Goal: Task Accomplishment & Management: Manage account settings

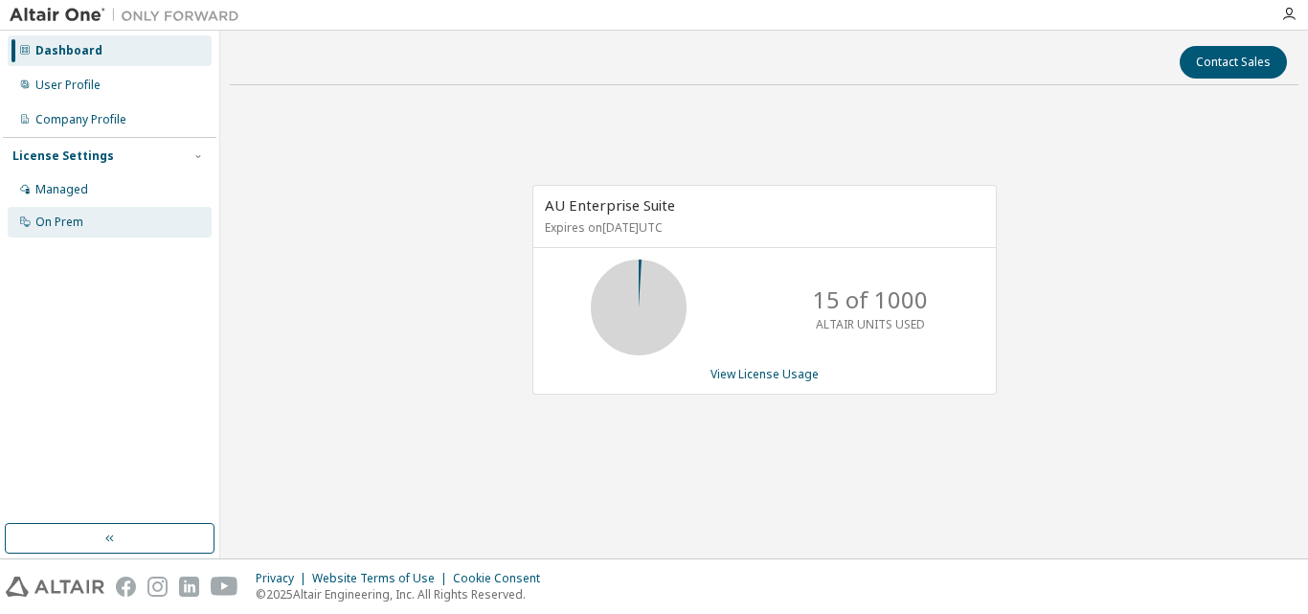
drag, startPoint x: 197, startPoint y: 160, endPoint x: 58, endPoint y: 224, distance: 152.9
click at [58, 224] on div "On Prem" at bounding box center [59, 221] width 48 height 15
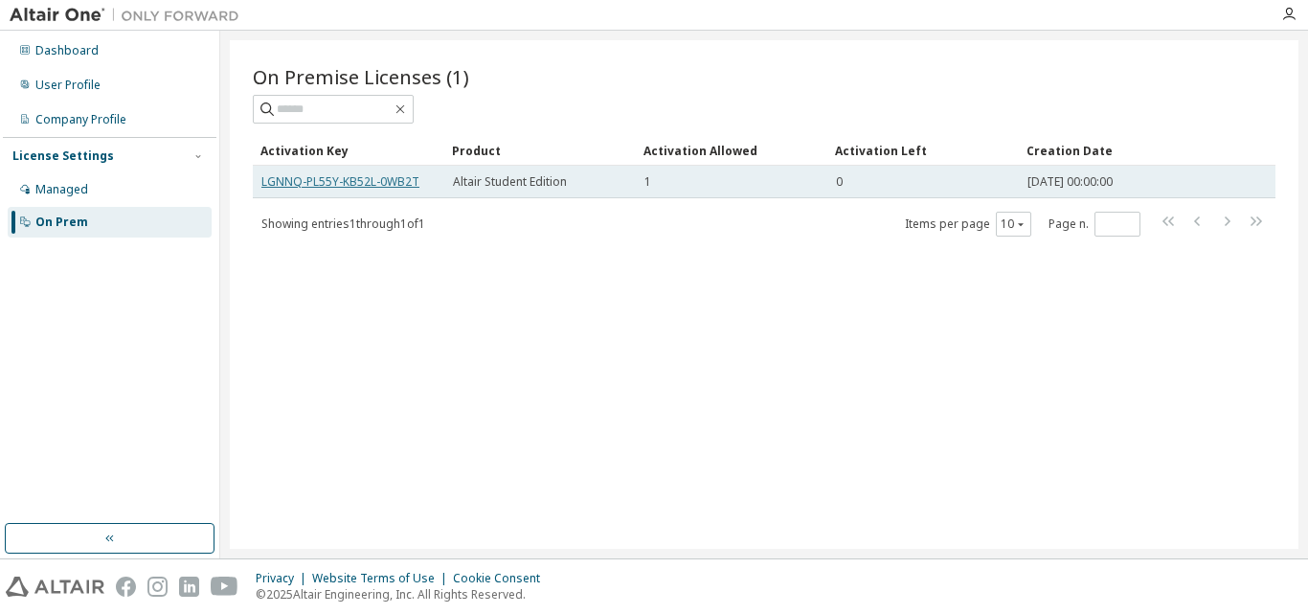
click at [396, 185] on link "LGNNQ-PL55Y-KB52L-0WB2T" at bounding box center [340, 181] width 158 height 16
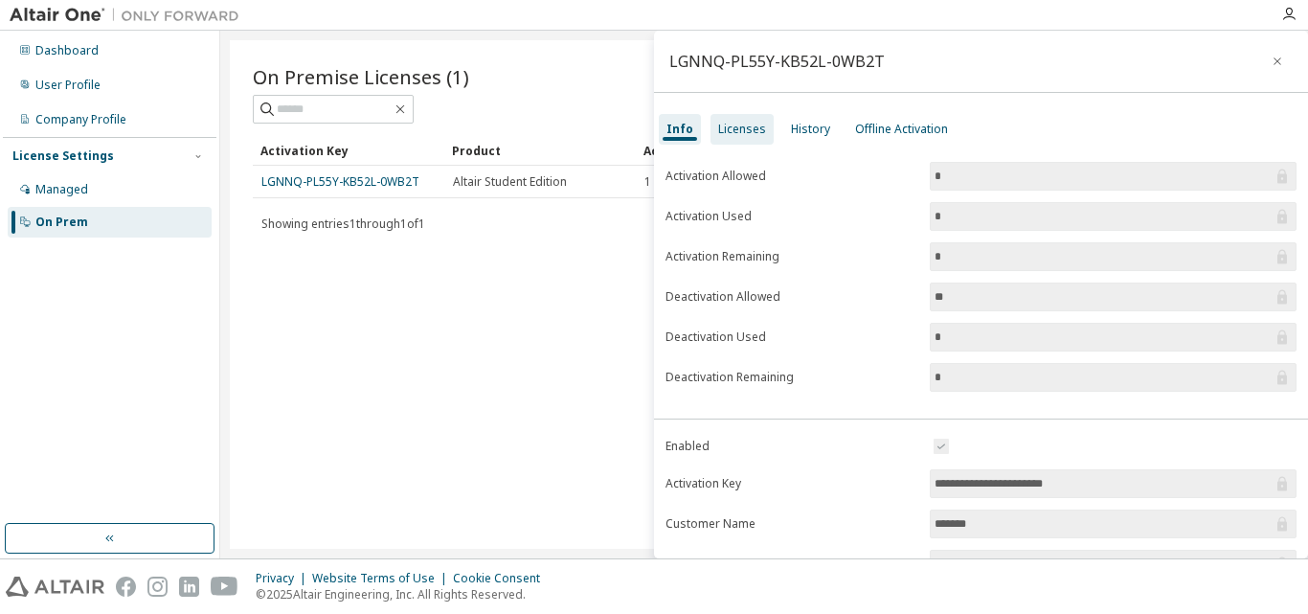
click at [758, 131] on div "Licenses" at bounding box center [742, 129] width 48 height 15
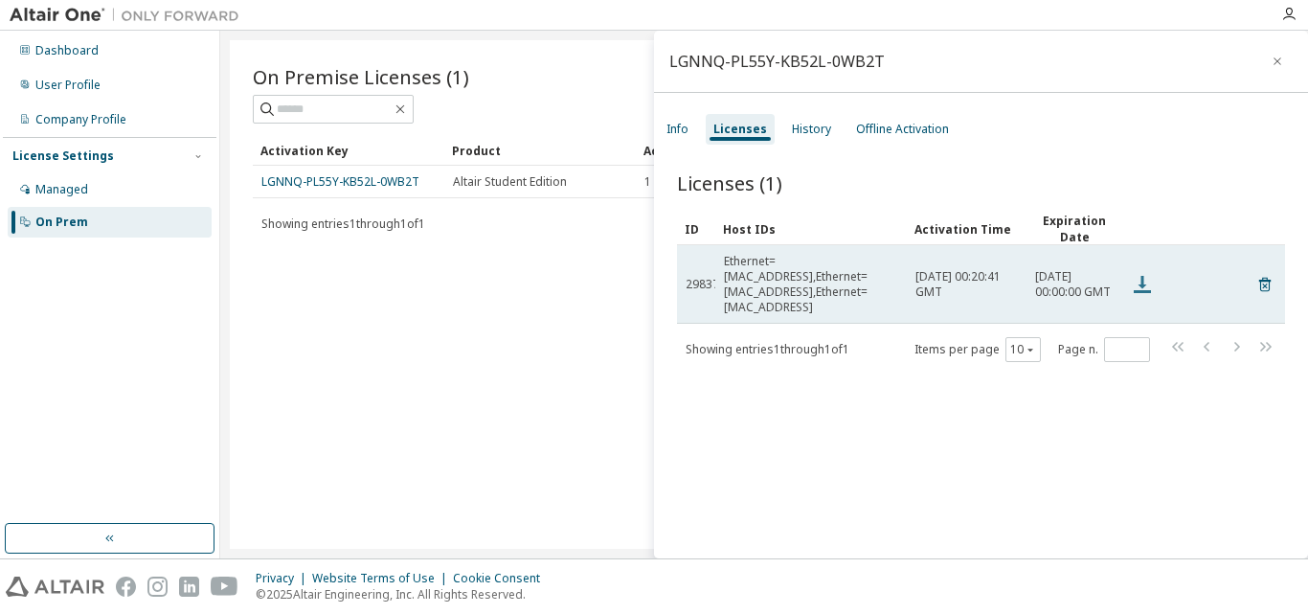
click at [1145, 276] on icon at bounding box center [1142, 284] width 23 height 23
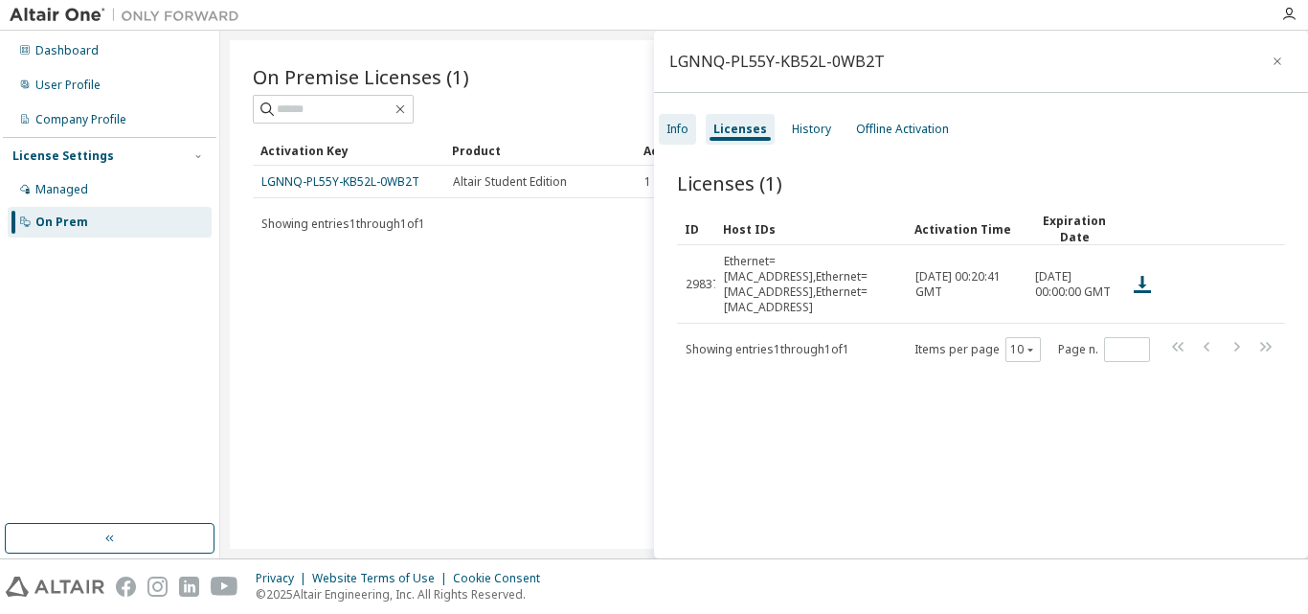
click at [670, 132] on div "Info" at bounding box center [677, 129] width 22 height 15
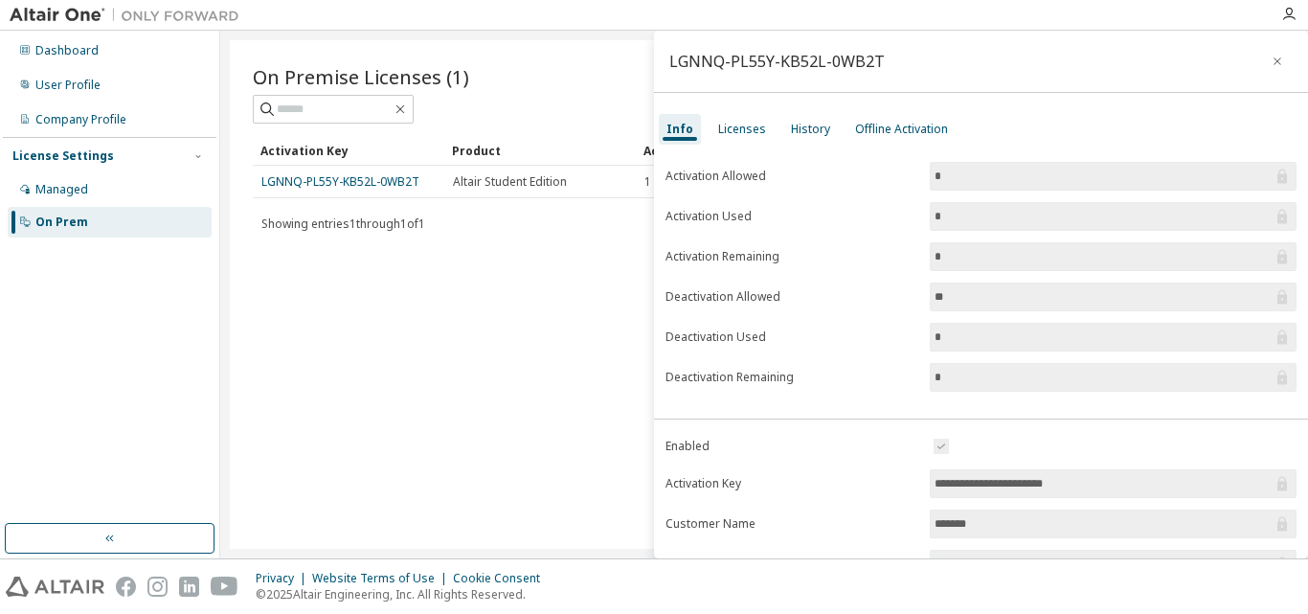
scroll to position [269, 0]
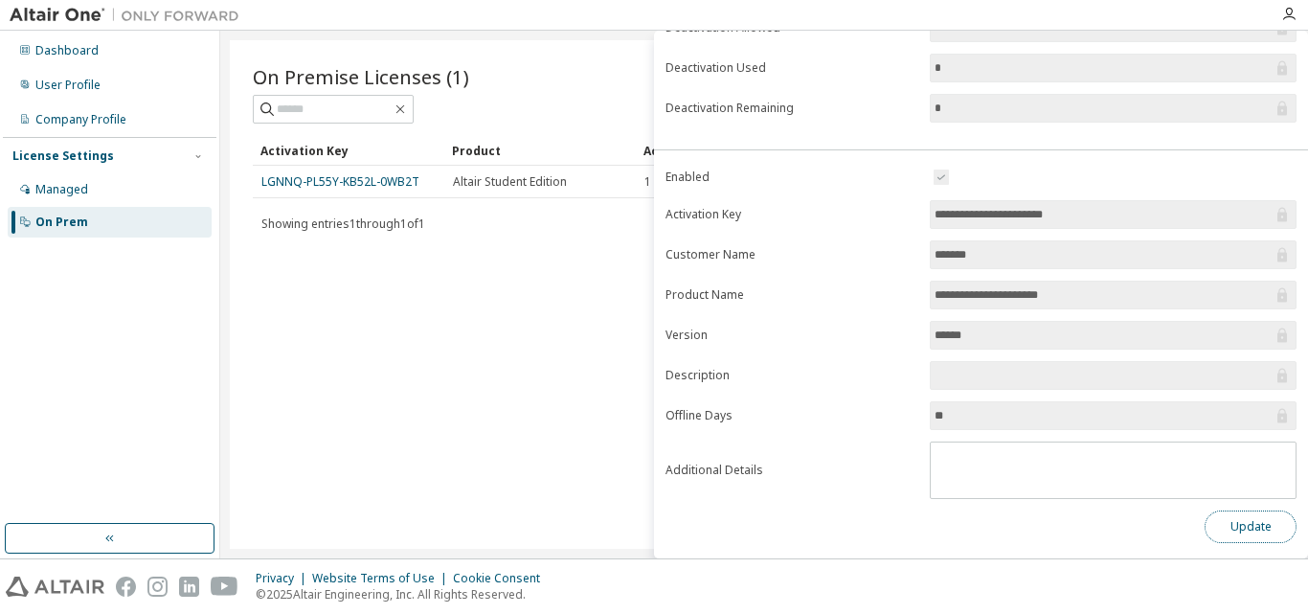
click at [1207, 513] on button "Update" at bounding box center [1250, 526] width 92 height 33
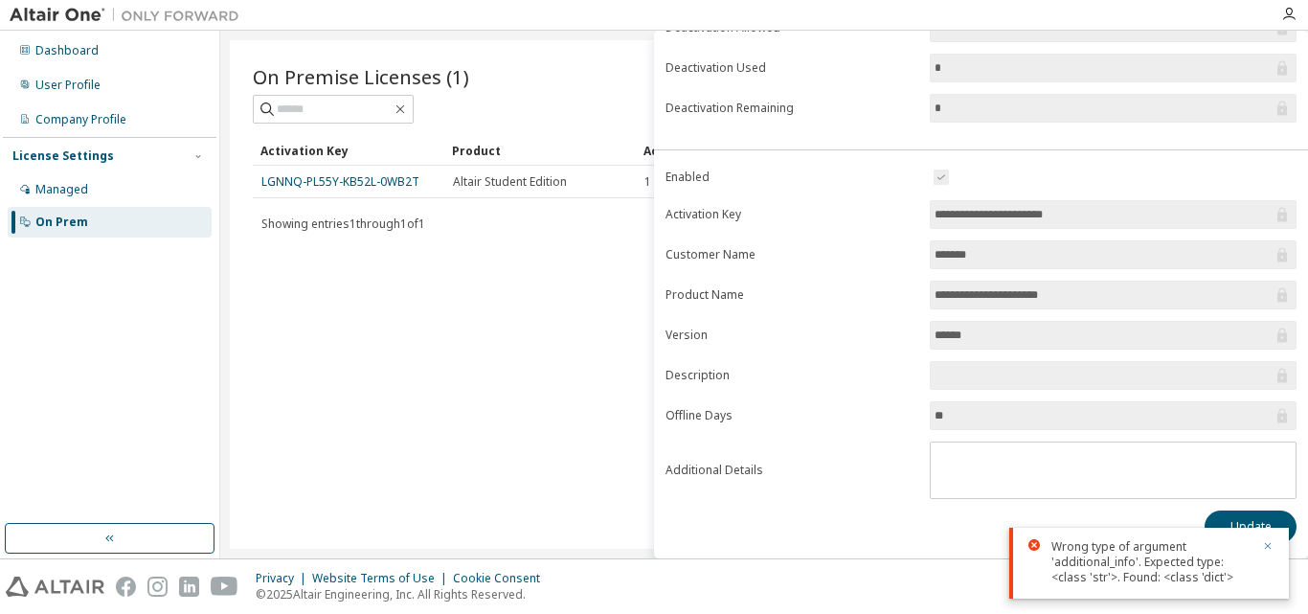
click at [1272, 549] on icon "button" at bounding box center [1267, 545] width 11 height 11
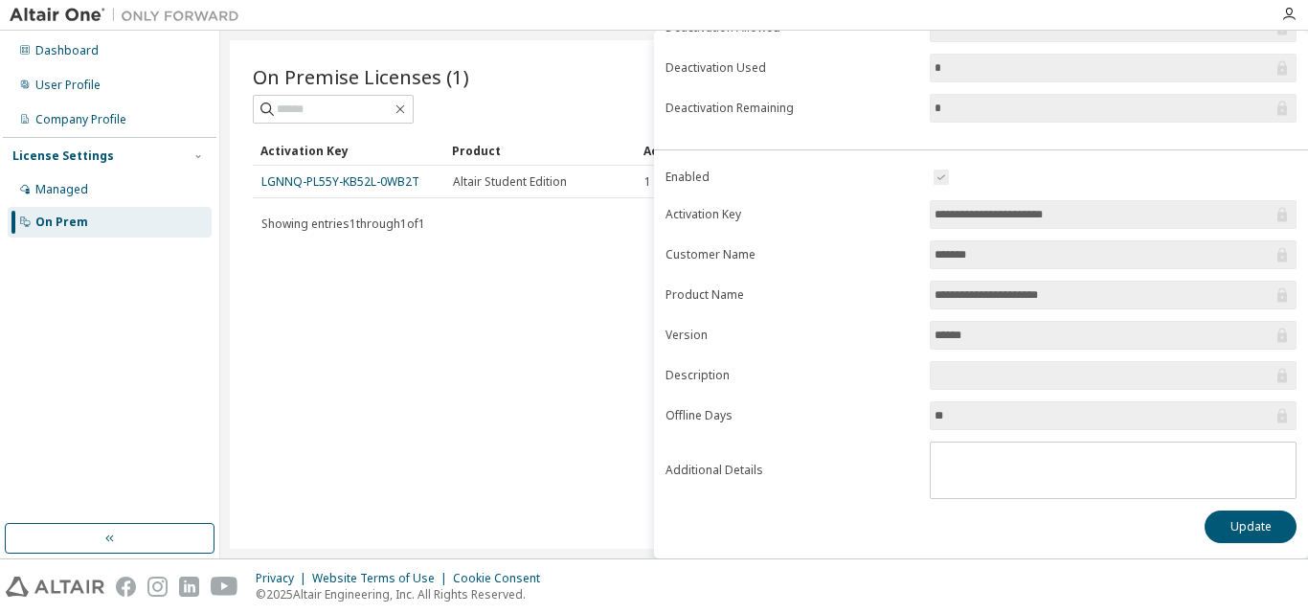
click at [443, 261] on div "On Premise Licenses (1) Clear Load Save Save As Field Operator Value Select fil…" at bounding box center [764, 294] width 1068 height 508
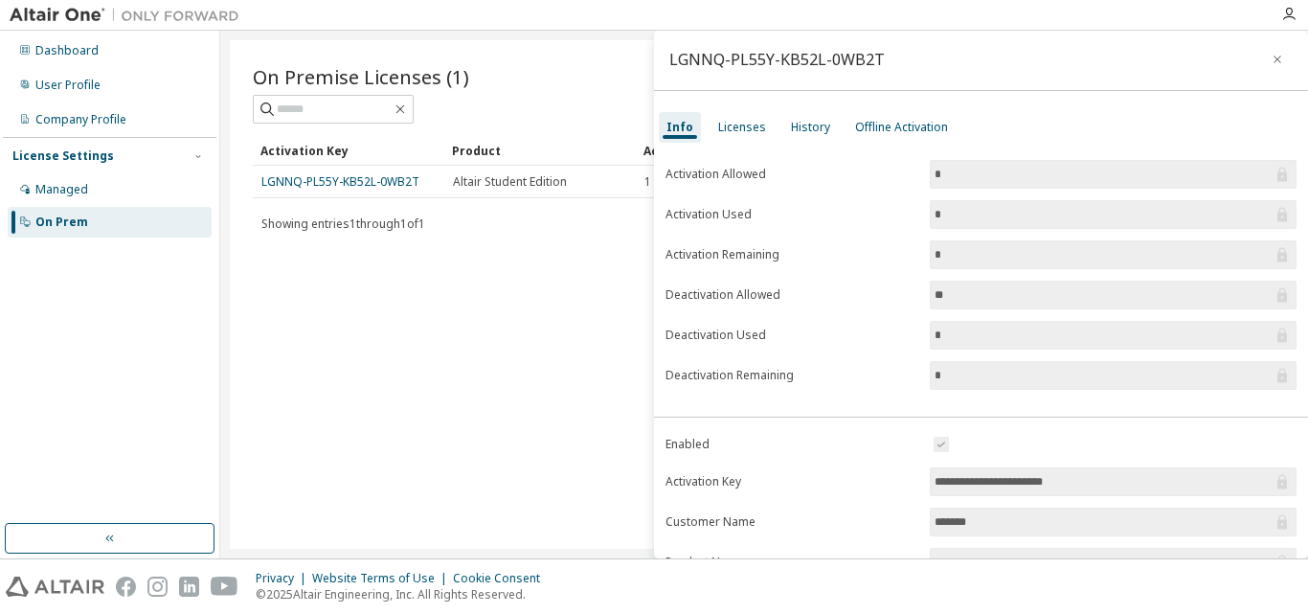
scroll to position [0, 0]
click at [904, 130] on div "Offline Activation" at bounding box center [901, 129] width 93 height 15
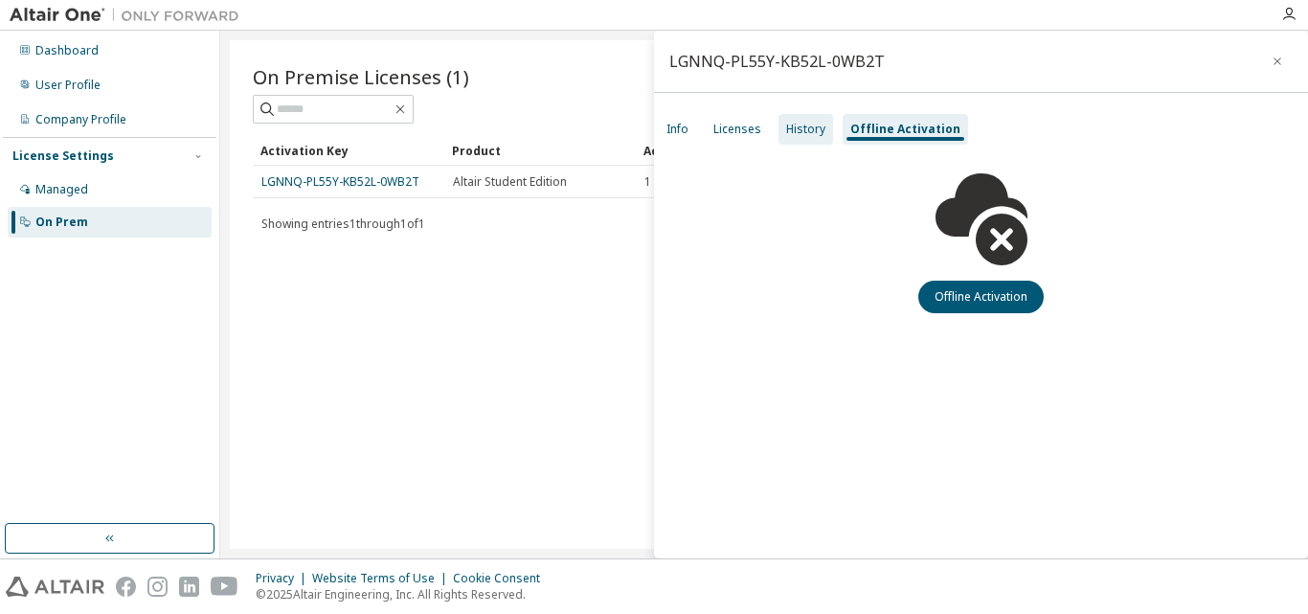
click at [791, 128] on div "History" at bounding box center [805, 129] width 39 height 15
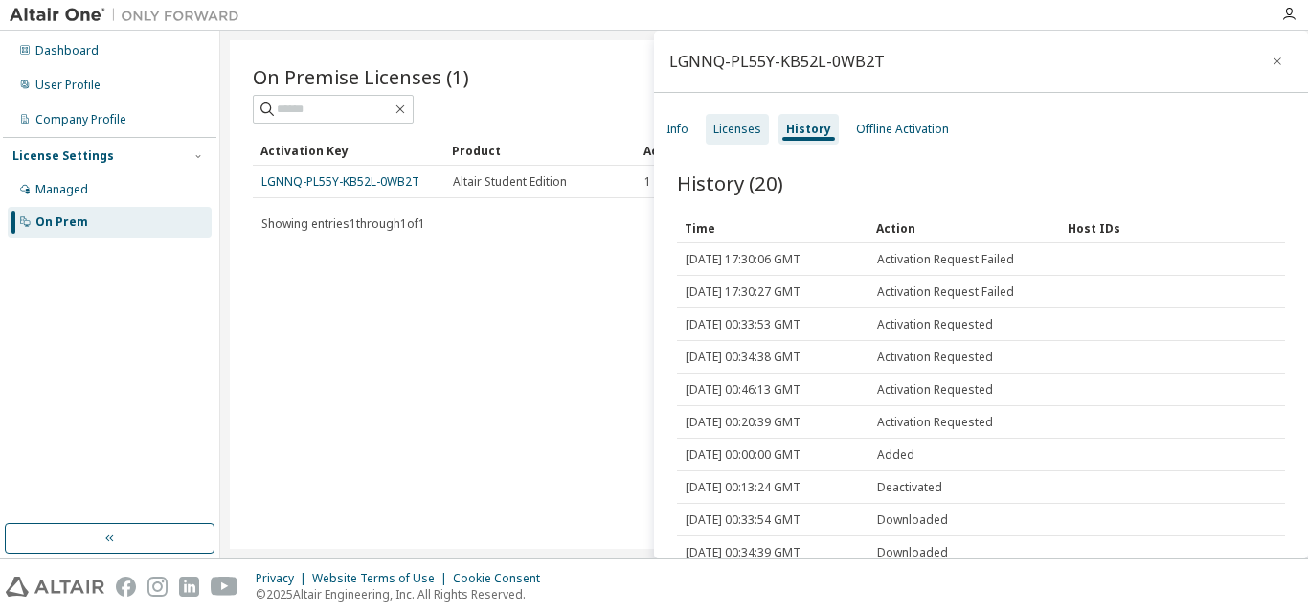
click at [736, 134] on div "Licenses" at bounding box center [737, 129] width 48 height 15
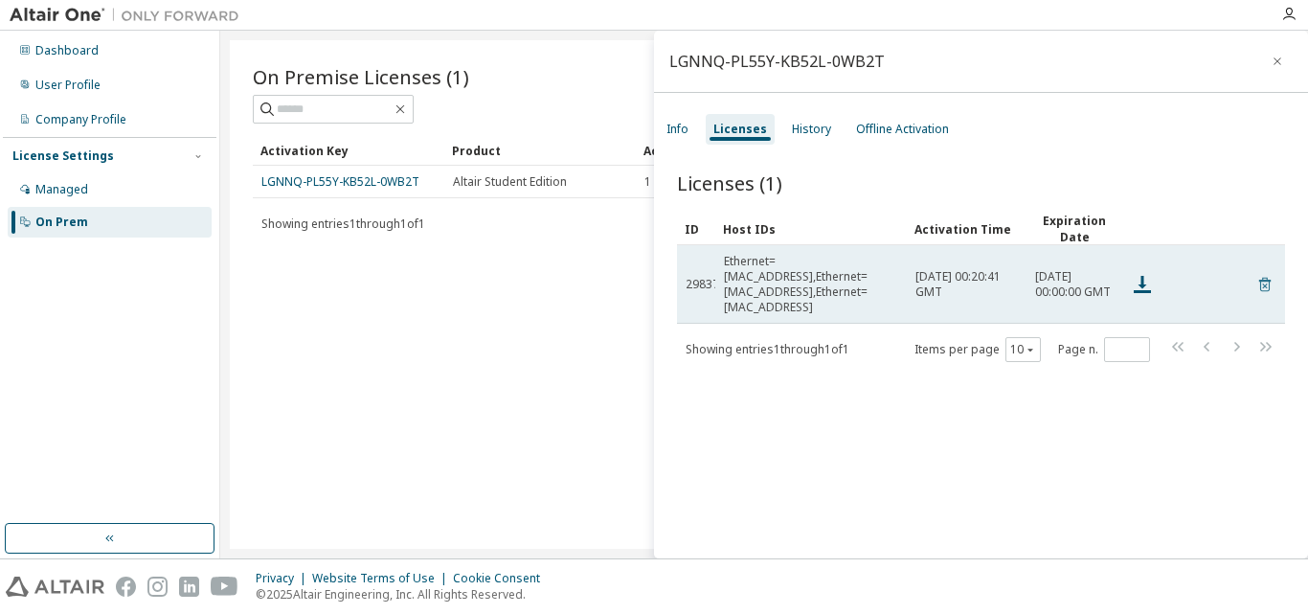
click at [1256, 280] on icon at bounding box center [1264, 284] width 17 height 23
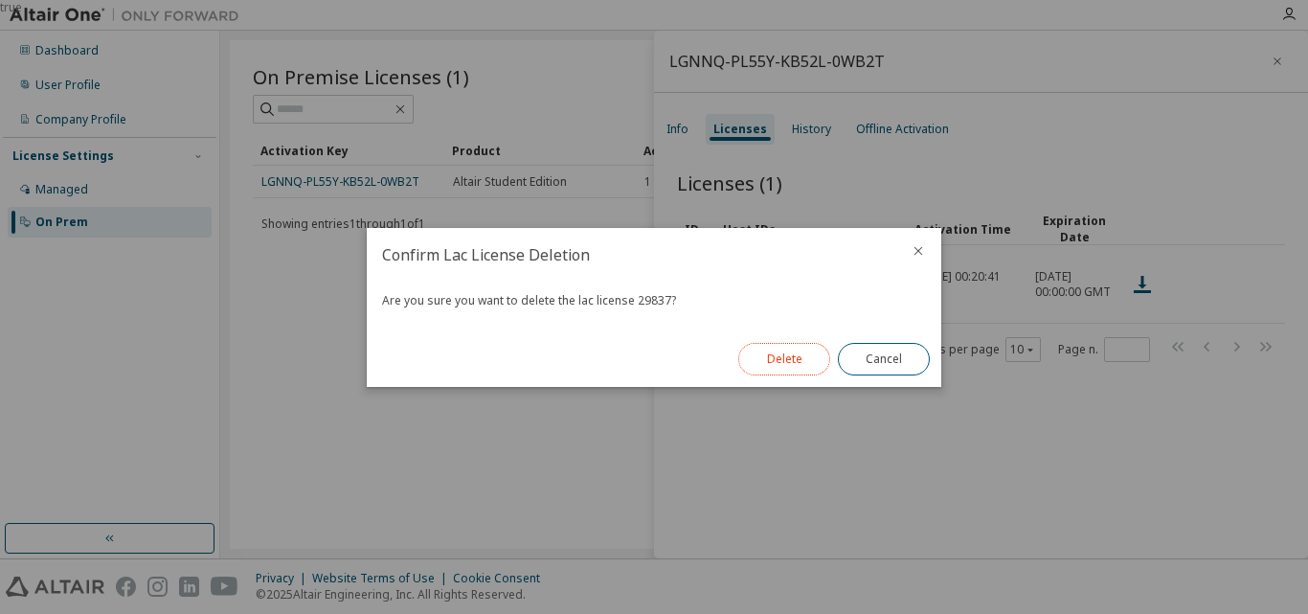
click at [783, 366] on button "Delete" at bounding box center [784, 359] width 92 height 33
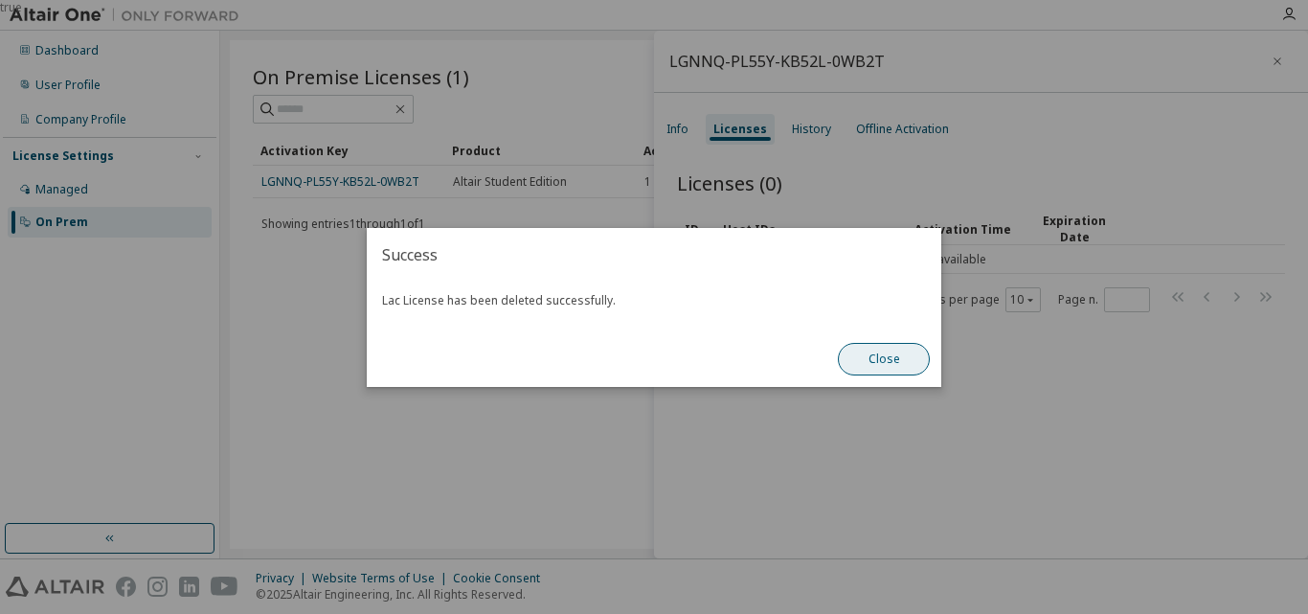
click at [891, 367] on button "Close" at bounding box center [884, 359] width 92 height 33
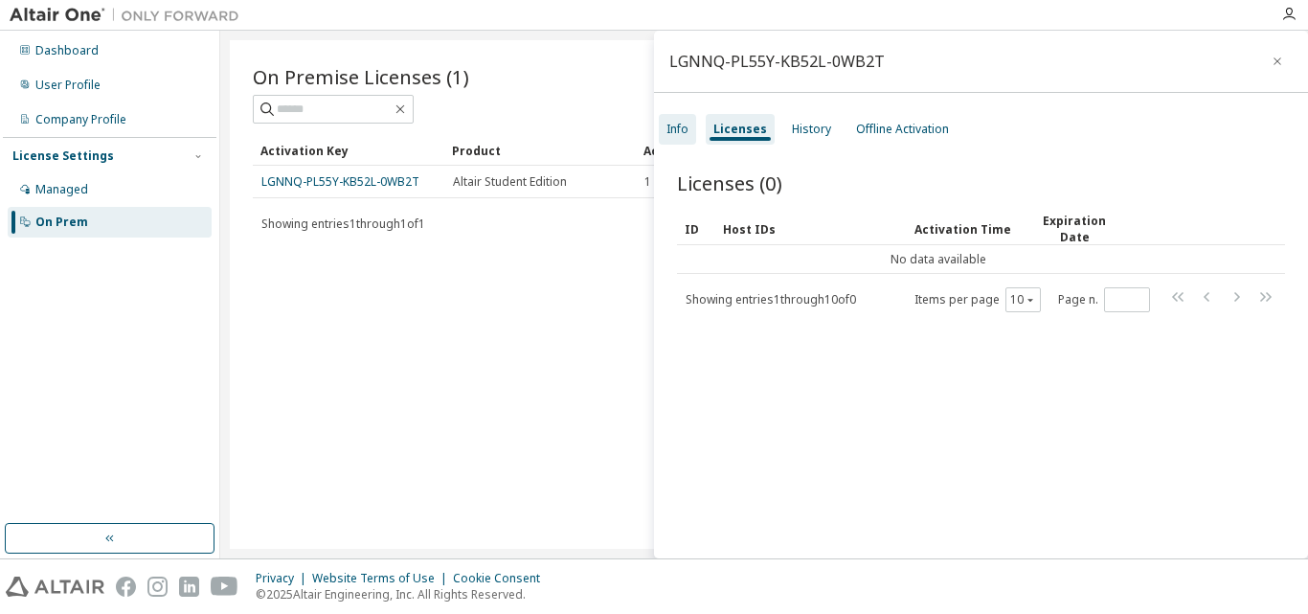
click at [682, 123] on div "Info" at bounding box center [677, 129] width 22 height 15
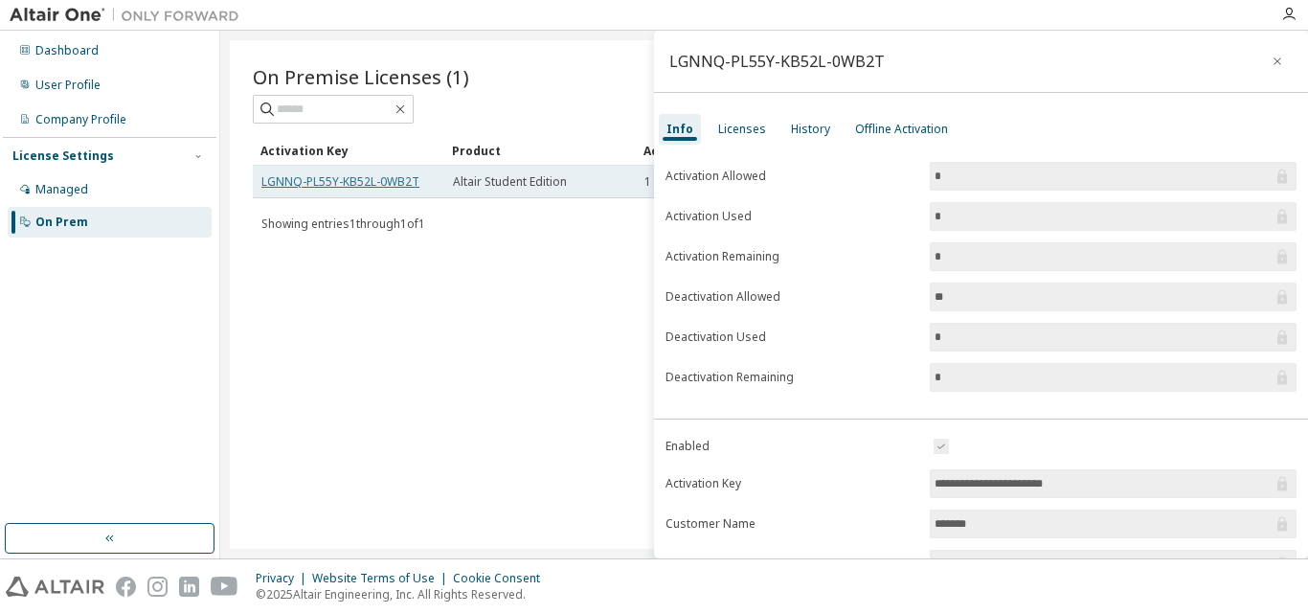
click at [348, 181] on link "LGNNQ-PL55Y-KB52L-0WB2T" at bounding box center [340, 181] width 158 height 16
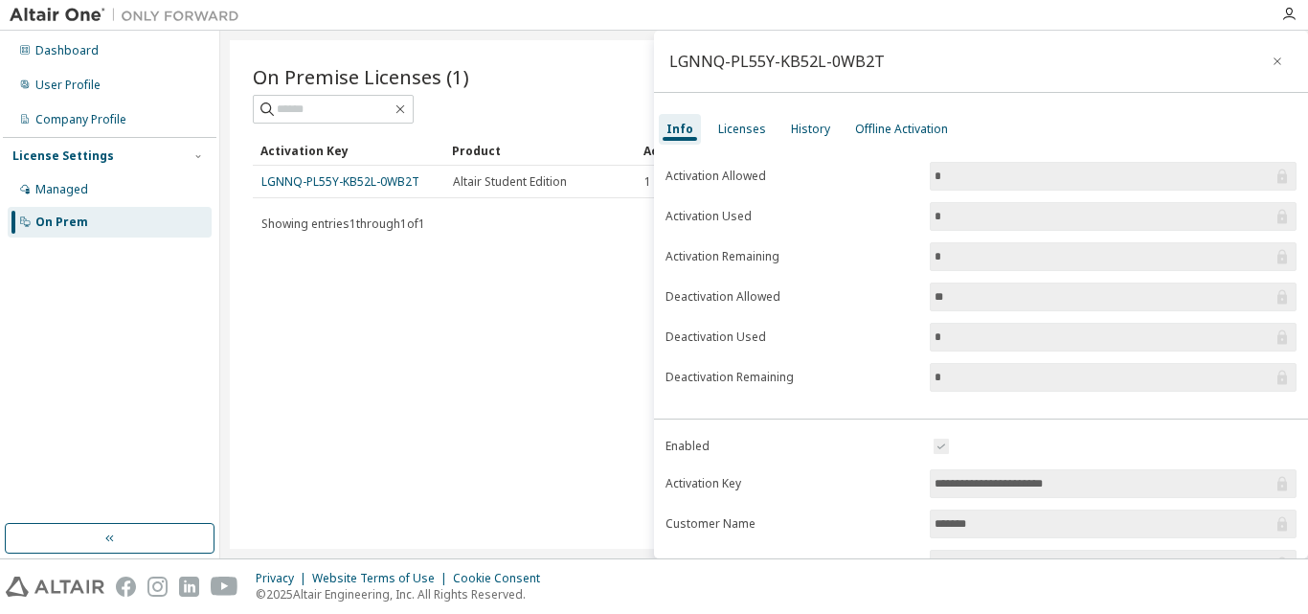
click at [444, 351] on div "On Premise Licenses (1) Clear Load Save Save As Field Operator Value Select fil…" at bounding box center [764, 294] width 1068 height 508
drag, startPoint x: 50, startPoint y: 186, endPoint x: 643, endPoint y: 366, distance: 620.2
click at [643, 366] on div "On Premise Licenses (1) Clear Load Save Save As Field Operator Value Select fil…" at bounding box center [764, 294] width 1068 height 508
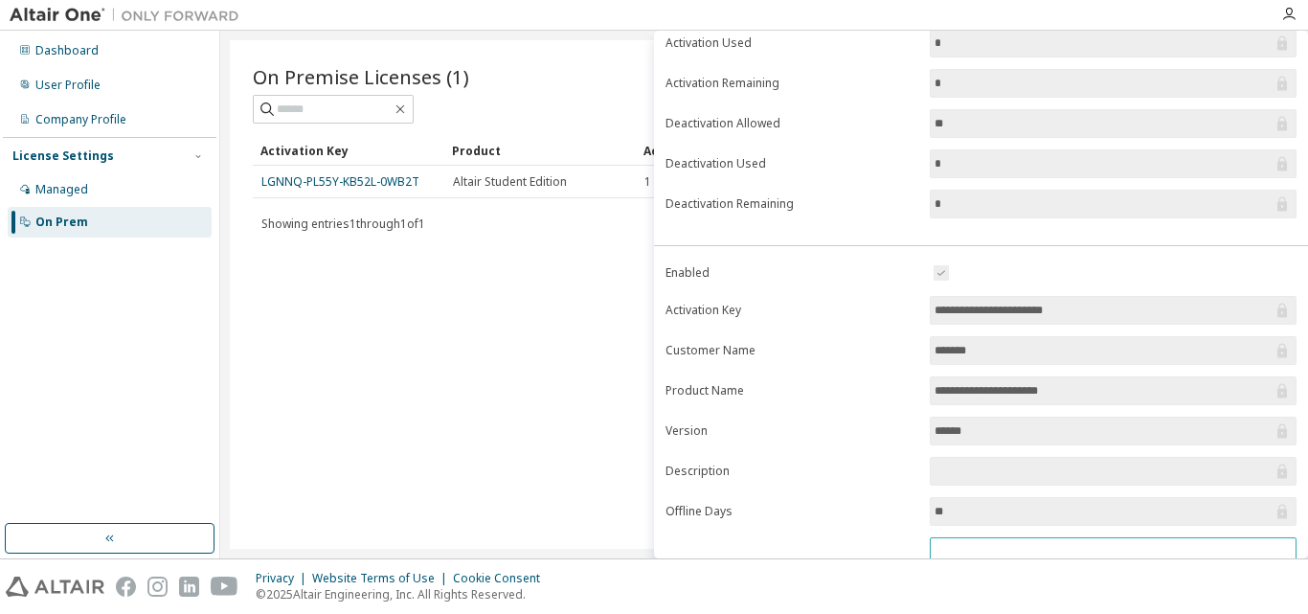
scroll to position [269, 0]
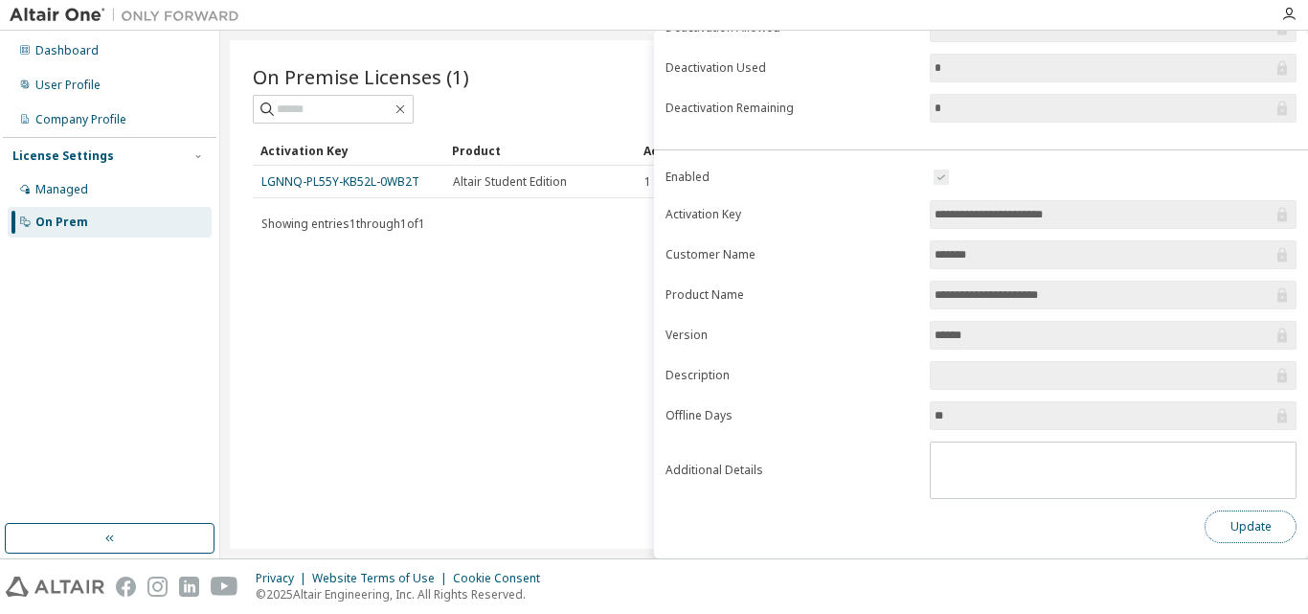
click at [1224, 532] on button "Update" at bounding box center [1250, 526] width 92 height 33
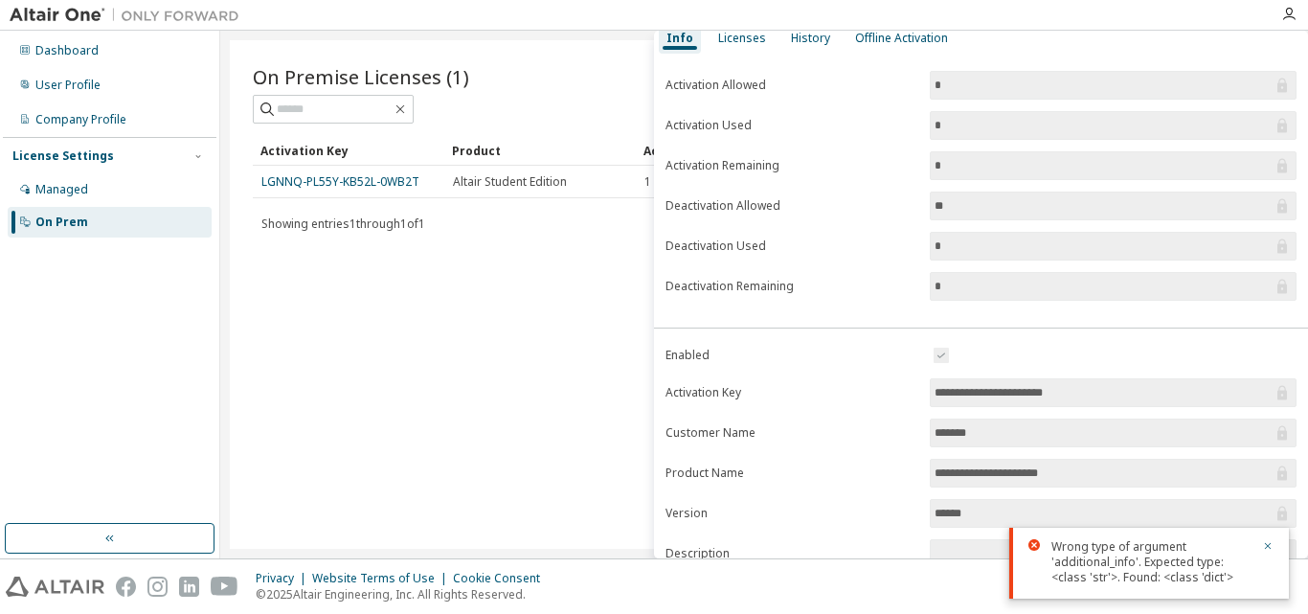
scroll to position [78, 0]
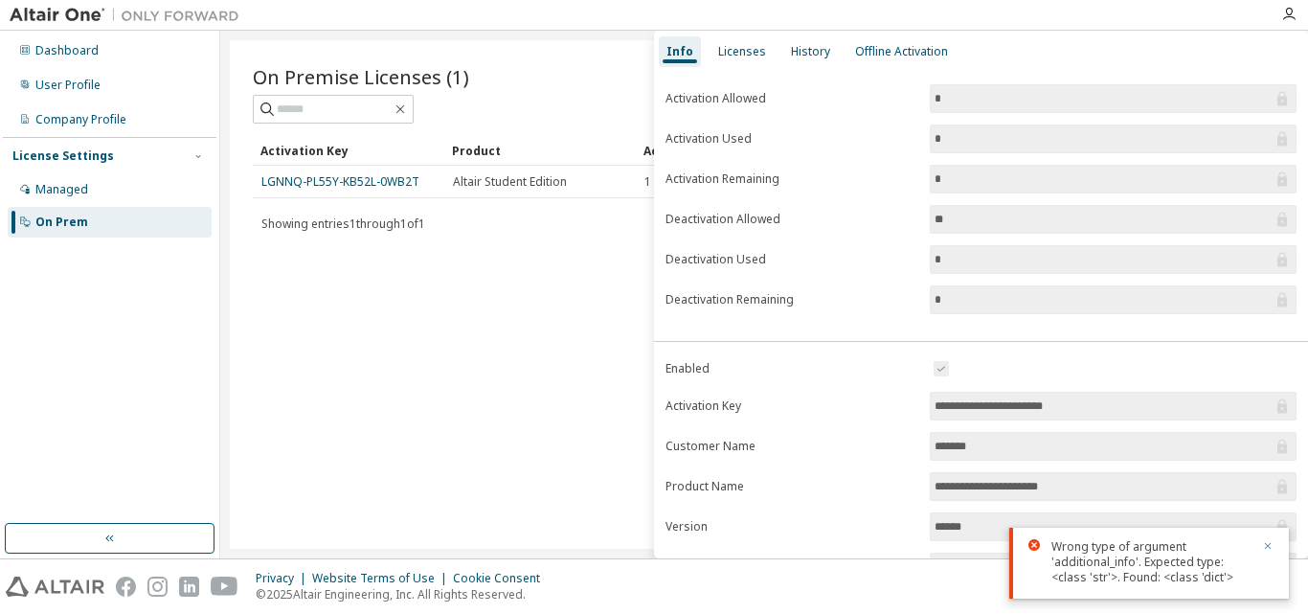
click at [1267, 541] on icon "button" at bounding box center [1267, 545] width 11 height 11
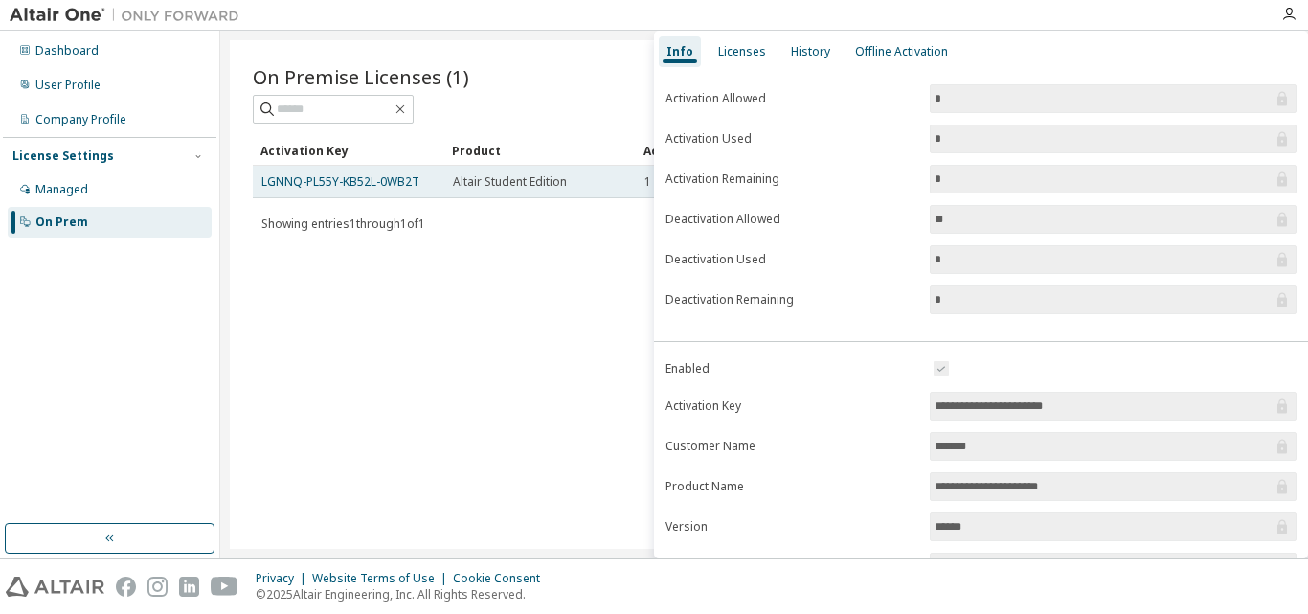
click at [560, 181] on span "Altair Student Edition" at bounding box center [510, 181] width 114 height 15
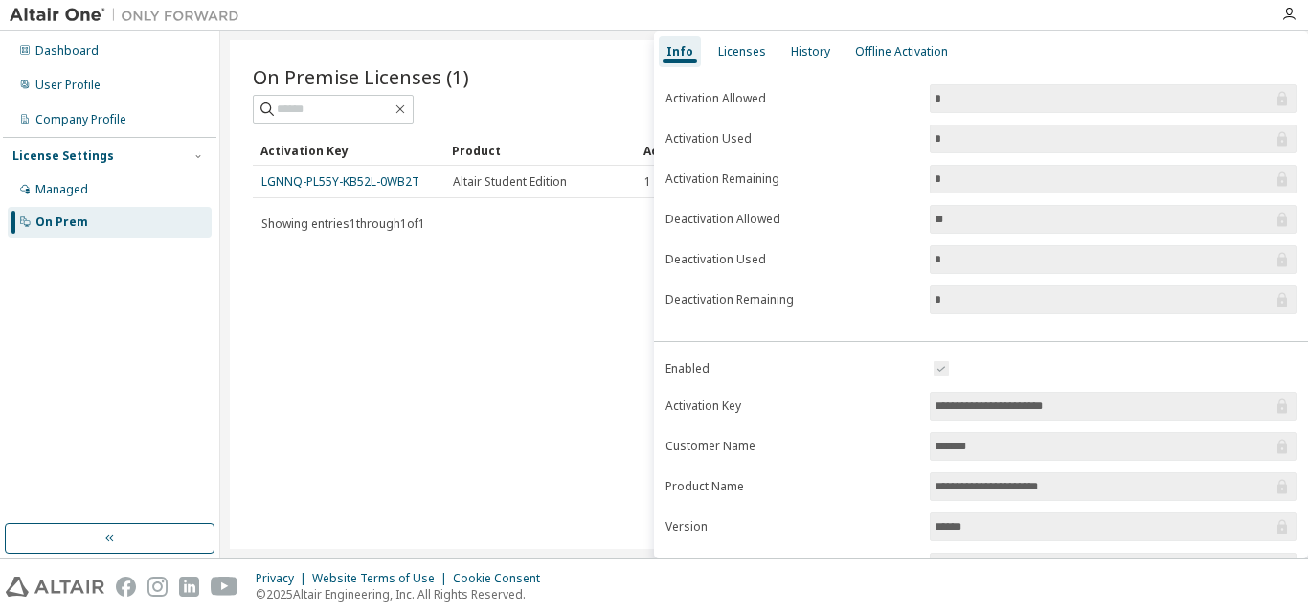
click at [1283, 48] on div "Info Licenses History Offline Activation" at bounding box center [981, 51] width 654 height 34
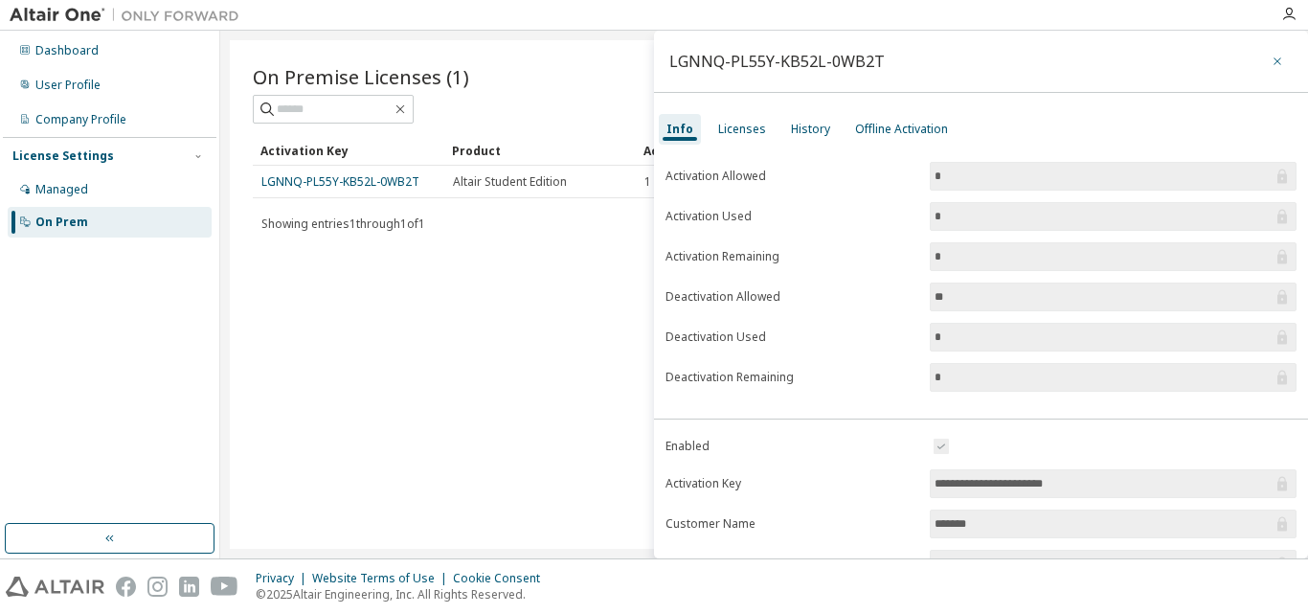
click at [1274, 74] on button "button" at bounding box center [1277, 61] width 31 height 31
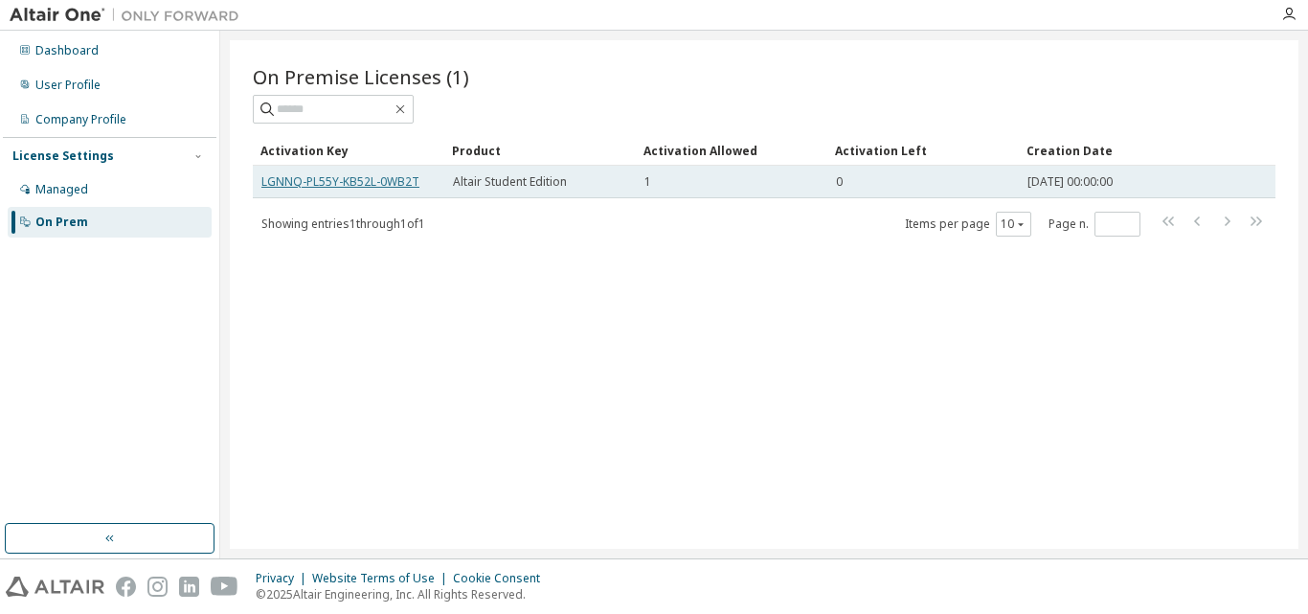
click at [368, 185] on link "LGNNQ-PL55Y-KB52L-0WB2T" at bounding box center [340, 181] width 158 height 16
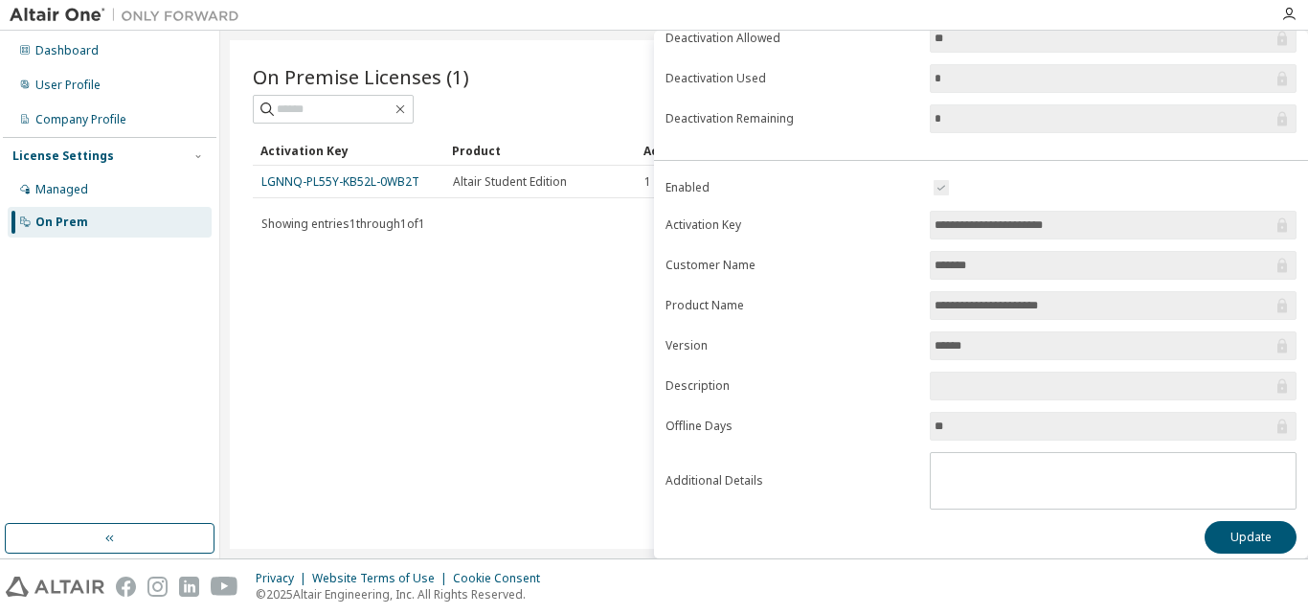
scroll to position [269, 0]
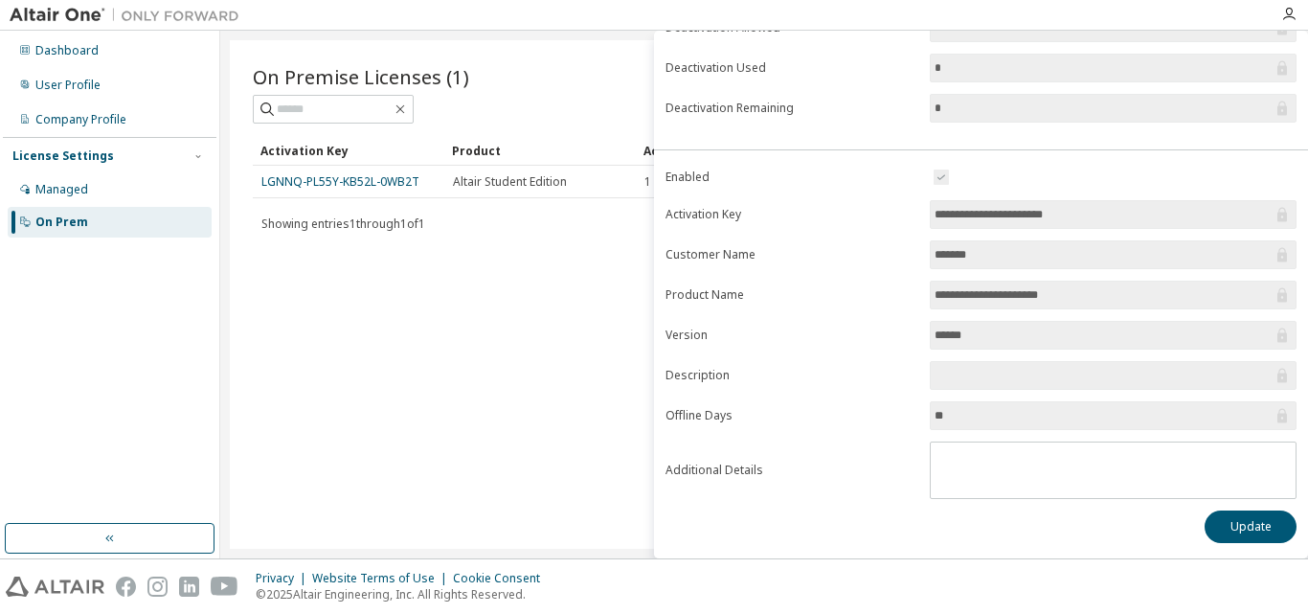
drag, startPoint x: 477, startPoint y: 352, endPoint x: 1207, endPoint y: 101, distance: 772.2
click at [1207, 101] on input "*" at bounding box center [1103, 108] width 338 height 19
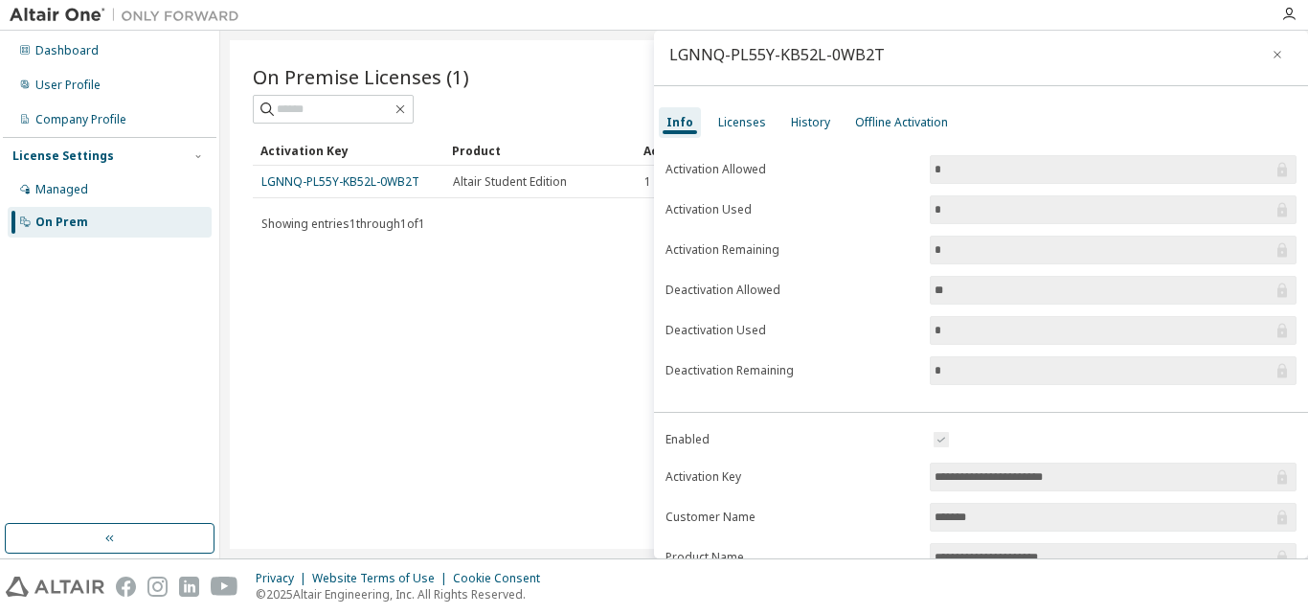
scroll to position [0, 0]
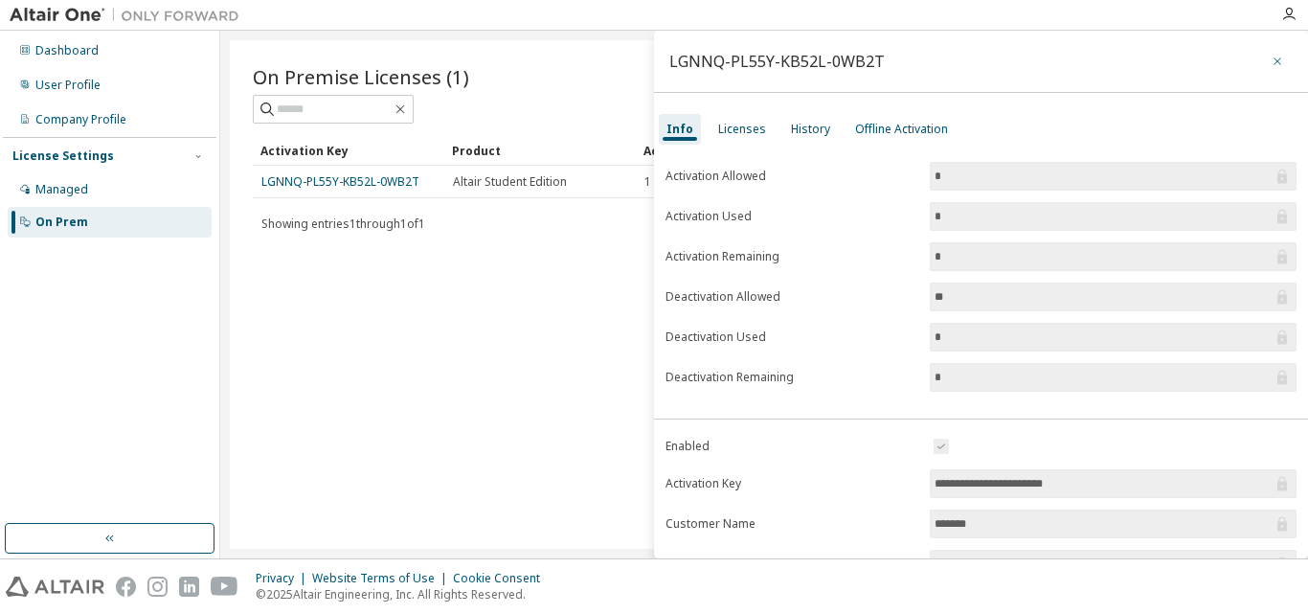
click at [1270, 67] on icon "button" at bounding box center [1276, 61] width 13 height 15
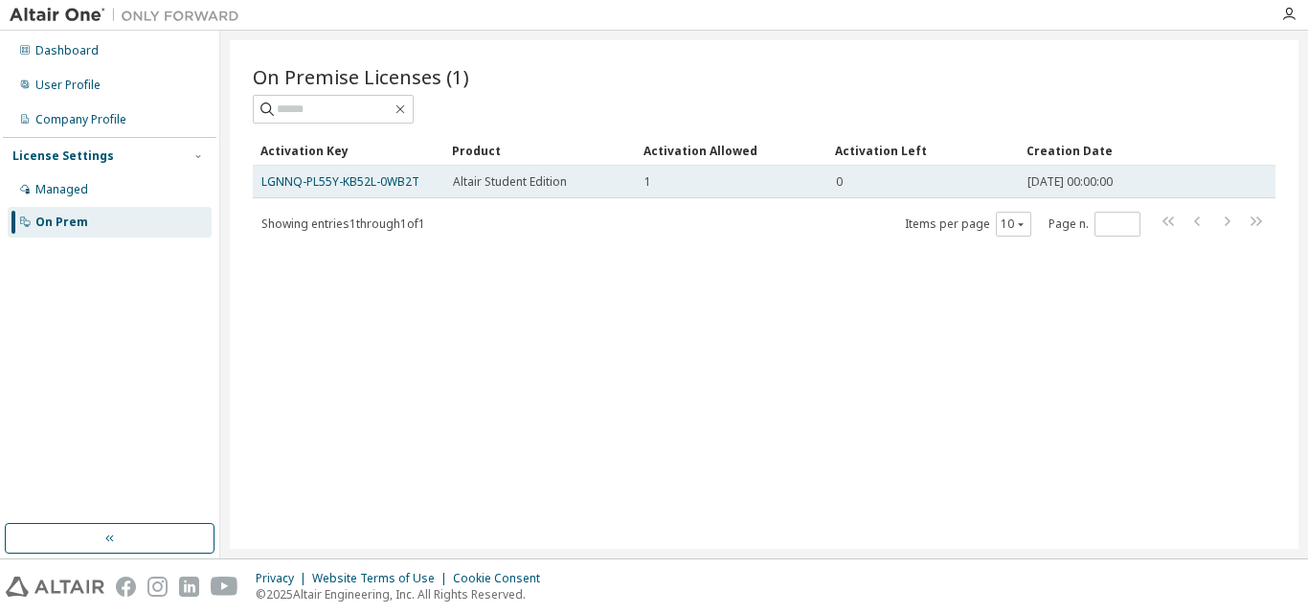
click at [1112, 175] on span "2024-03-28 00:00:00" at bounding box center [1069, 181] width 85 height 15
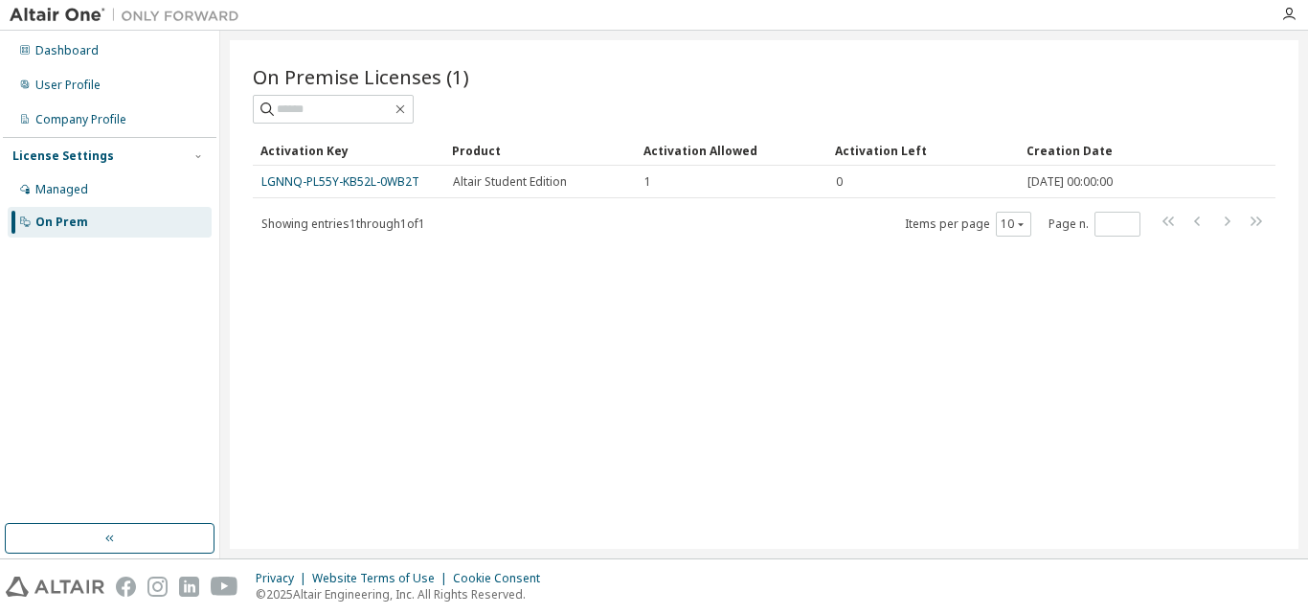
click at [86, 229] on div "On Prem" at bounding box center [110, 222] width 204 height 31
click at [98, 198] on div "Managed" at bounding box center [110, 189] width 204 height 31
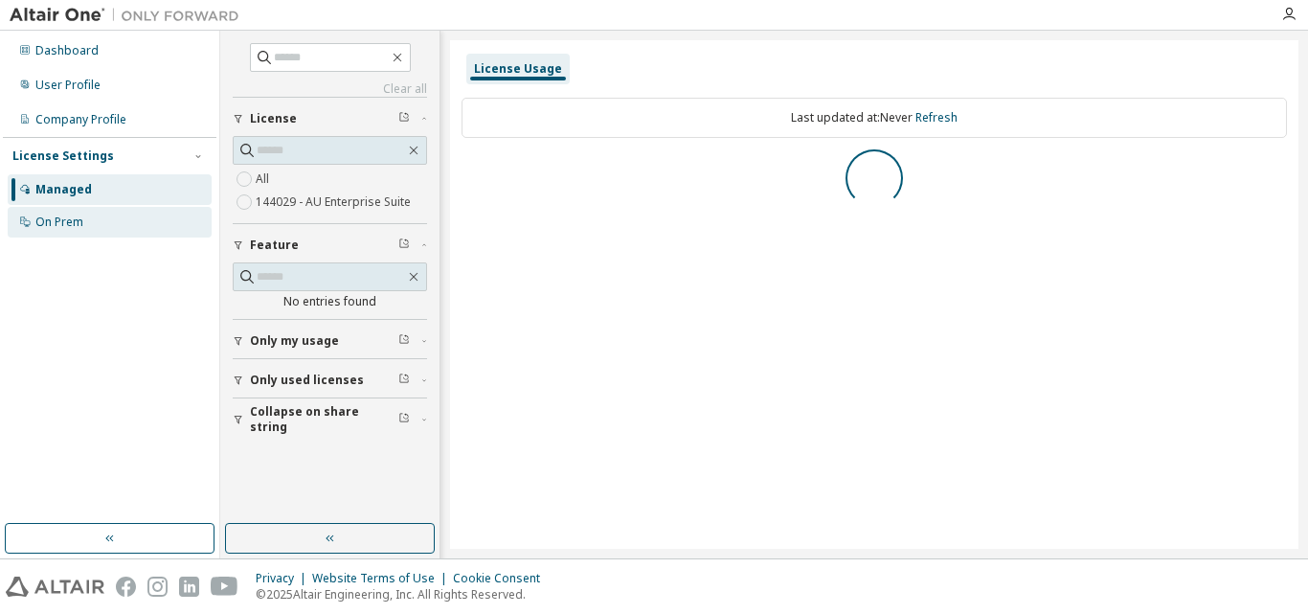
click at [67, 224] on div "On Prem" at bounding box center [59, 221] width 48 height 15
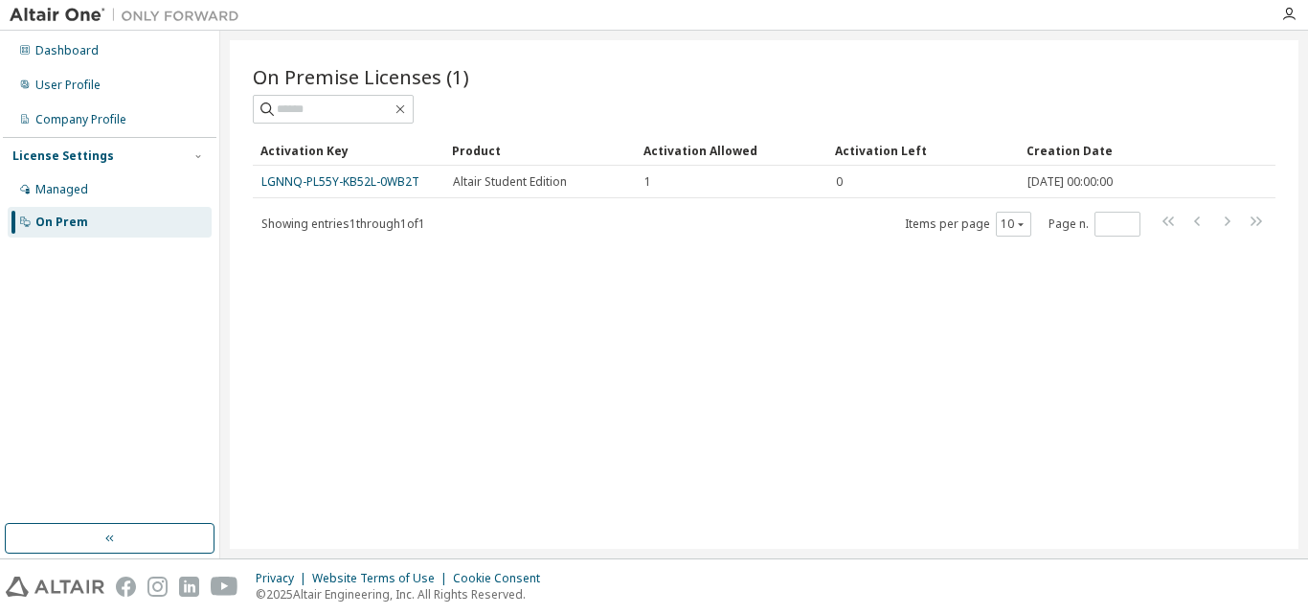
click at [706, 317] on div "On Premise Licenses (1) Clear Load Save Save As Field Operator Value Select fil…" at bounding box center [764, 294] width 1068 height 508
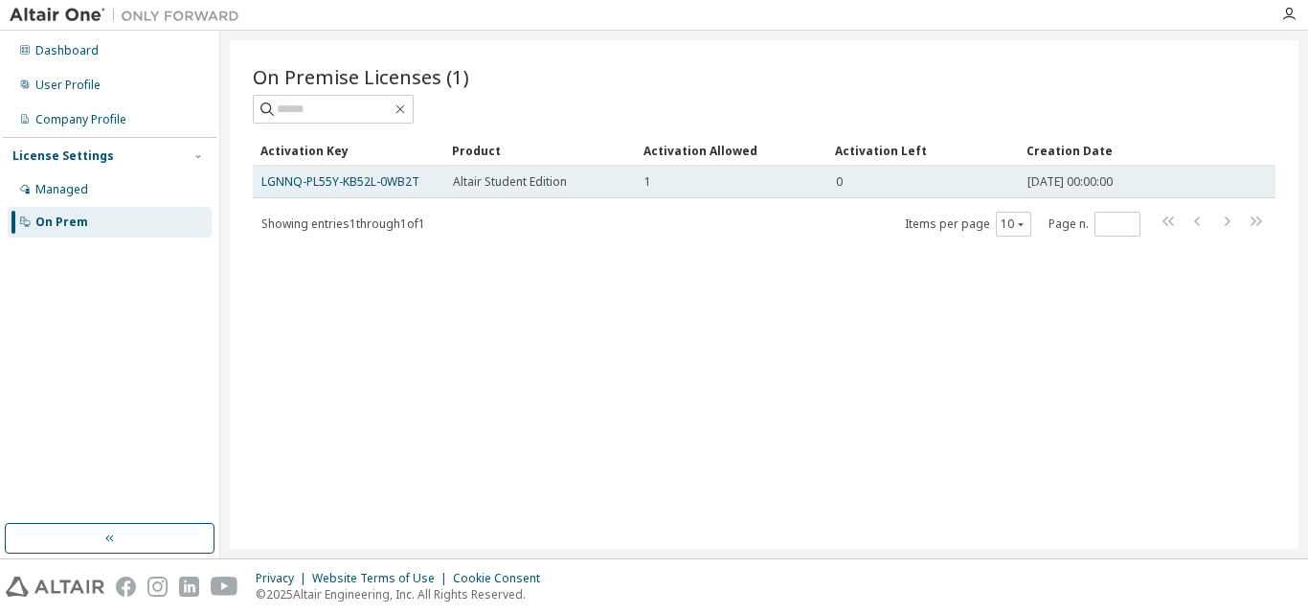
click at [636, 186] on td "1" at bounding box center [731, 182] width 191 height 33
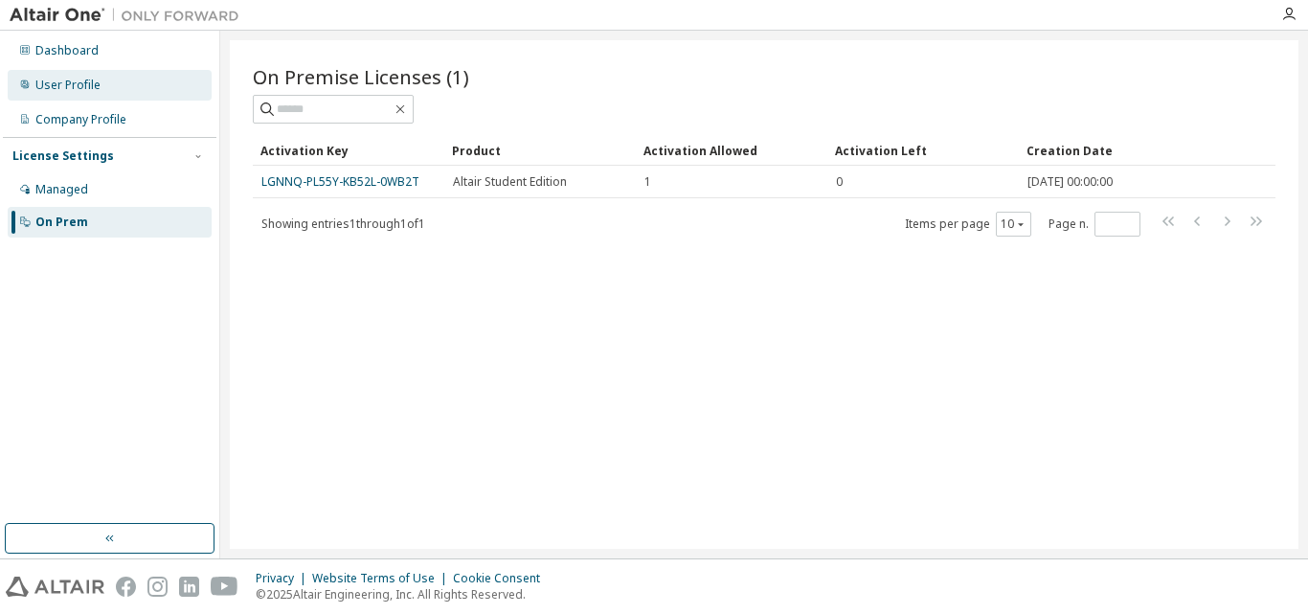
click at [99, 73] on div "User Profile" at bounding box center [110, 85] width 204 height 31
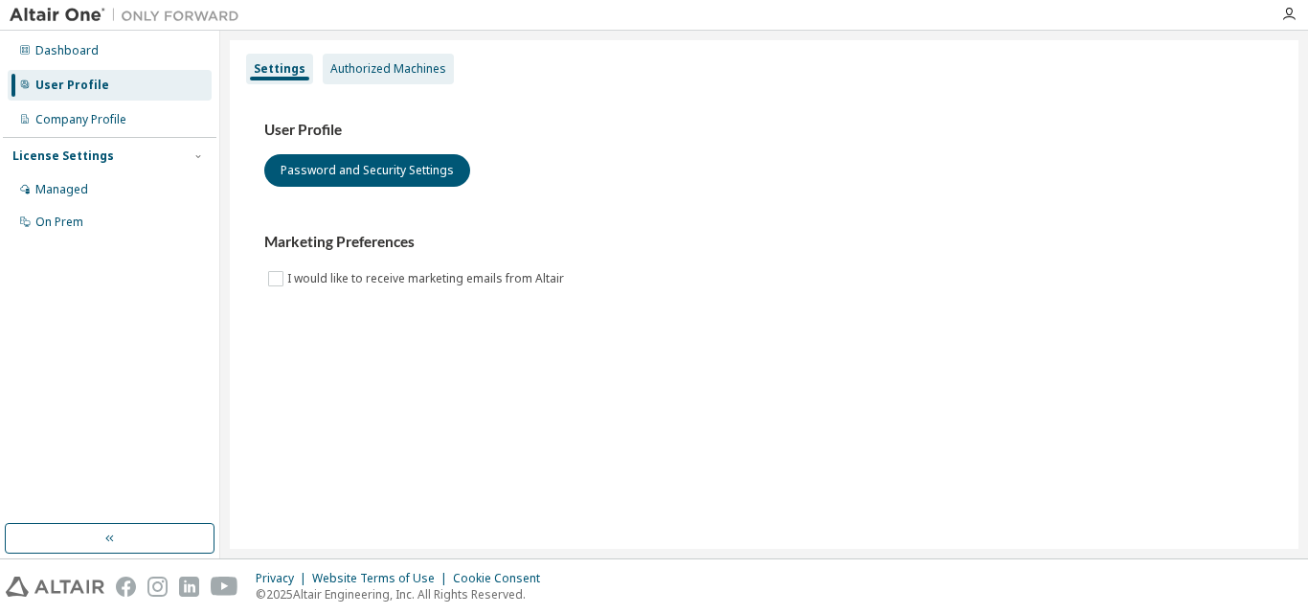
click at [339, 56] on div "Authorized Machines" at bounding box center [388, 69] width 131 height 31
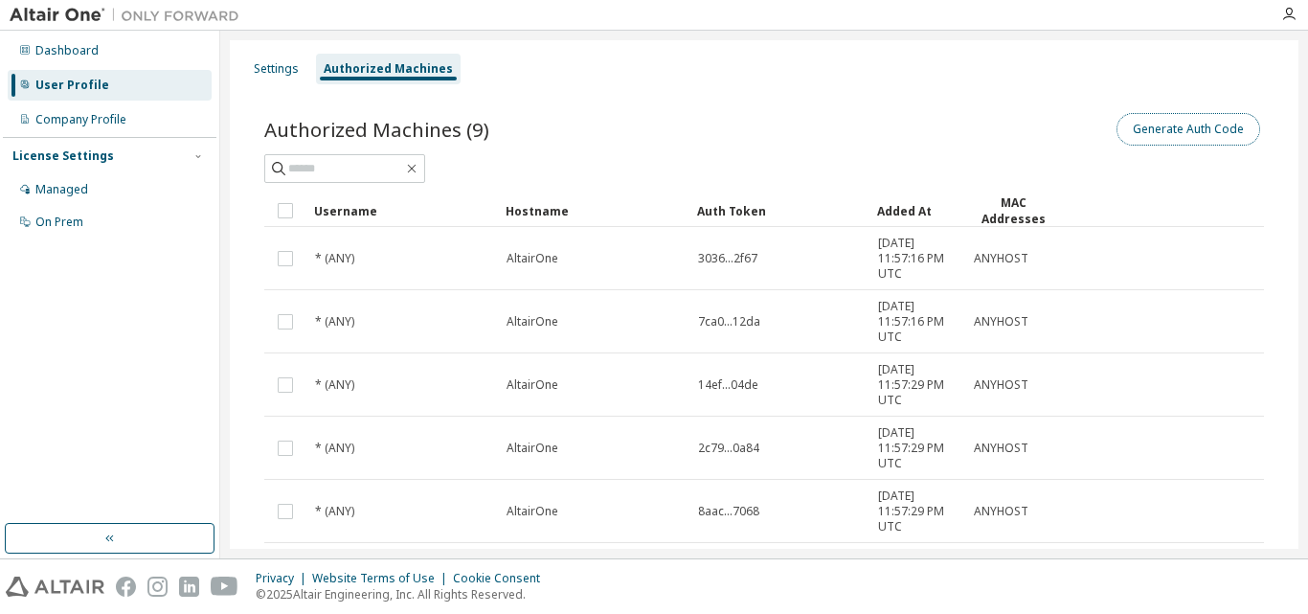
click at [1142, 136] on button "Generate Auth Code" at bounding box center [1188, 129] width 144 height 33
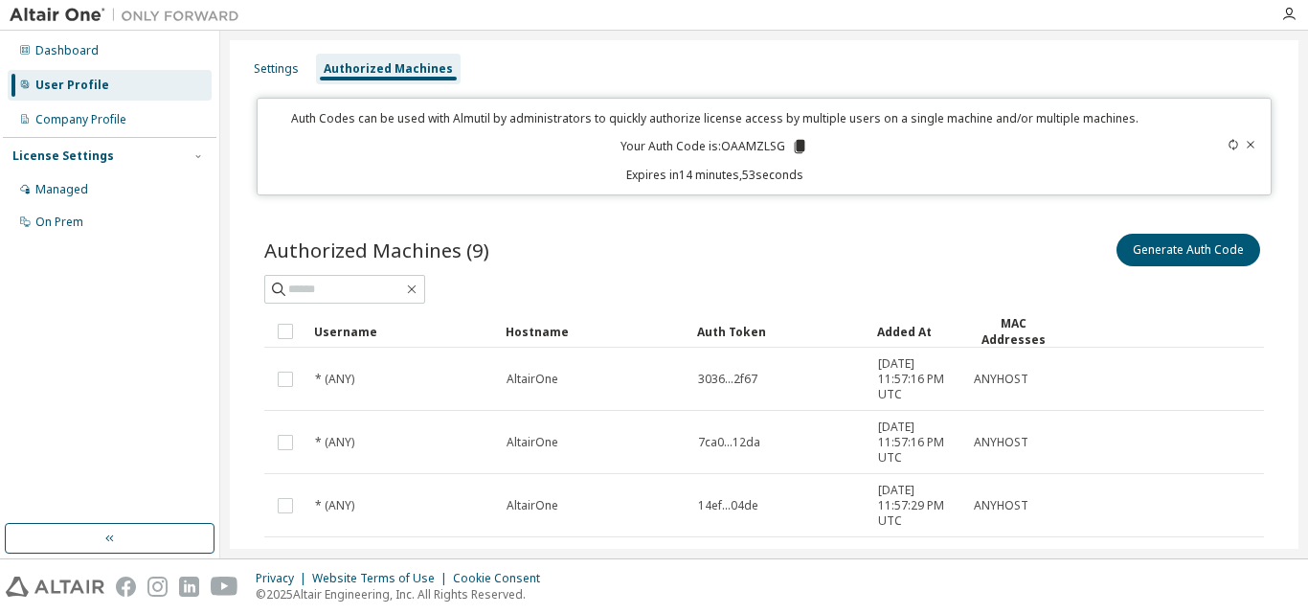
click at [797, 150] on icon at bounding box center [800, 146] width 11 height 13
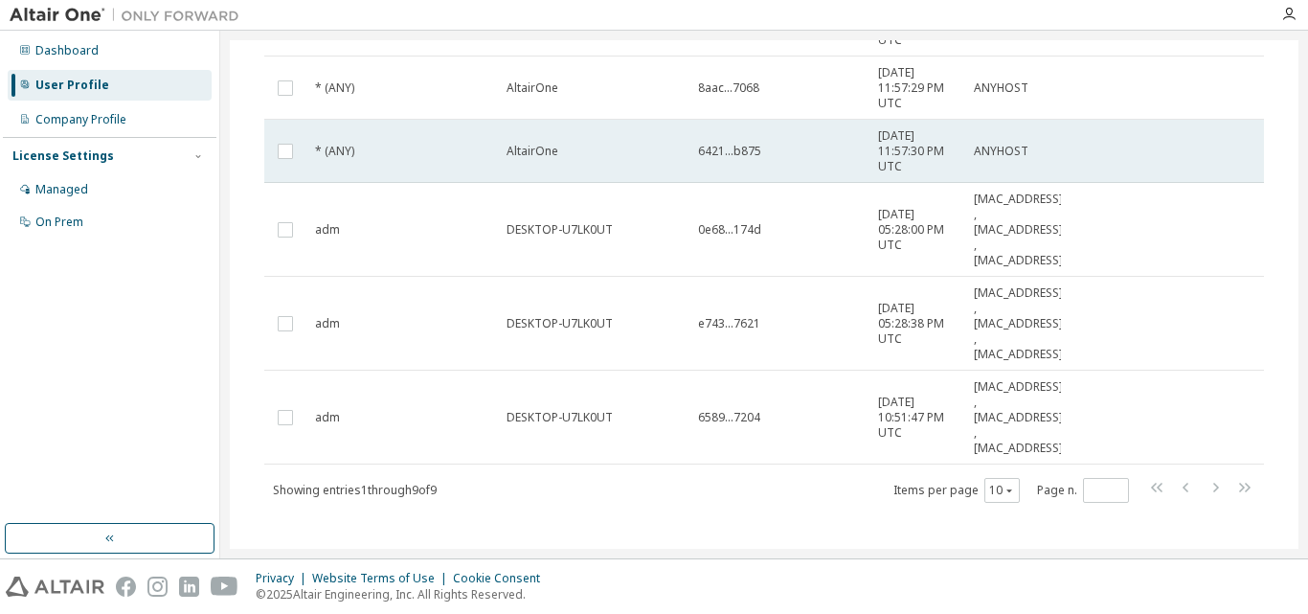
scroll to position [560, 0]
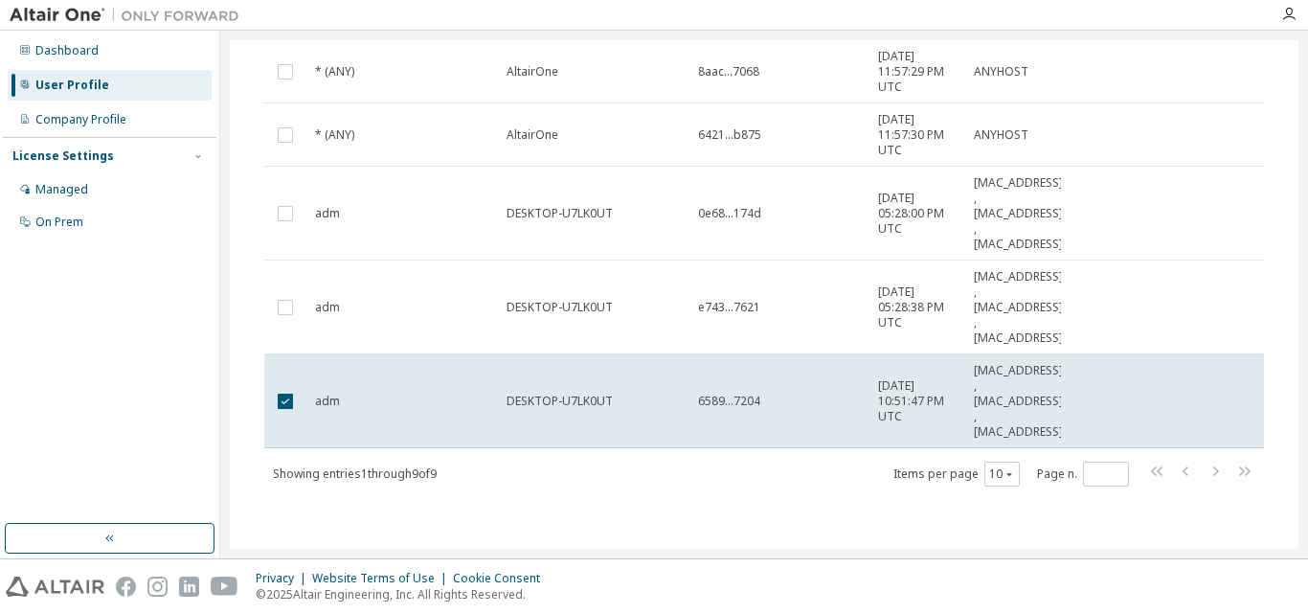
click at [522, 401] on span "DESKTOP-U7LK0UT" at bounding box center [559, 400] width 106 height 15
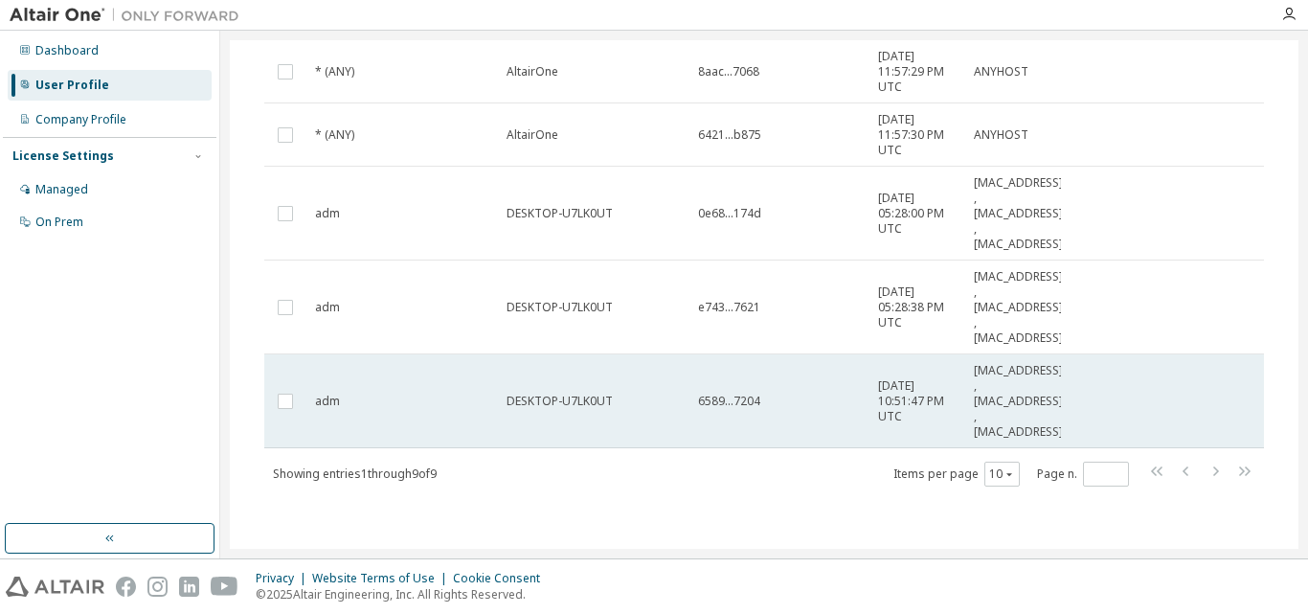
click at [1064, 394] on tr "adm DESKTOP-U7LK0UT 6589...7204 2025-09-07 10:51:47 PM UTC F8:34:41:AB:62:29 , …" at bounding box center [763, 401] width 999 height 94
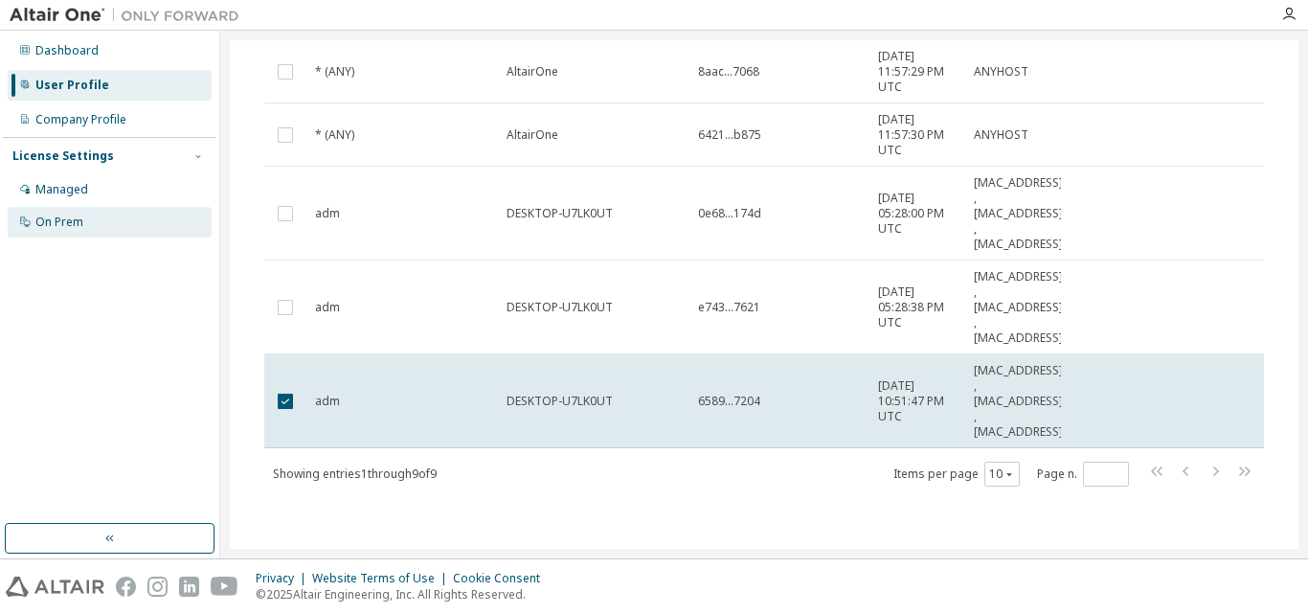
click at [74, 224] on div "On Prem" at bounding box center [59, 221] width 48 height 15
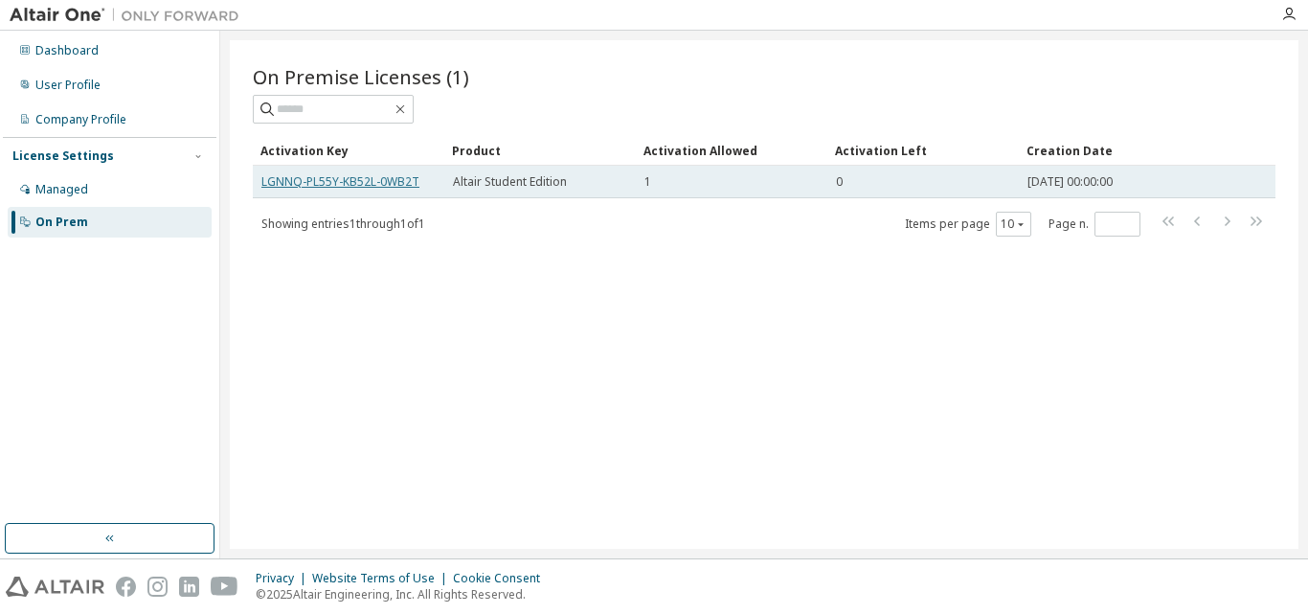
click at [389, 177] on link "LGNNQ-PL55Y-KB52L-0WB2T" at bounding box center [340, 181] width 158 height 16
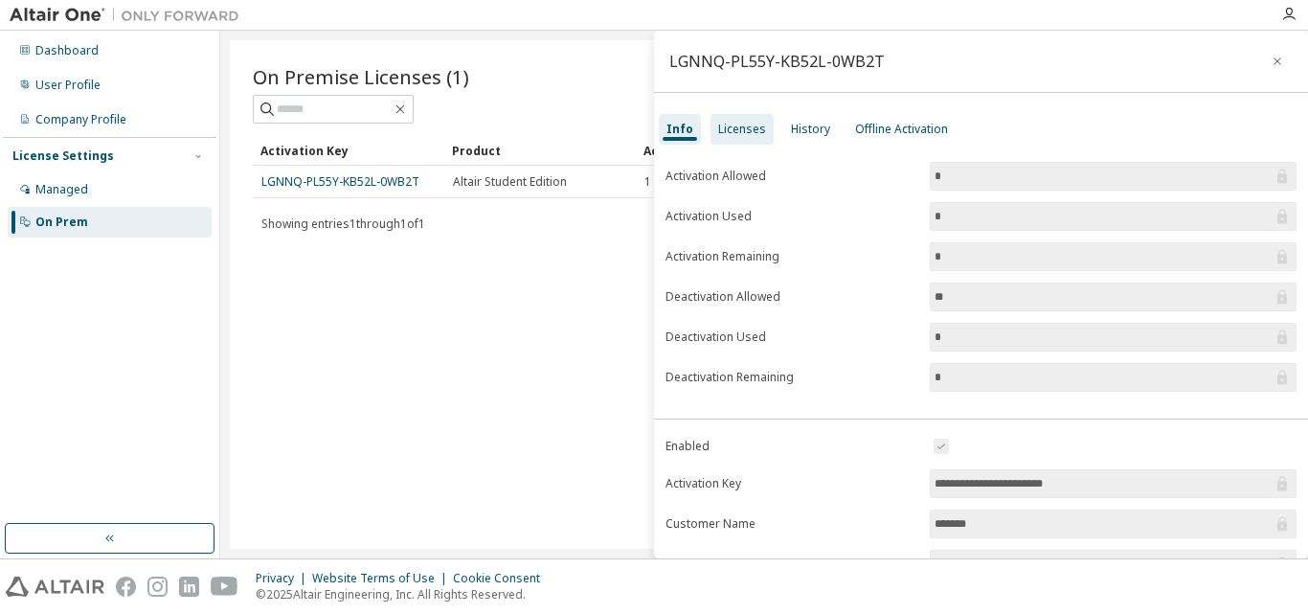
click at [735, 133] on div "Licenses" at bounding box center [742, 129] width 48 height 15
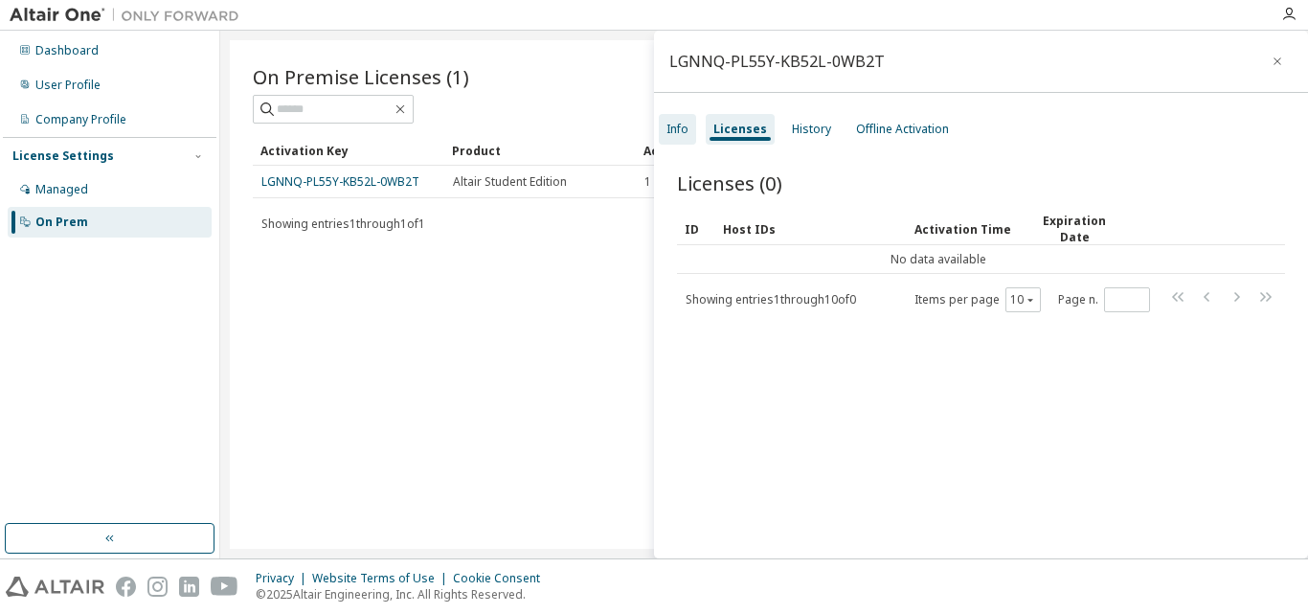
click at [691, 127] on div "Info" at bounding box center [677, 129] width 37 height 31
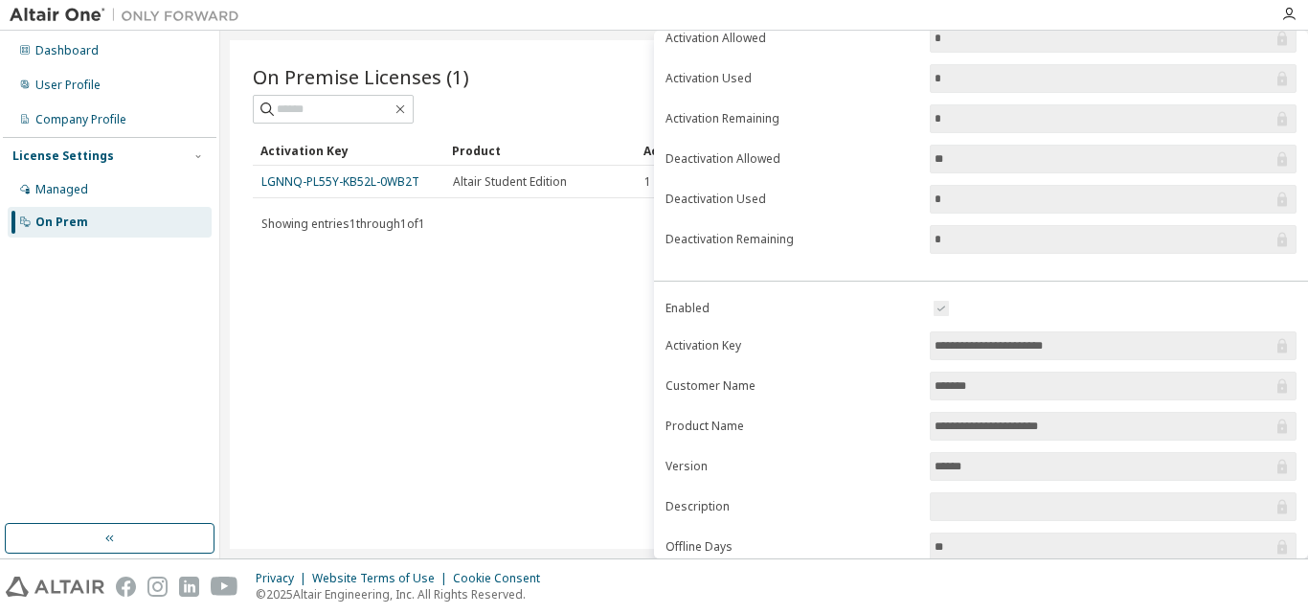
scroll to position [269, 0]
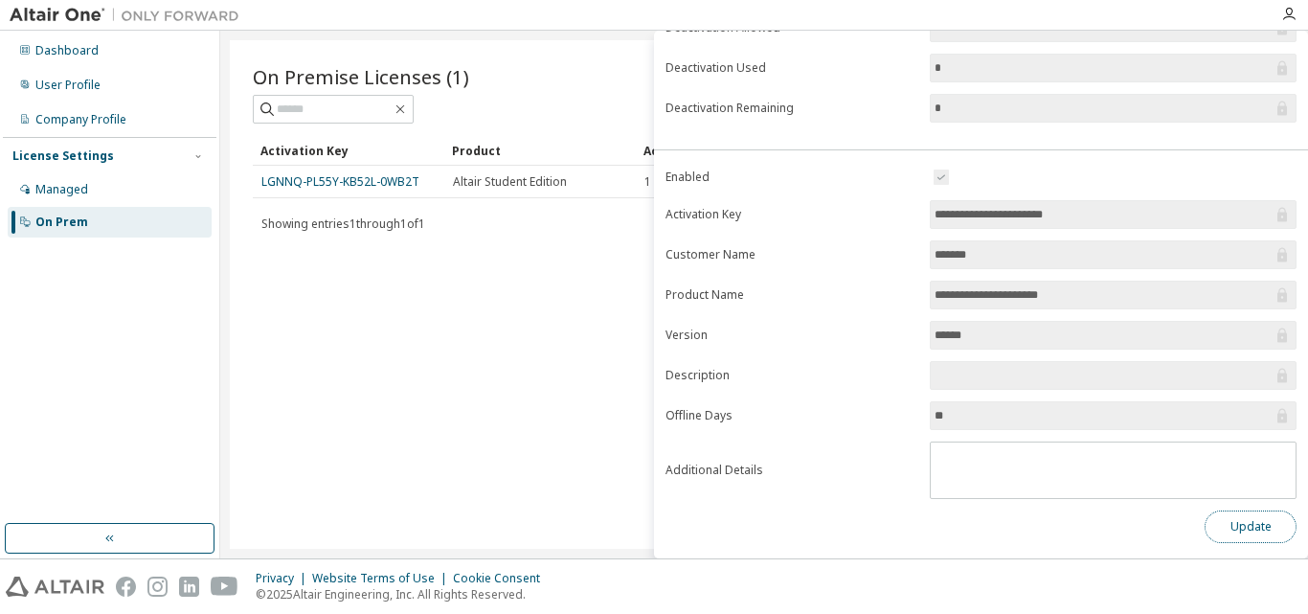
click at [1229, 530] on button "Update" at bounding box center [1250, 526] width 92 height 33
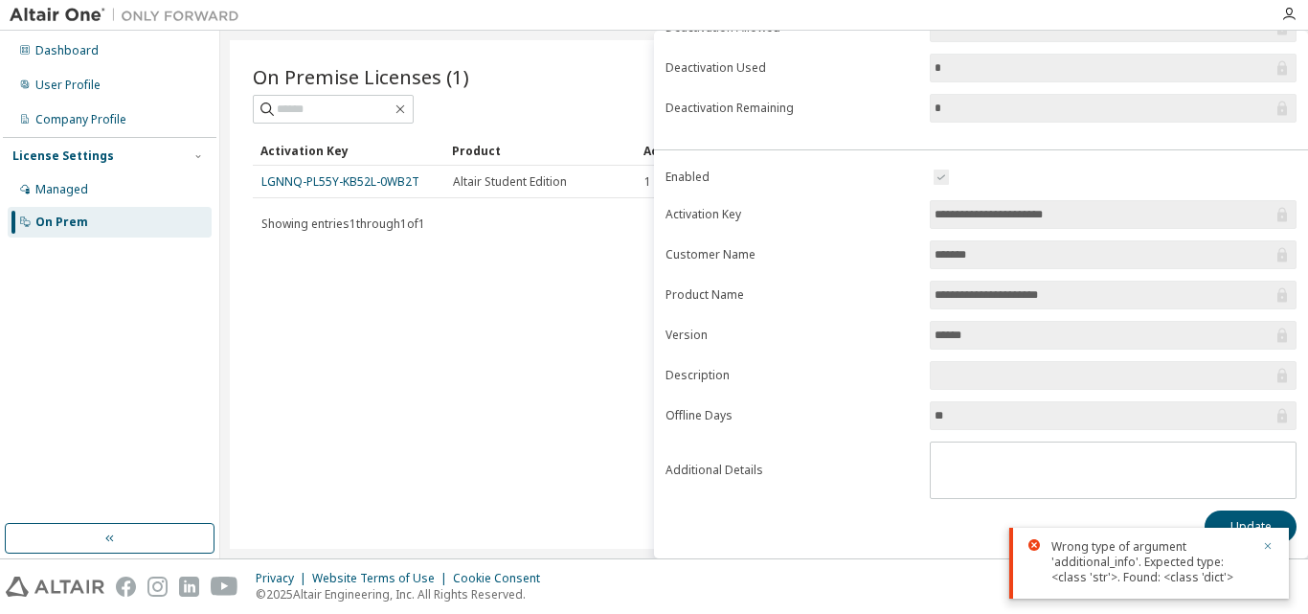
click at [1268, 545] on icon "button" at bounding box center [1268, 546] width 7 height 7
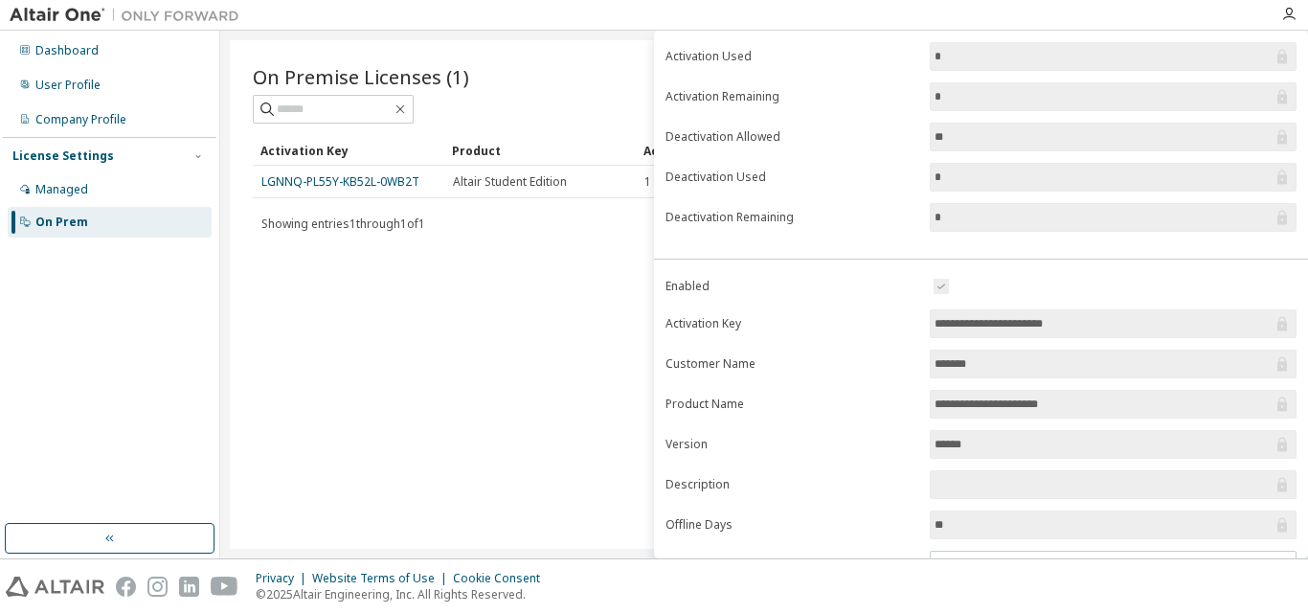
scroll to position [0, 0]
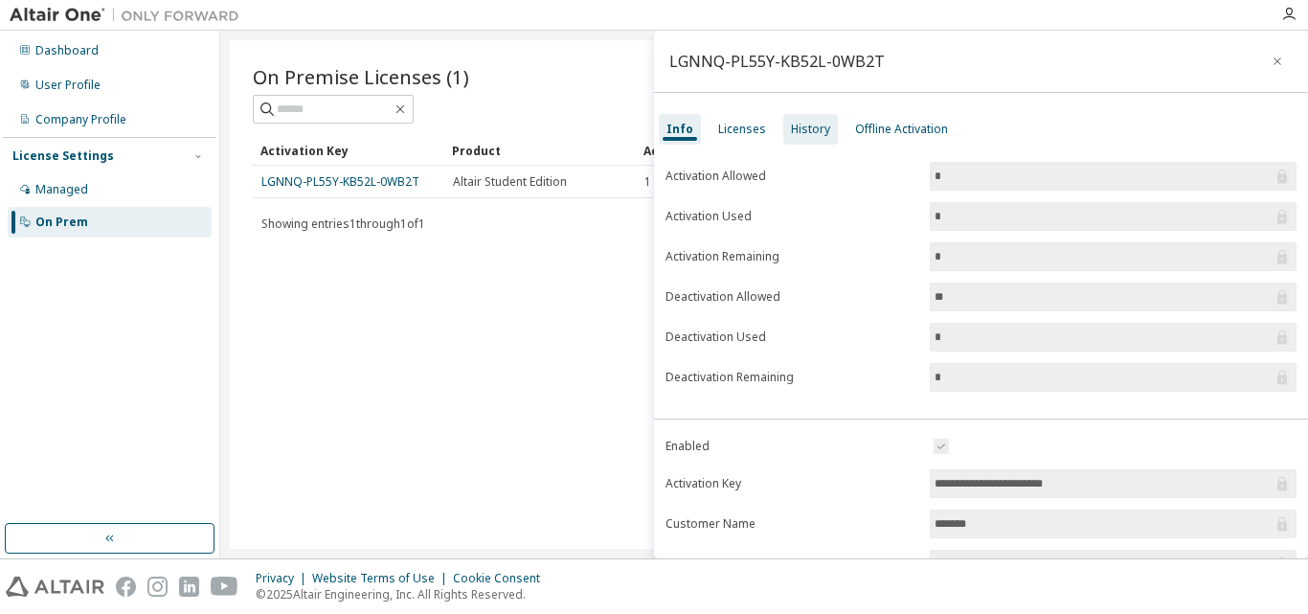
drag, startPoint x: 923, startPoint y: 142, endPoint x: 820, endPoint y: 123, distance: 104.0
click at [798, 123] on div "History" at bounding box center [810, 129] width 39 height 15
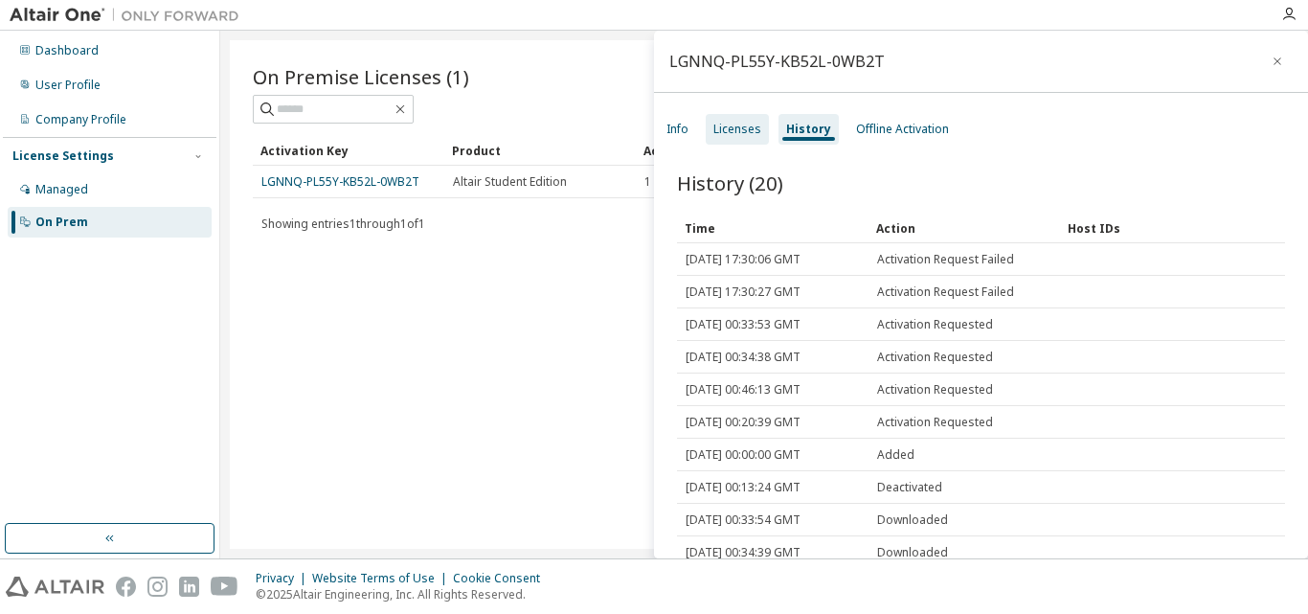
drag, startPoint x: 855, startPoint y: 124, endPoint x: 750, endPoint y: 123, distance: 104.4
click at [750, 123] on div "Licenses" at bounding box center [737, 129] width 48 height 15
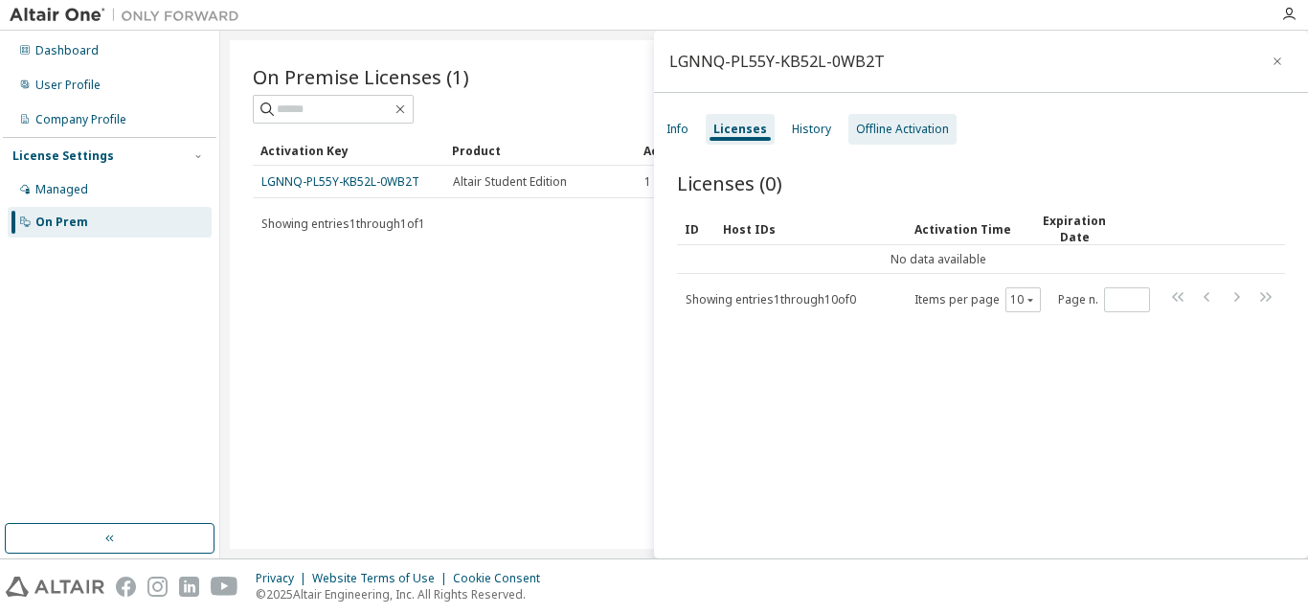
click at [878, 122] on div "Offline Activation" at bounding box center [902, 129] width 93 height 15
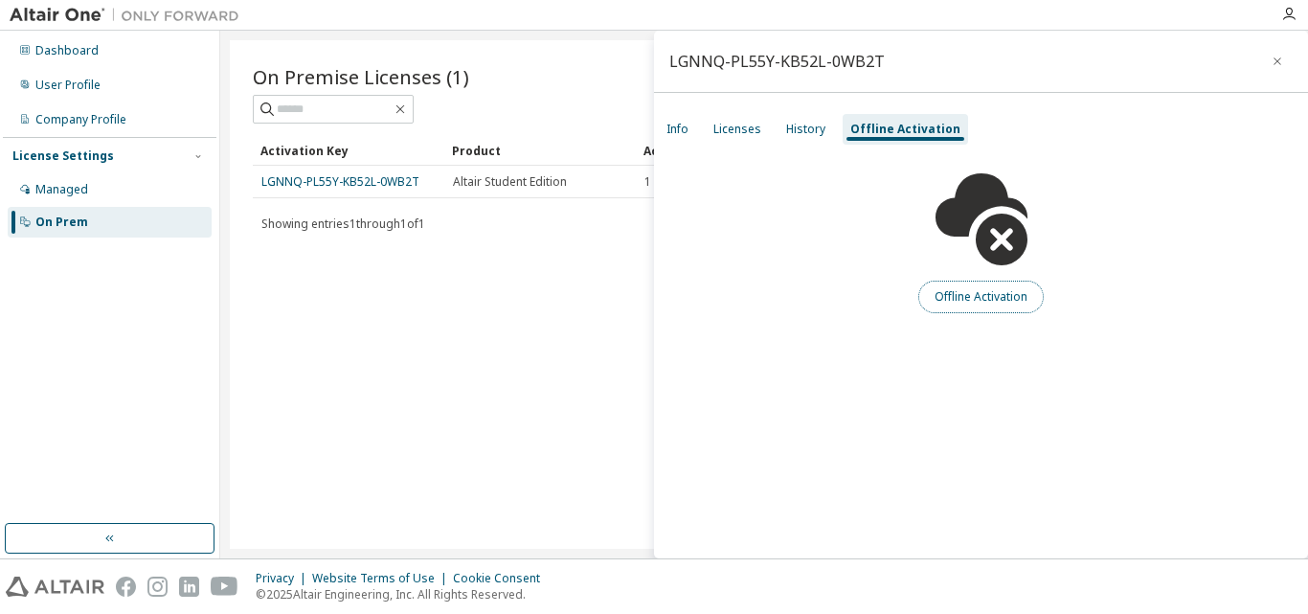
click at [998, 292] on button "Offline Activation" at bounding box center [980, 296] width 125 height 33
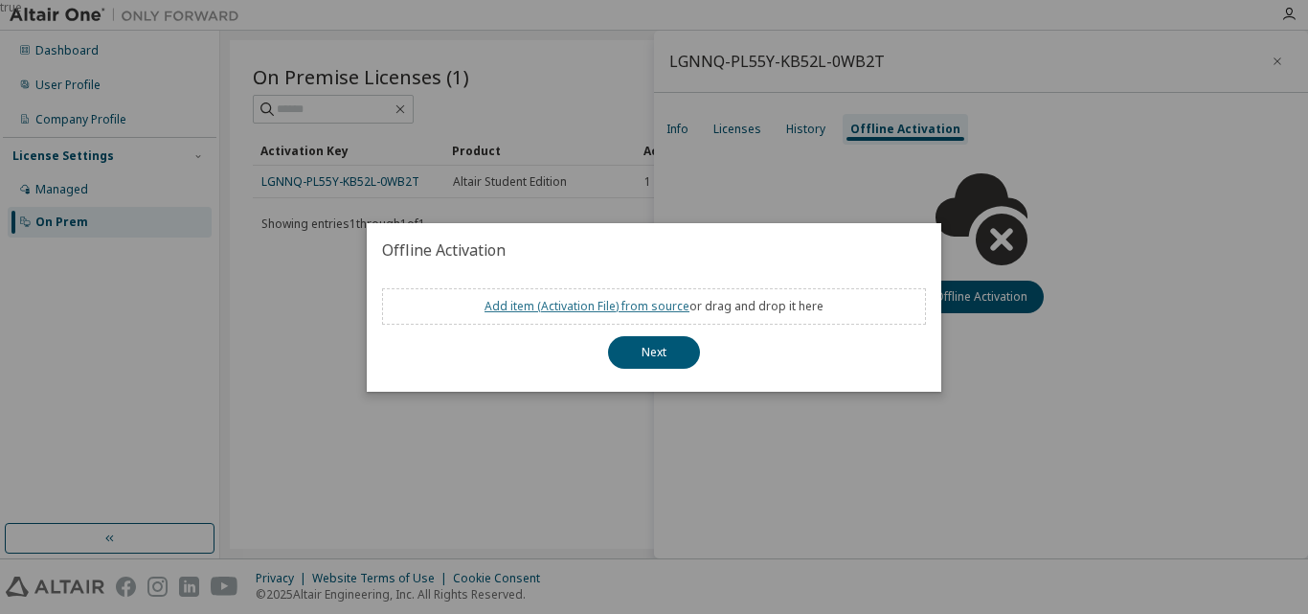
click at [602, 310] on link "Add item ( Activation File ) from source" at bounding box center [586, 306] width 205 height 16
click at [634, 360] on button "Next" at bounding box center [654, 352] width 92 height 33
click at [663, 360] on button "Next" at bounding box center [654, 352] width 92 height 33
click at [599, 311] on link "Add item ( Activation File ) from source" at bounding box center [586, 306] width 205 height 16
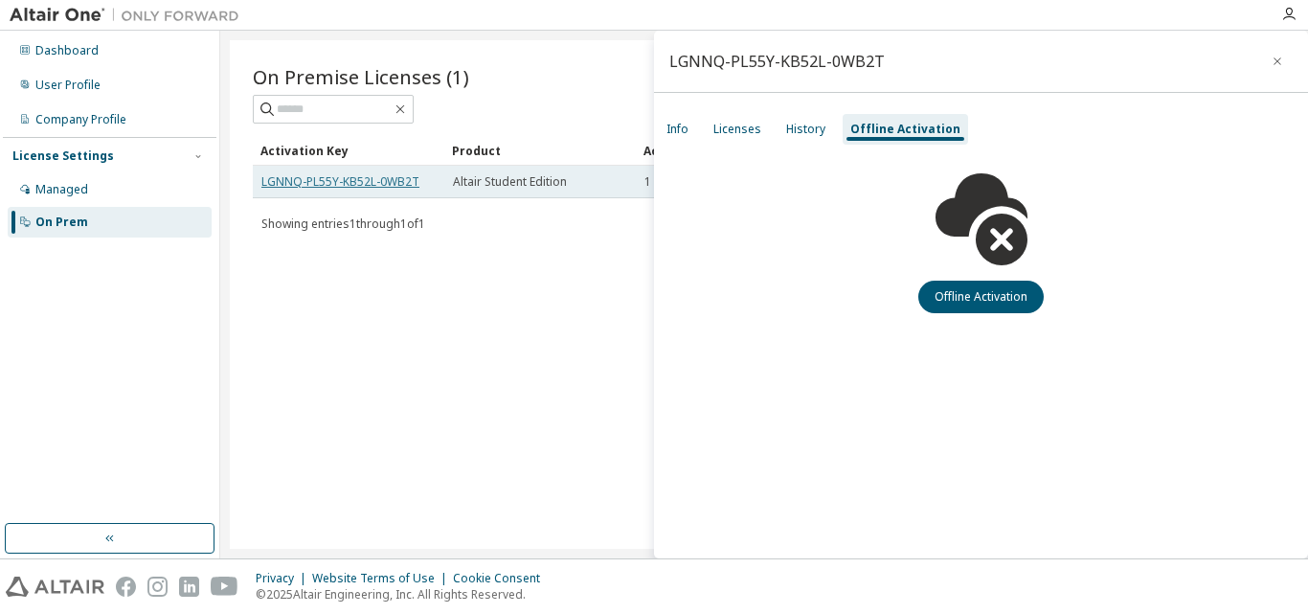
click at [347, 185] on link "LGNNQ-PL55Y-KB52L-0WB2T" at bounding box center [340, 181] width 158 height 16
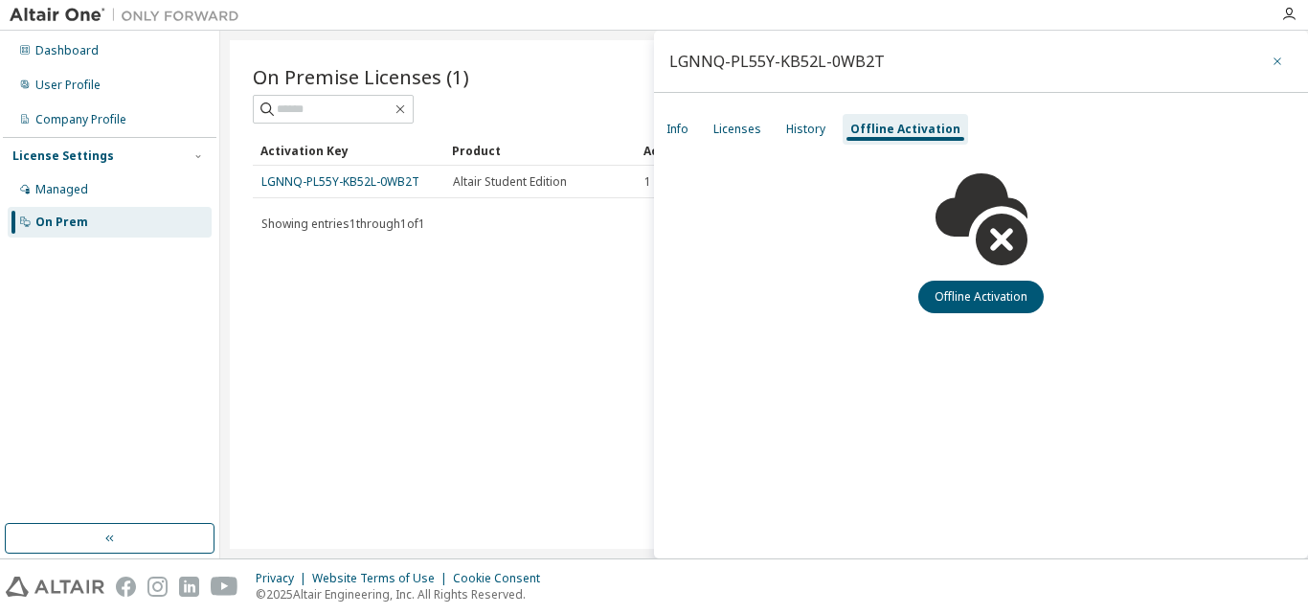
click at [1286, 63] on button "button" at bounding box center [1277, 61] width 31 height 31
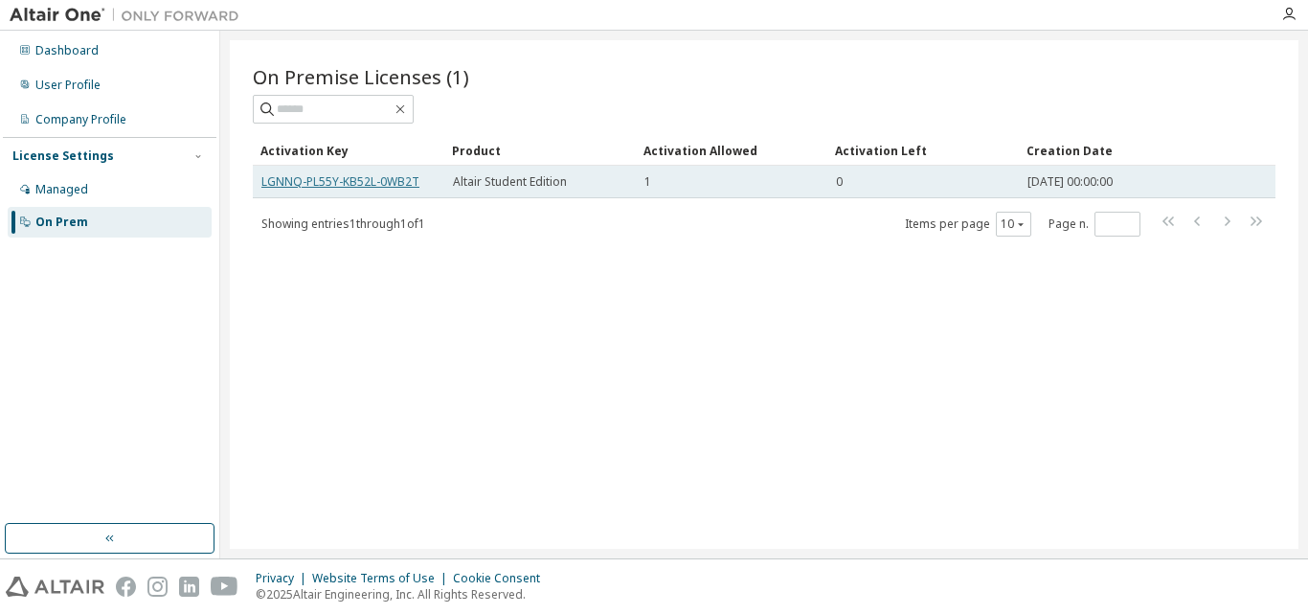
click at [399, 180] on link "LGNNQ-PL55Y-KB52L-0WB2T" at bounding box center [340, 181] width 158 height 16
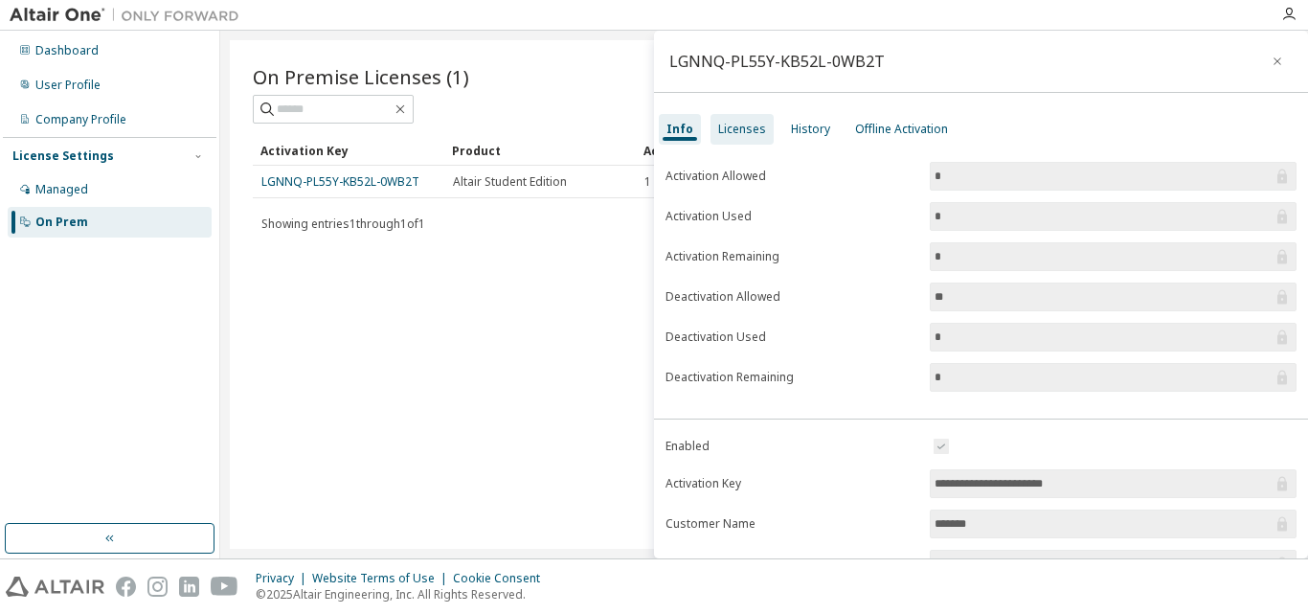
click at [749, 120] on div "Licenses" at bounding box center [741, 129] width 63 height 31
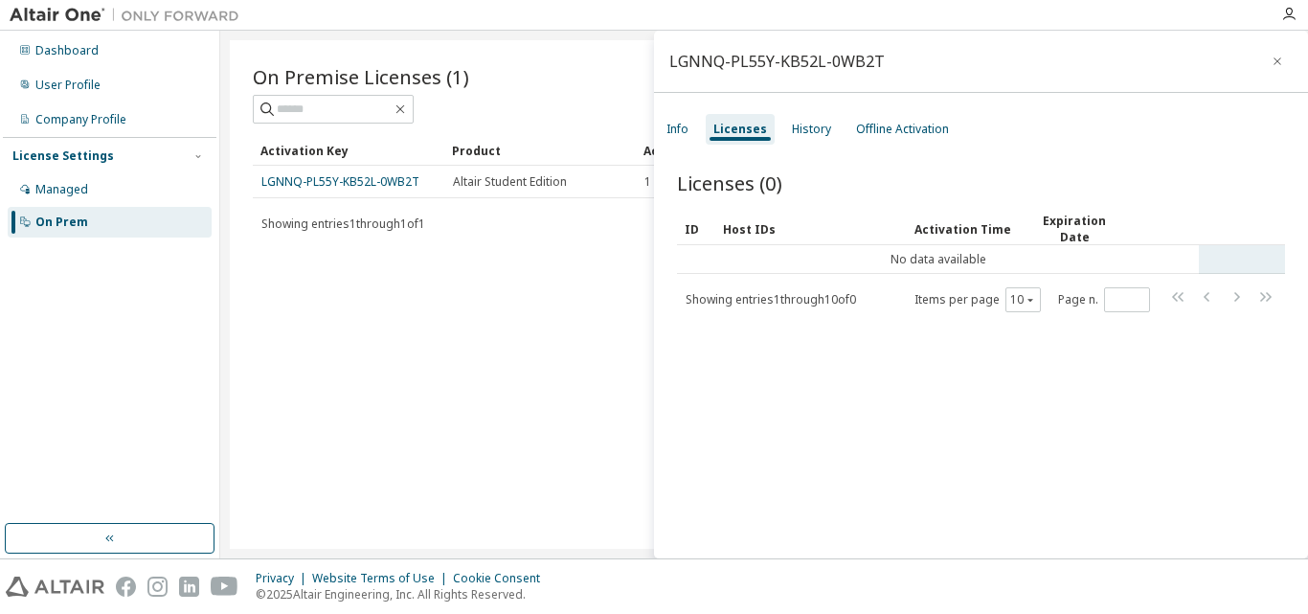
click at [957, 265] on td "No data available" at bounding box center [938, 259] width 522 height 29
drag, startPoint x: 740, startPoint y: 235, endPoint x: 715, endPoint y: 256, distance: 32.0
click at [715, 256] on td "No data available" at bounding box center [938, 259] width 522 height 29
click at [322, 385] on div "On Premise Licenses (1) Clear Load Save Save As Field Operator Value Select fil…" at bounding box center [764, 294] width 1068 height 508
click at [71, 214] on div "On Prem" at bounding box center [61, 221] width 53 height 15
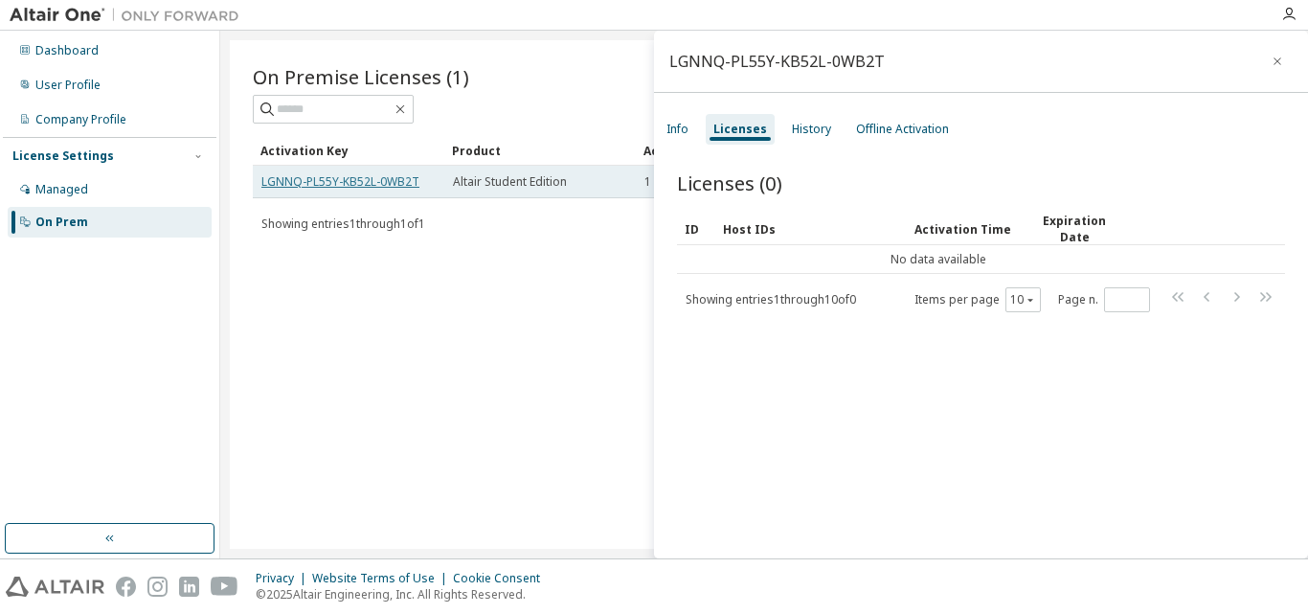
click at [315, 176] on link "LGNNQ-PL55Y-KB52L-0WB2T" at bounding box center [340, 181] width 158 height 16
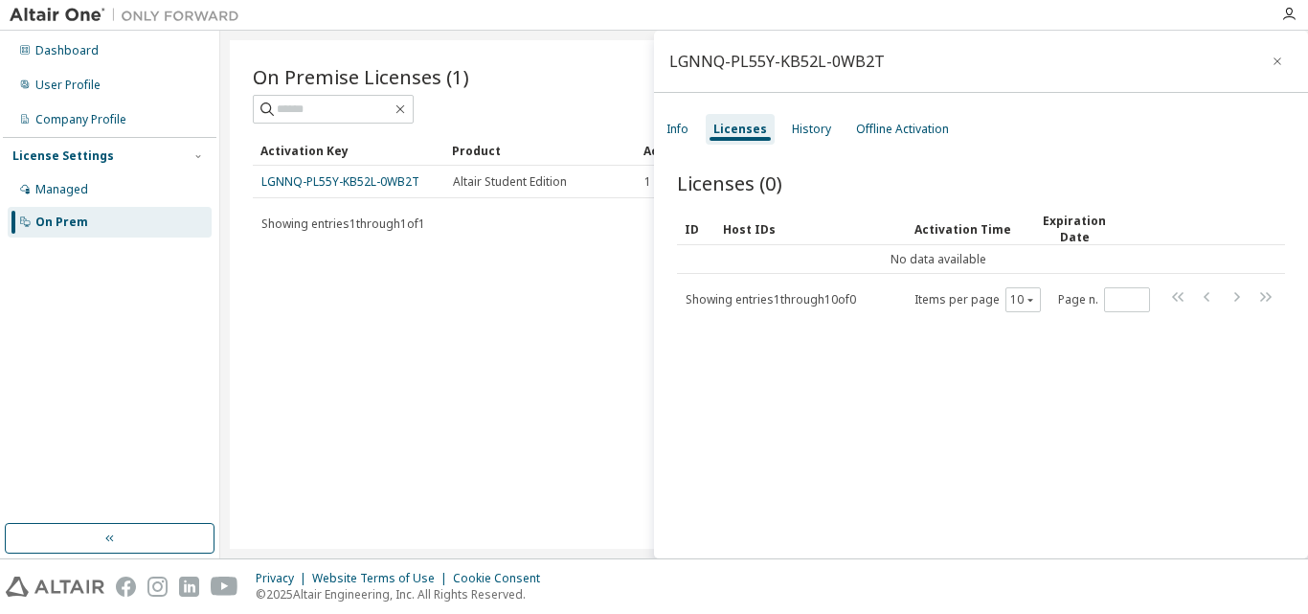
click at [488, 337] on div "On Premise Licenses (1) Clear Load Save Save As Field Operator Value Select fil…" at bounding box center [764, 294] width 1068 height 508
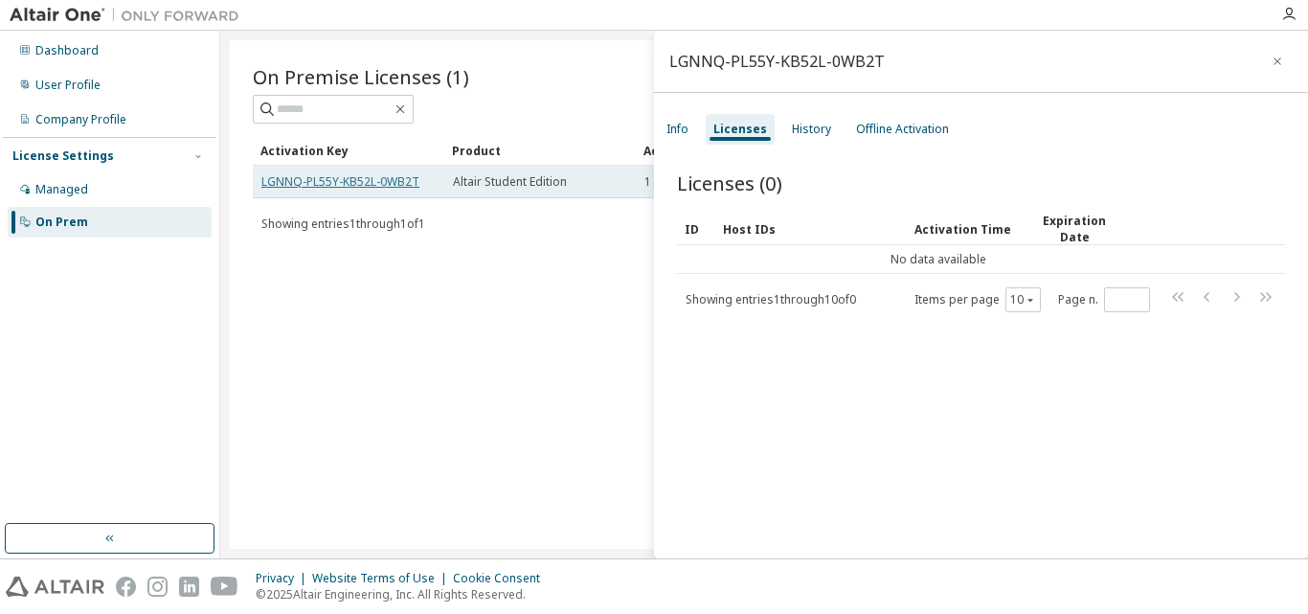
click at [383, 189] on link "LGNNQ-PL55Y-KB52L-0WB2T" at bounding box center [340, 181] width 158 height 16
click at [360, 179] on link "LGNNQ-PL55Y-KB52L-0WB2T" at bounding box center [340, 181] width 158 height 16
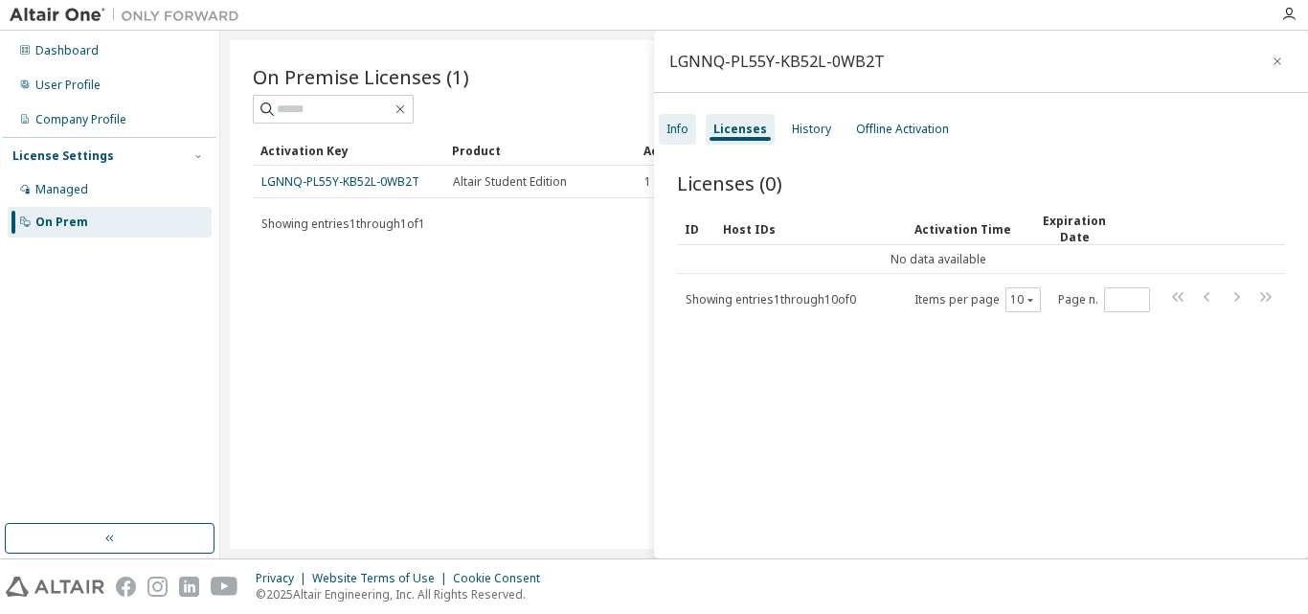
click at [667, 130] on div "Info" at bounding box center [677, 129] width 22 height 15
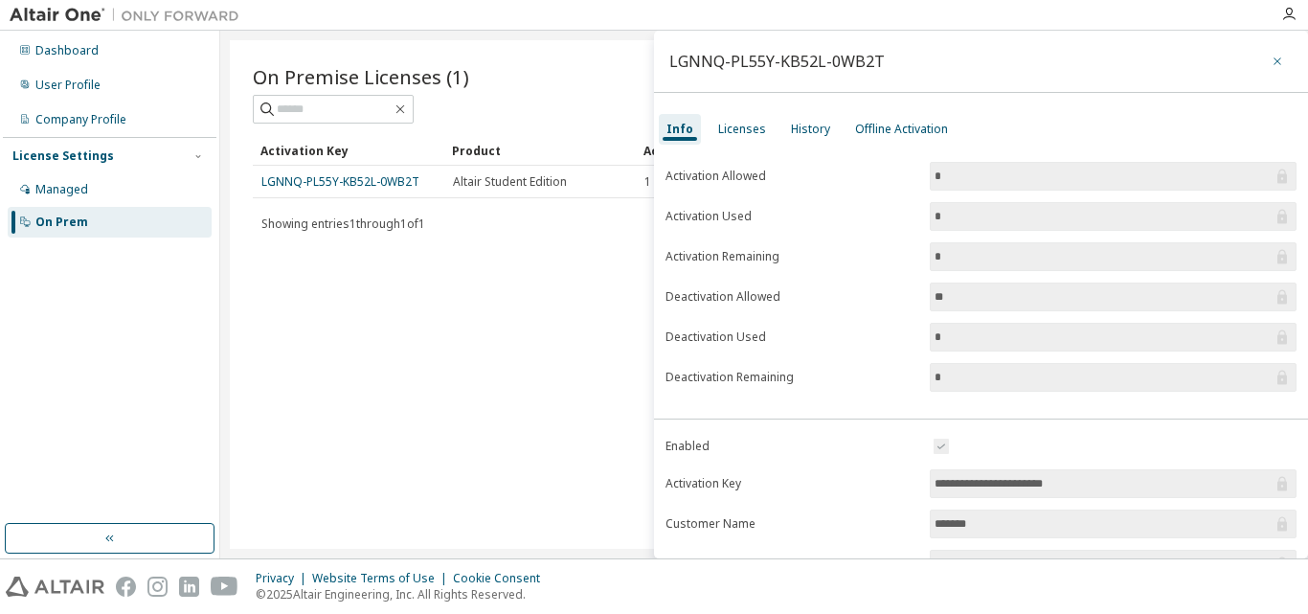
click at [1270, 57] on icon "button" at bounding box center [1276, 61] width 13 height 15
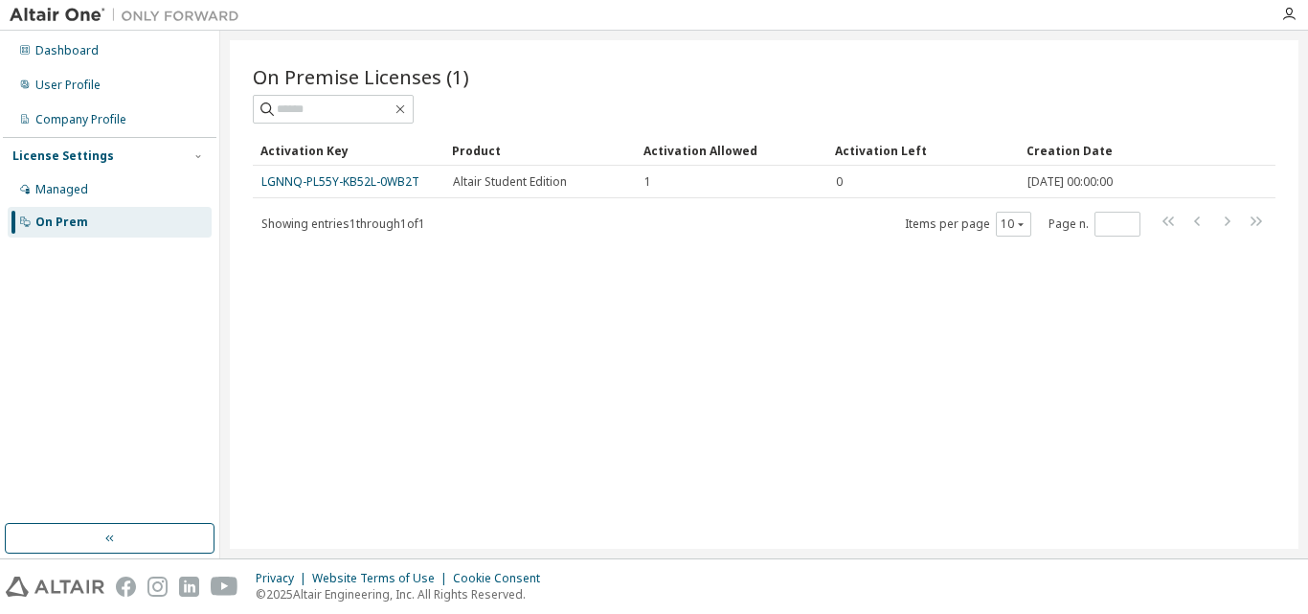
click at [1263, 57] on div "On Premise Licenses (1) Clear Load Save Save As Field Operator Value Select fil…" at bounding box center [764, 294] width 1068 height 508
click at [79, 189] on div "Managed" at bounding box center [61, 189] width 53 height 15
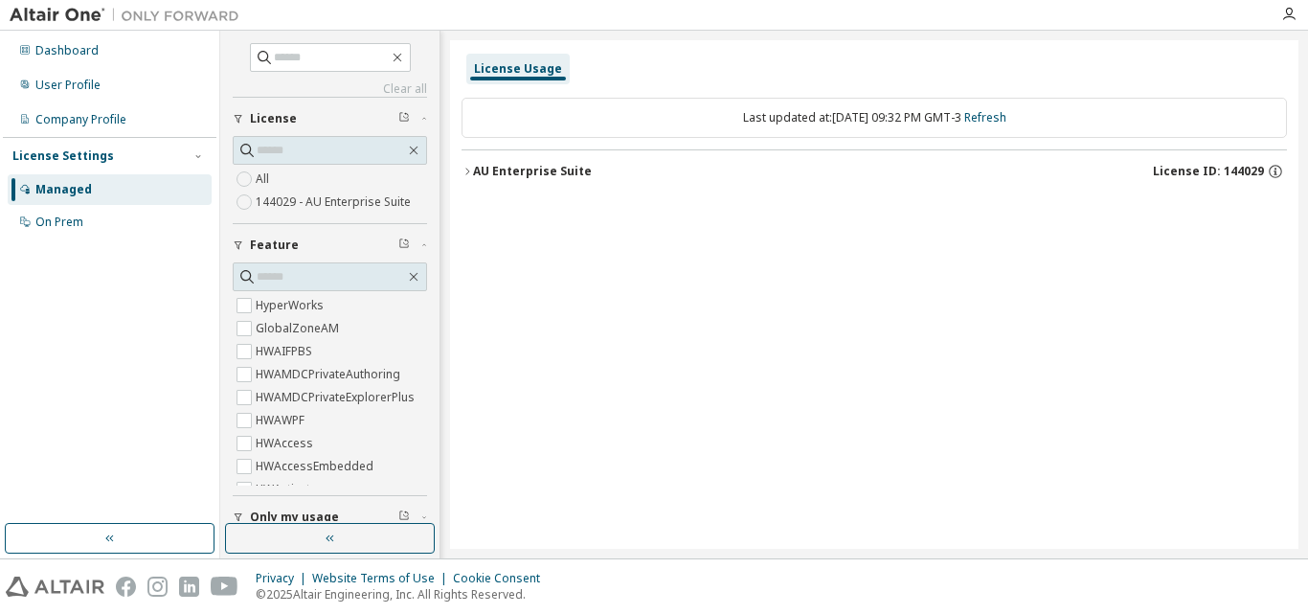
click at [460, 171] on div "License Usage Last updated at: Mon 2025-09-08 09:32 PM GMT-3 Refresh AU Enterpr…" at bounding box center [874, 294] width 848 height 508
click at [465, 169] on icon "button" at bounding box center [466, 171] width 11 height 11
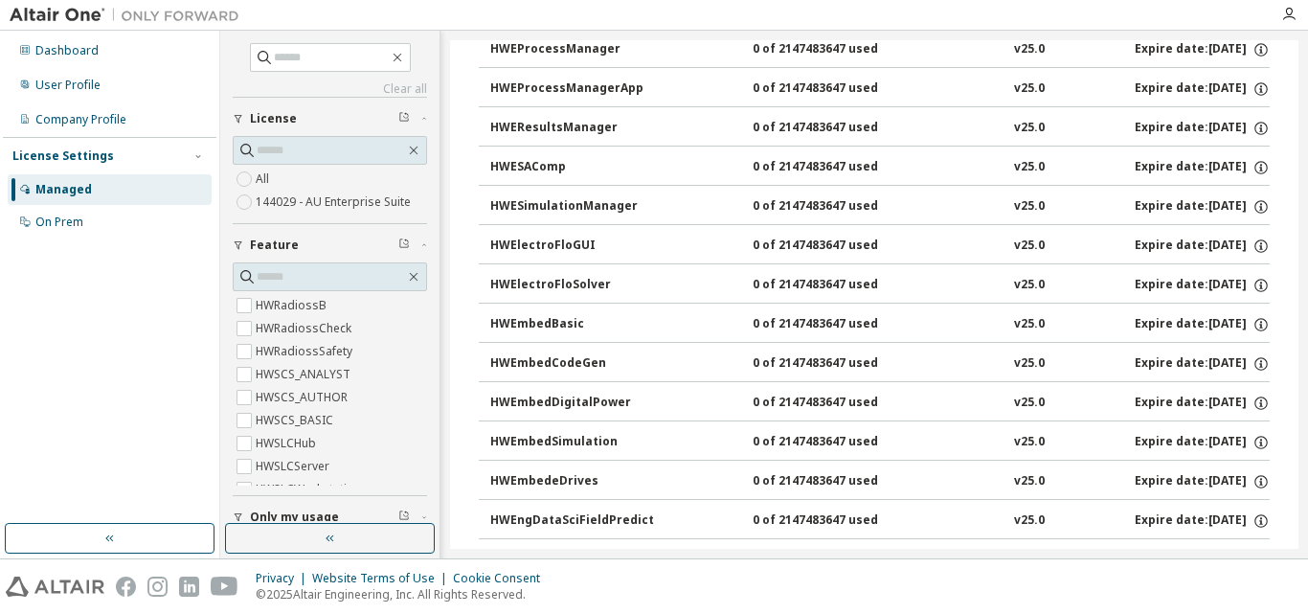
scroll to position [6188, 0]
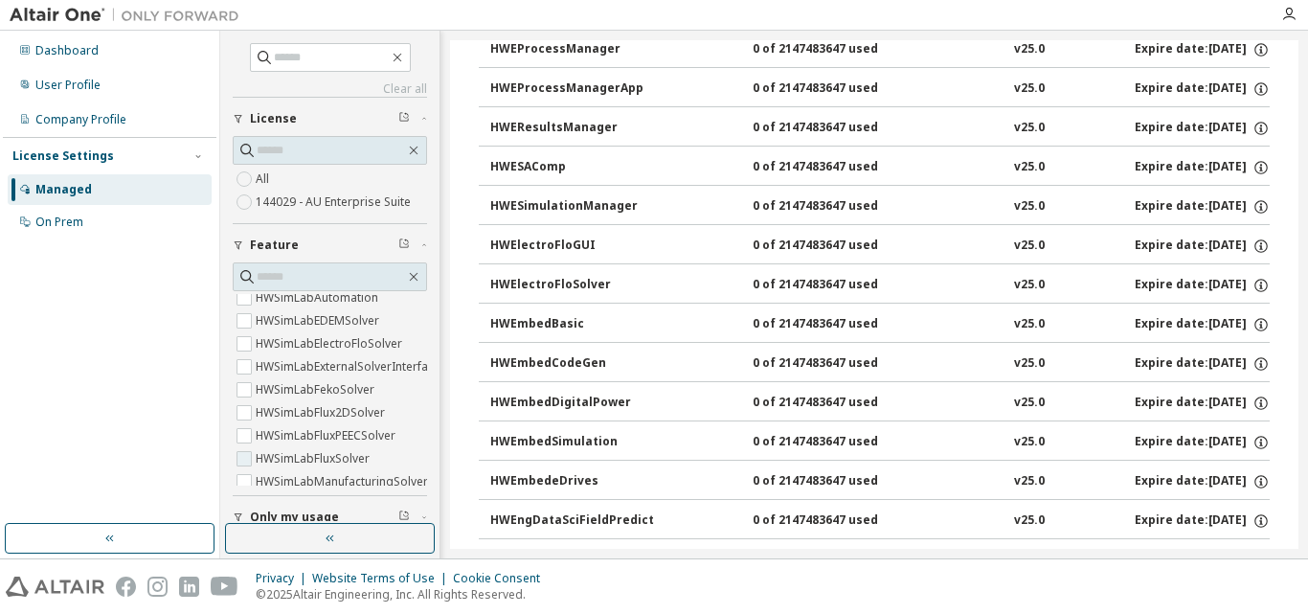
drag, startPoint x: 412, startPoint y: 325, endPoint x: 407, endPoint y: 464, distance: 139.8
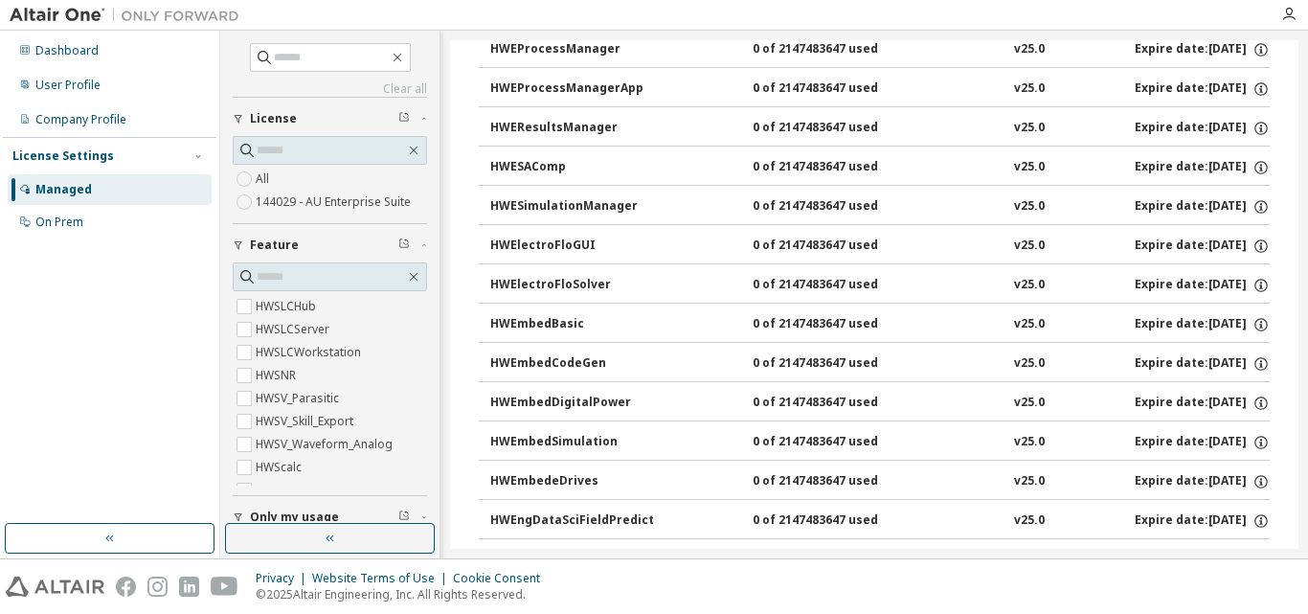
scroll to position [5613, 0]
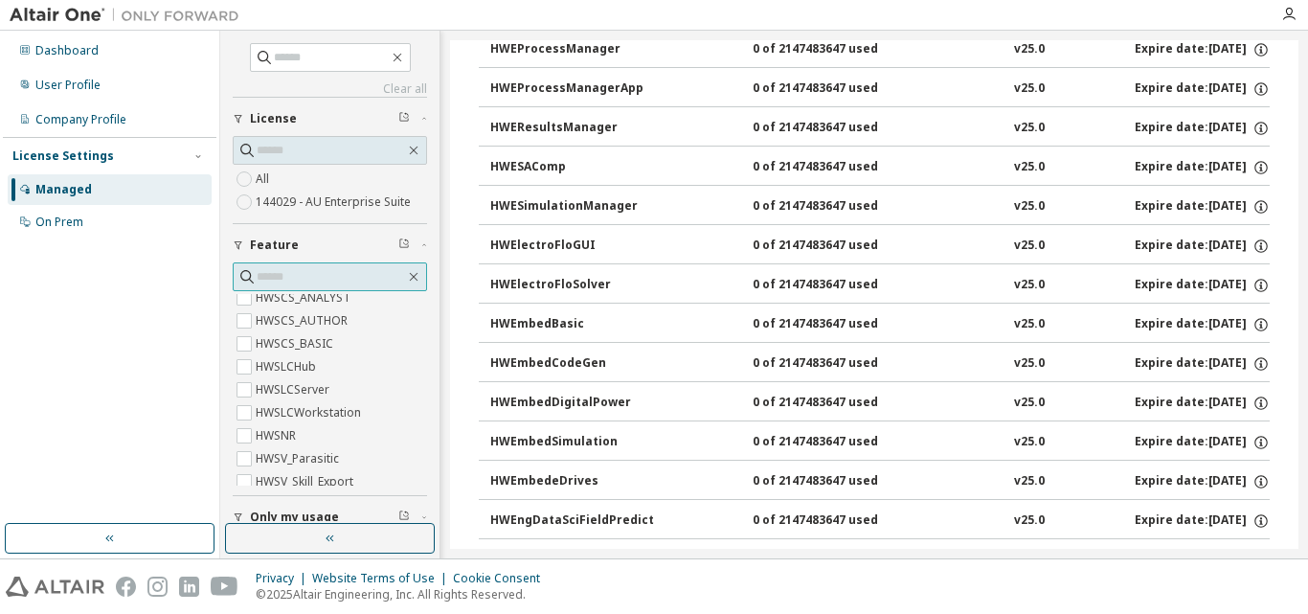
click at [316, 276] on input "text" at bounding box center [331, 276] width 148 height 19
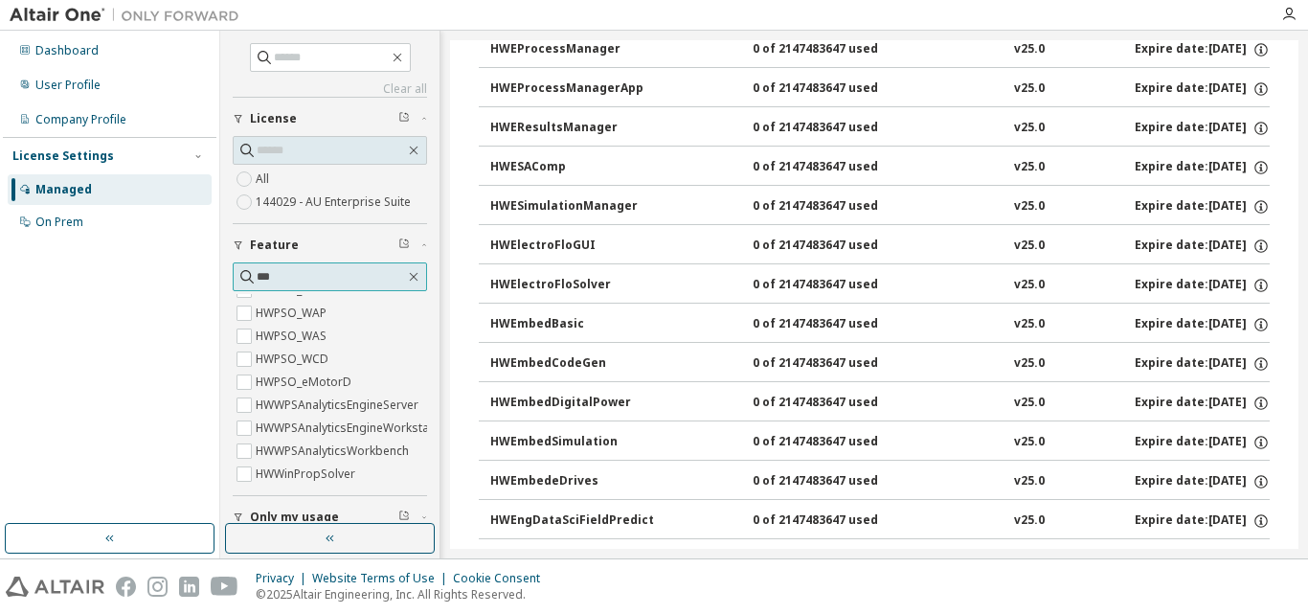
scroll to position [0, 0]
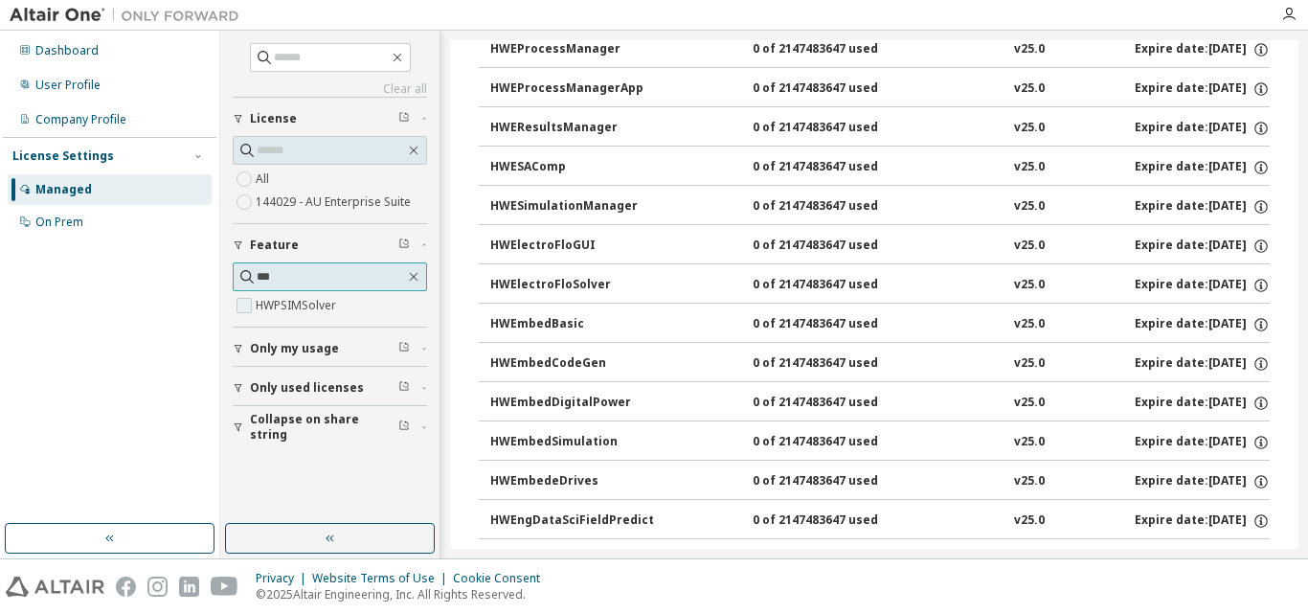
type input "***"
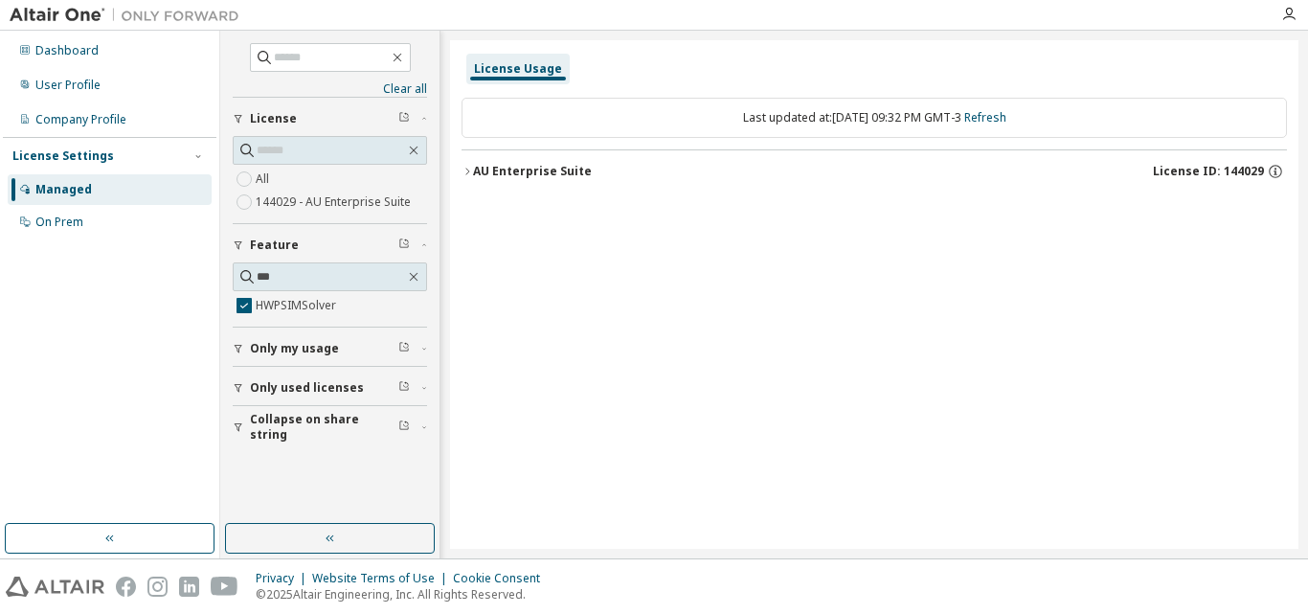
click at [477, 174] on div "AU Enterprise Suite" at bounding box center [532, 171] width 119 height 15
click at [837, 200] on button "HWPSIMSolver 0 of 2147483647 used v25.0 Expire date: 2026-05-29" at bounding box center [879, 211] width 779 height 42
click at [552, 208] on div "HWPSIMSolver" at bounding box center [576, 210] width 172 height 17
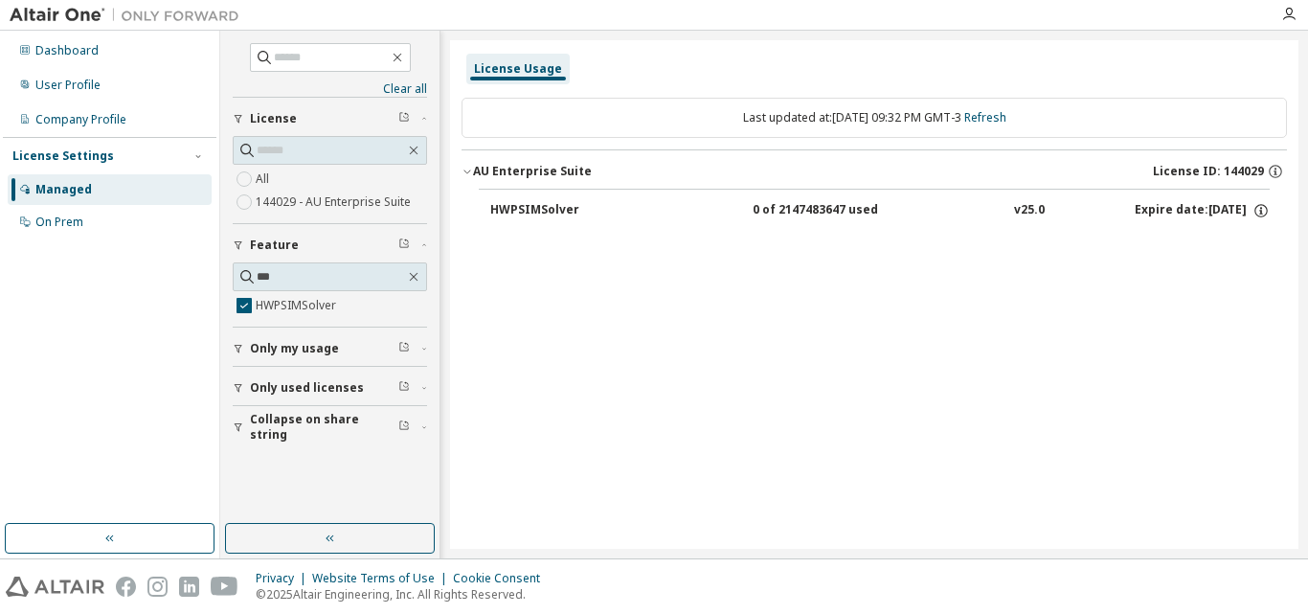
click at [552, 208] on div "HWPSIMSolver" at bounding box center [576, 210] width 172 height 17
drag, startPoint x: 552, startPoint y: 208, endPoint x: 242, endPoint y: 352, distance: 342.2
click at [242, 352] on icon "button" at bounding box center [238, 348] width 11 height 11
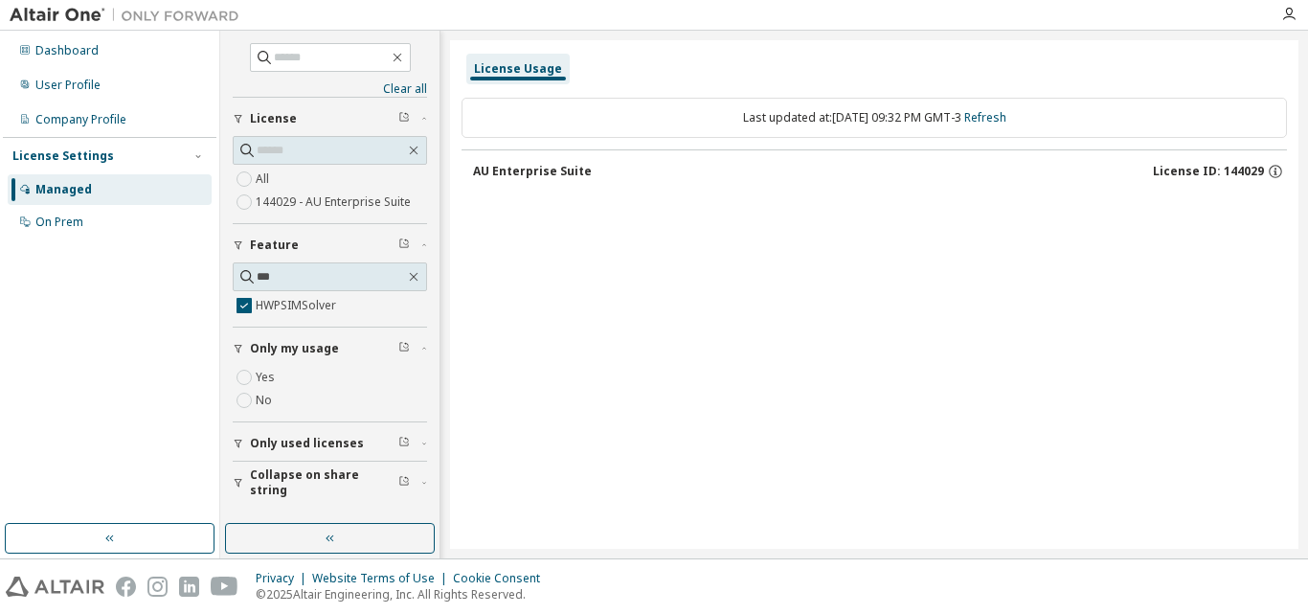
click at [485, 174] on div "AU Enterprise Suite" at bounding box center [532, 171] width 119 height 15
click at [239, 447] on icon "button" at bounding box center [238, 442] width 11 height 11
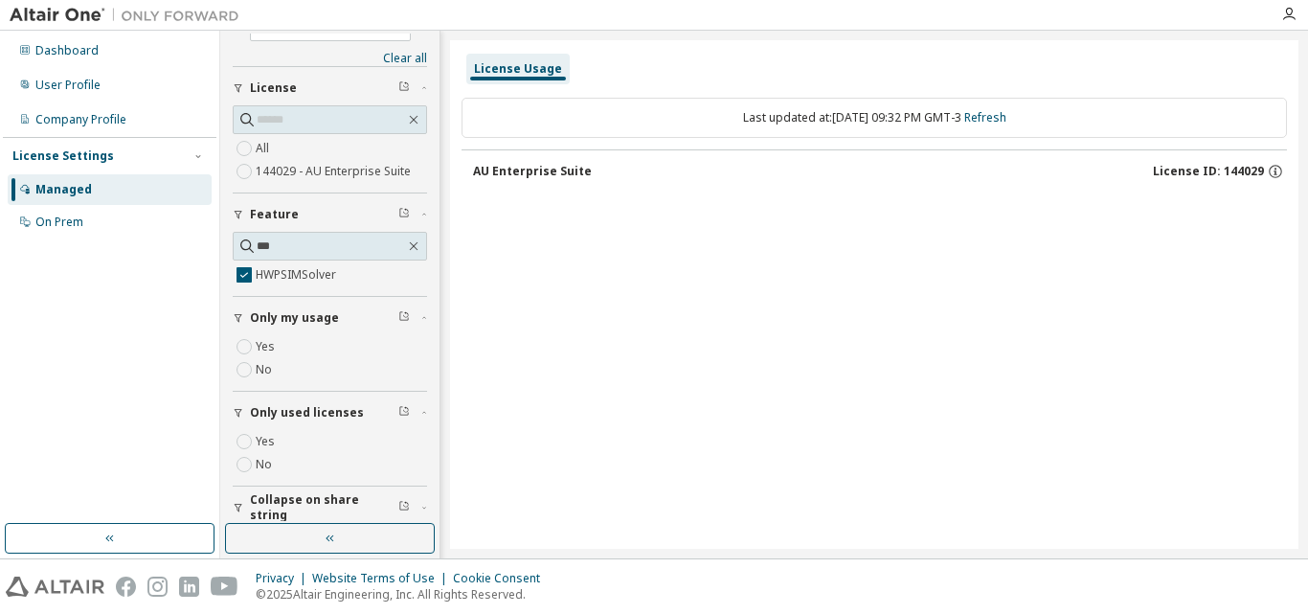
scroll to position [44, 0]
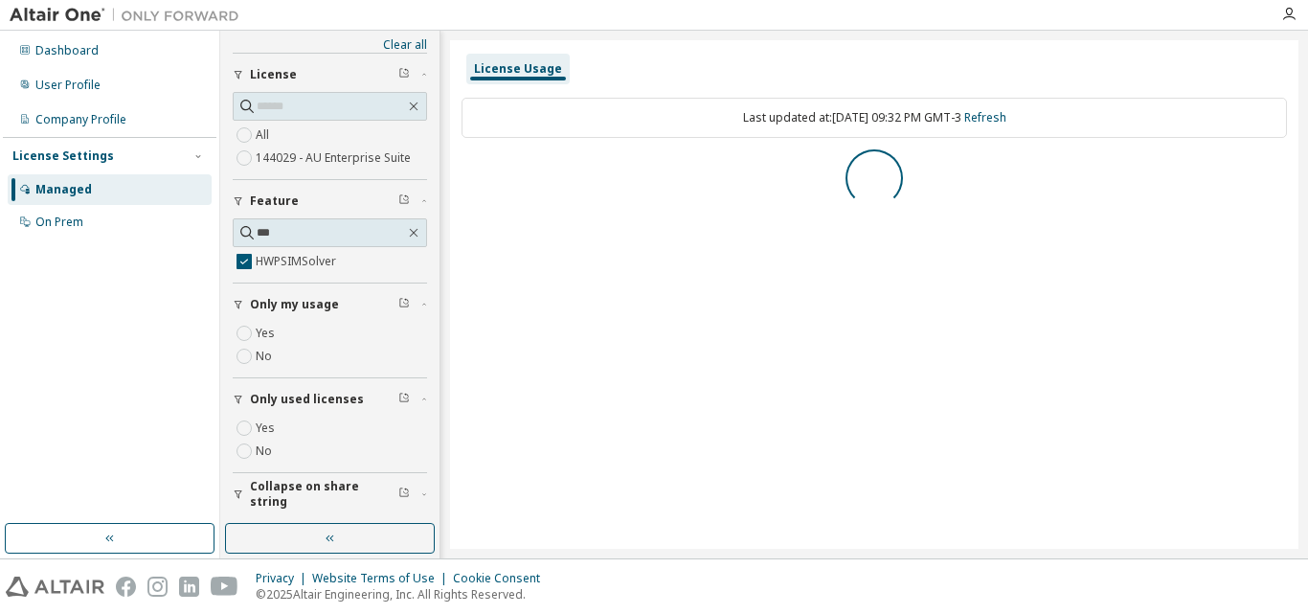
click at [289, 489] on span "Collapse on share string" at bounding box center [324, 494] width 148 height 31
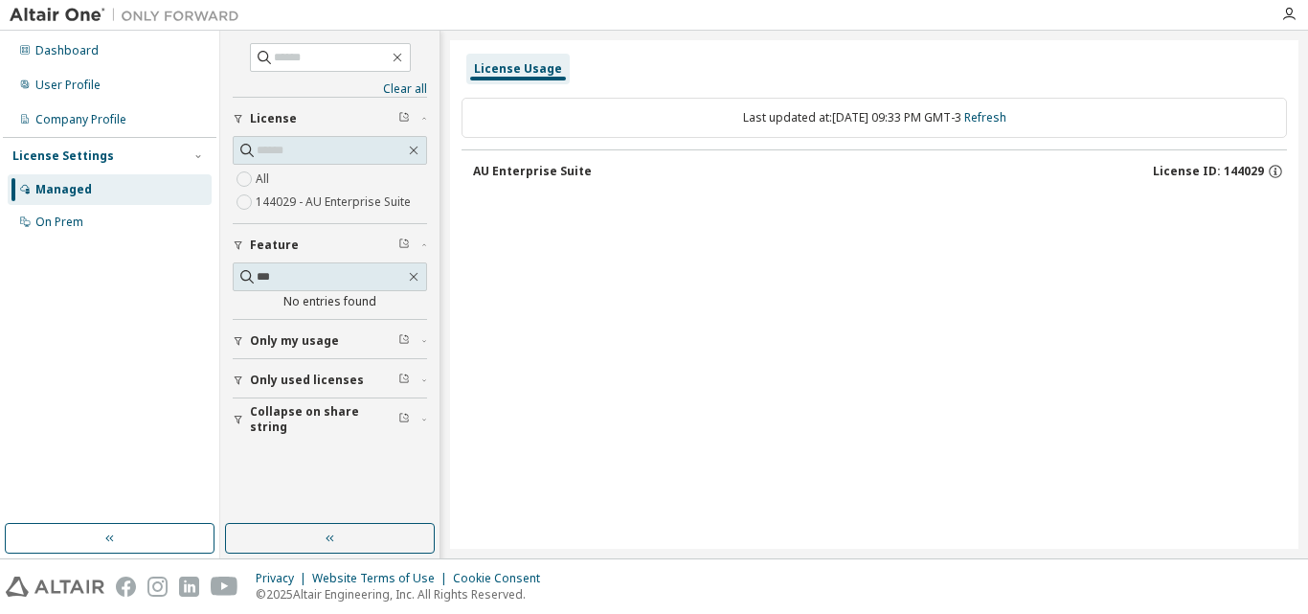
scroll to position [0, 0]
click at [49, 214] on div "On Prem" at bounding box center [59, 221] width 48 height 15
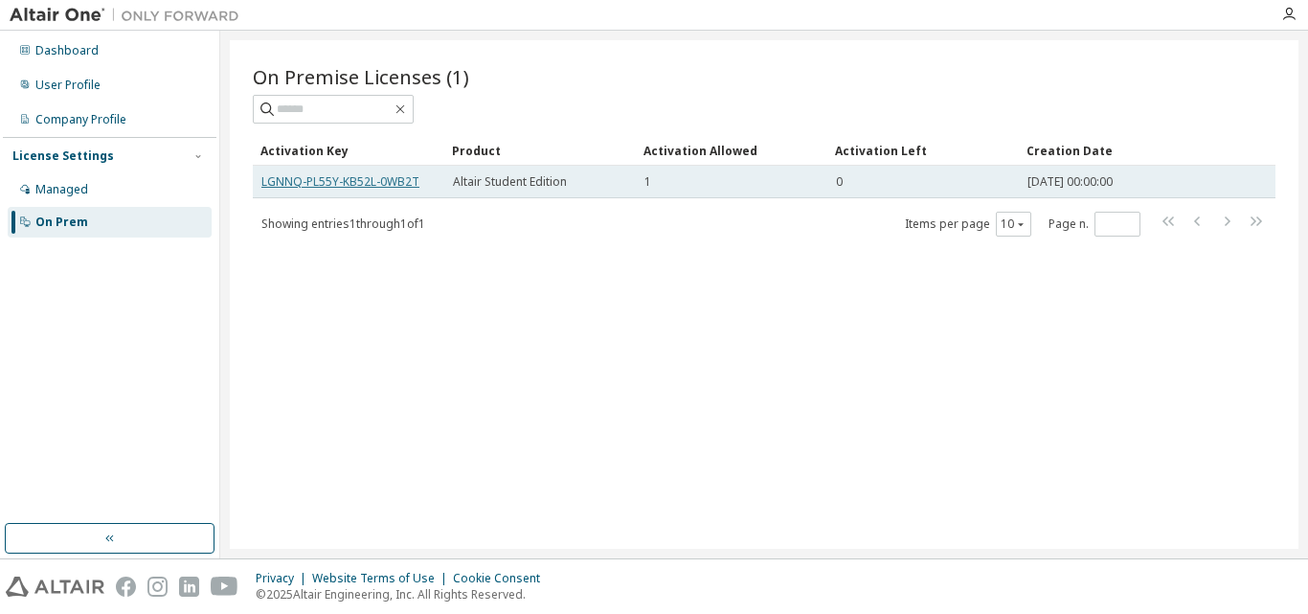
click at [405, 187] on link "LGNNQ-PL55Y-KB52L-0WB2T" at bounding box center [340, 181] width 158 height 16
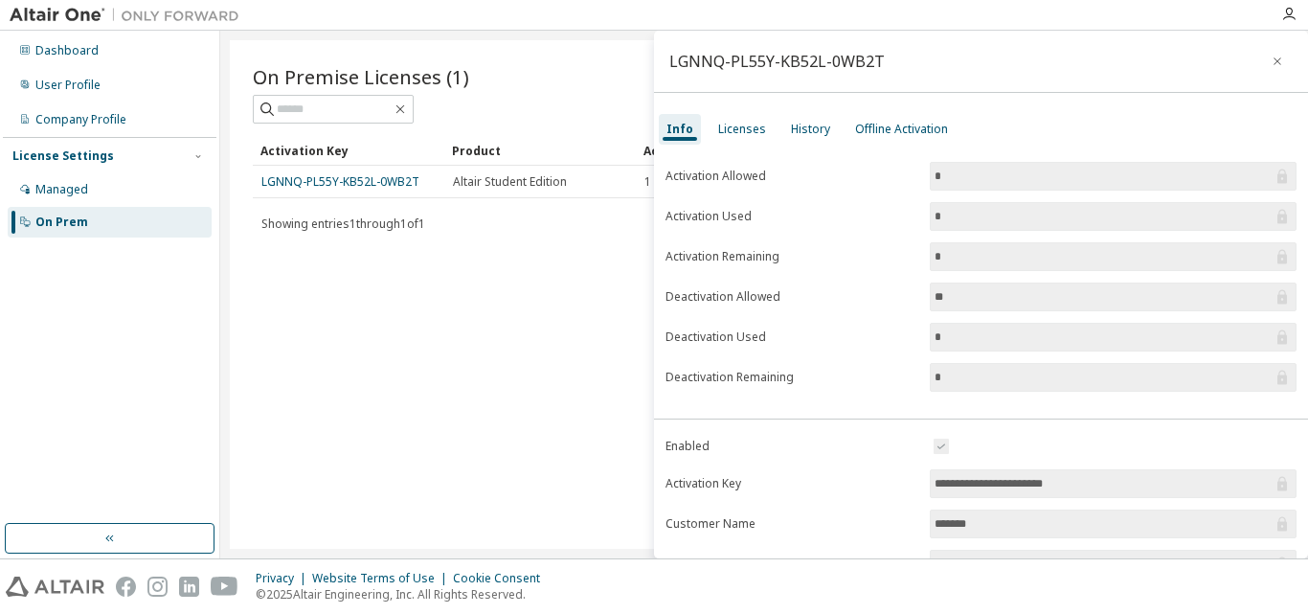
click at [717, 112] on div "Info Licenses History Offline Activation" at bounding box center [981, 129] width 654 height 34
click at [718, 120] on div "Licenses" at bounding box center [741, 129] width 63 height 31
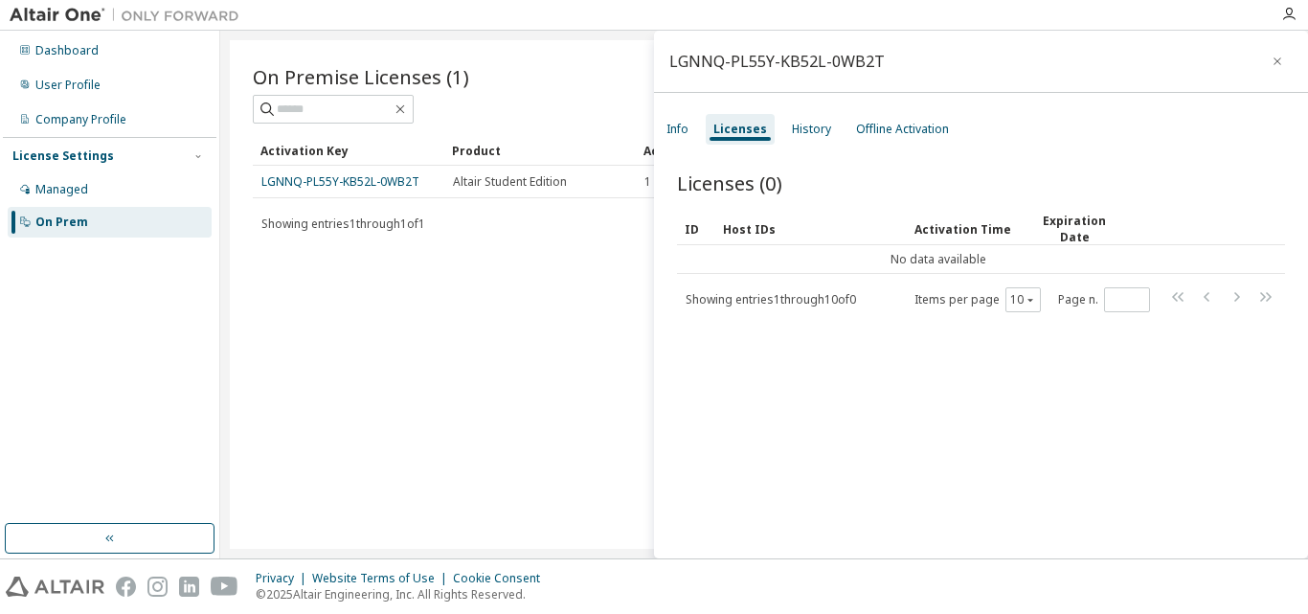
click at [770, 308] on div "Showing entries 1 through 10 of 0 Items per page 10 Page n. *" at bounding box center [981, 299] width 608 height 28
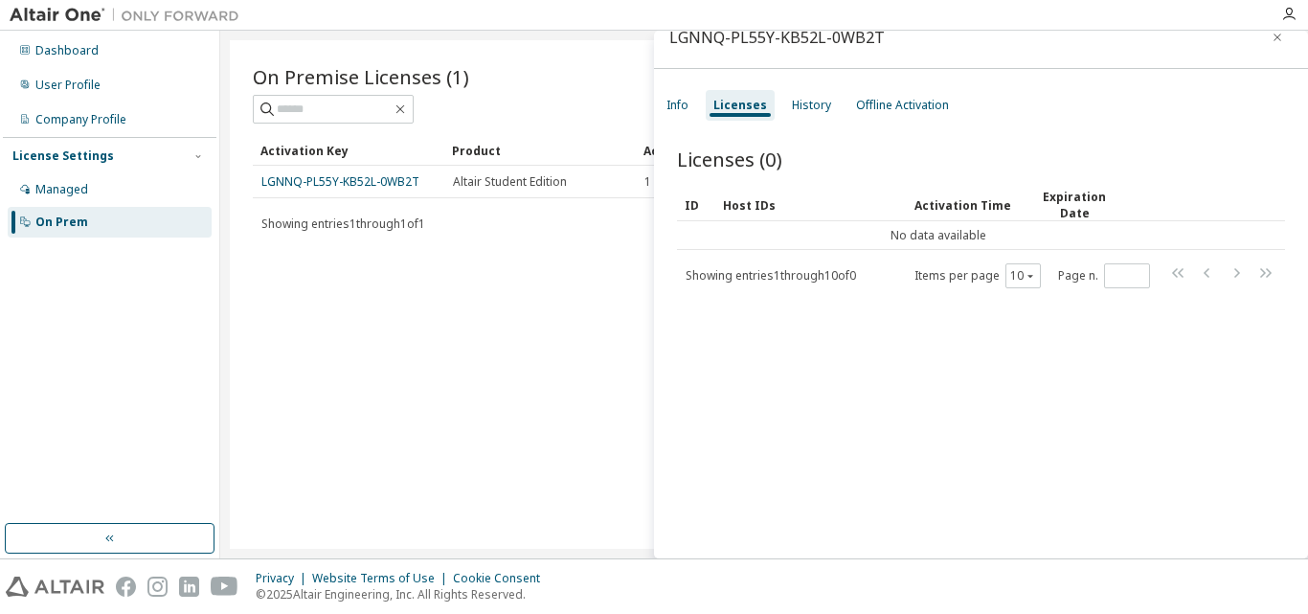
scroll to position [30, 0]
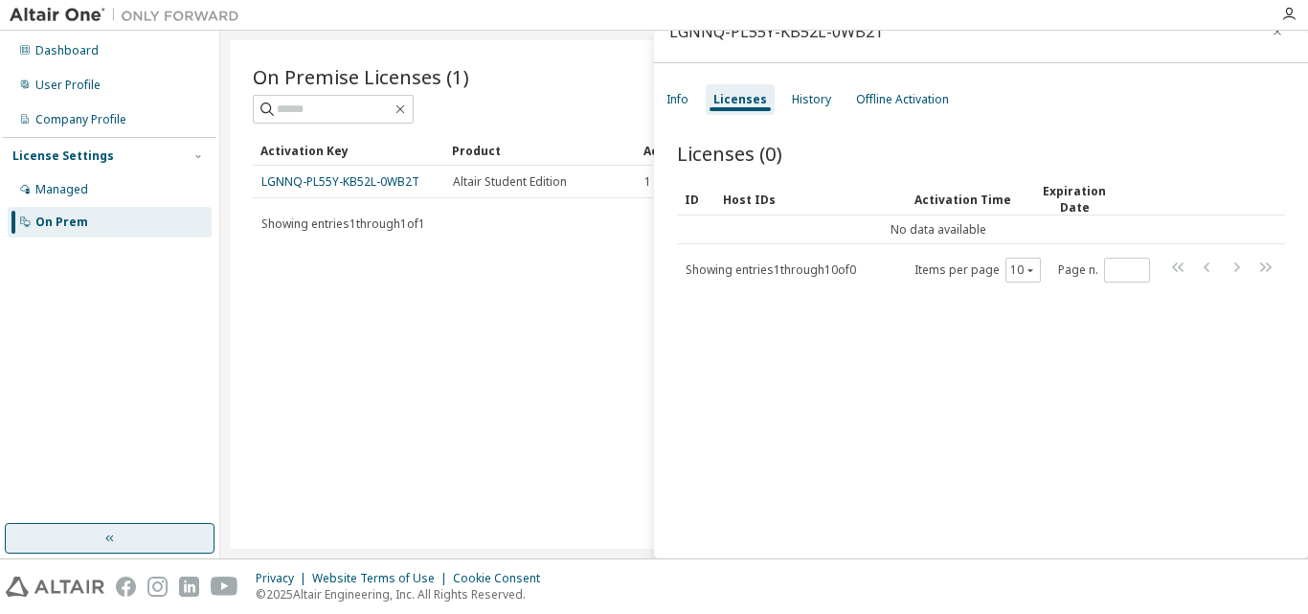
click at [113, 526] on button "button" at bounding box center [110, 538] width 210 height 31
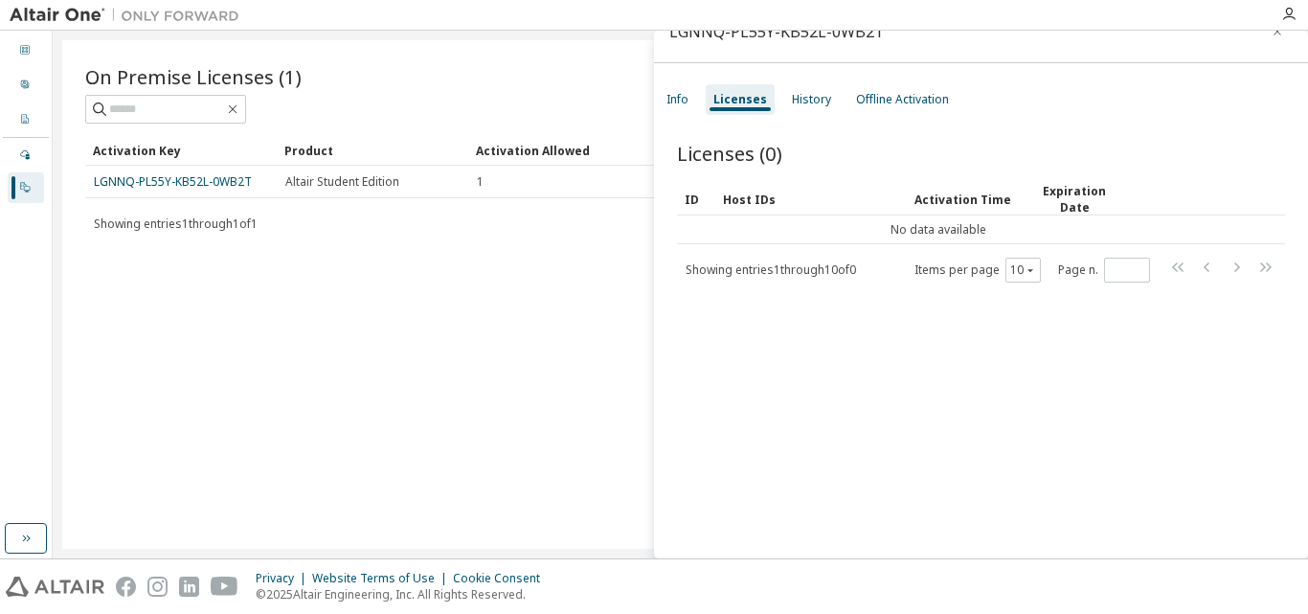
click at [526, 320] on div "On Premise Licenses (1) Clear Load Save Save As Field Operator Value Select fil…" at bounding box center [680, 294] width 1236 height 508
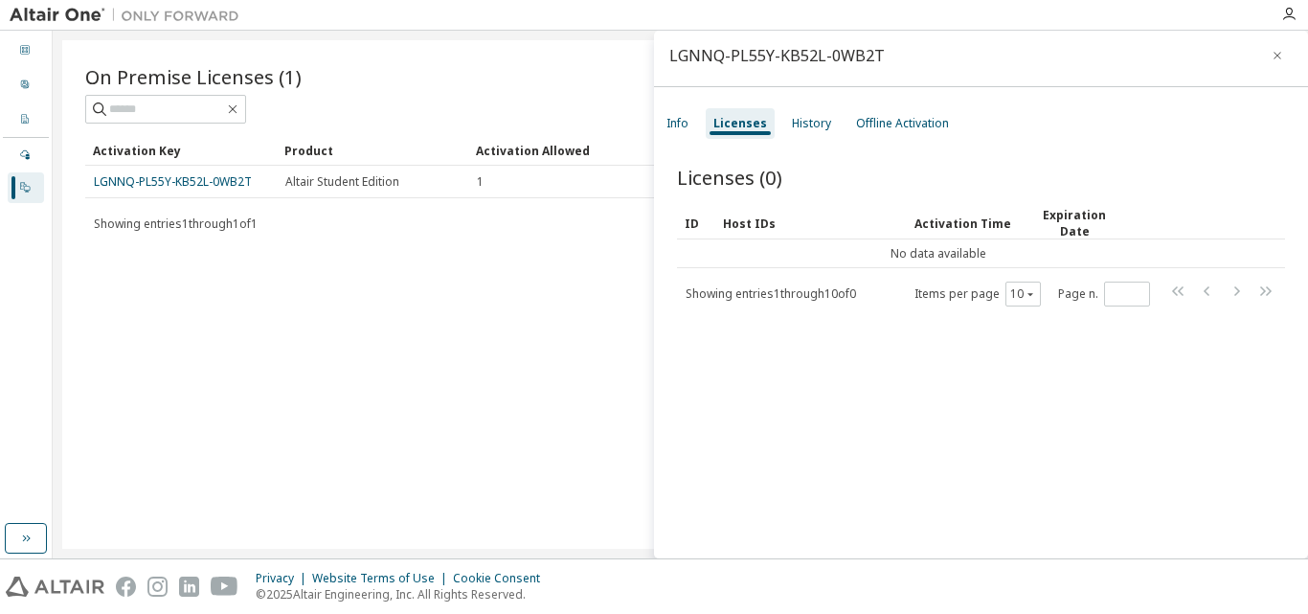
scroll to position [0, 0]
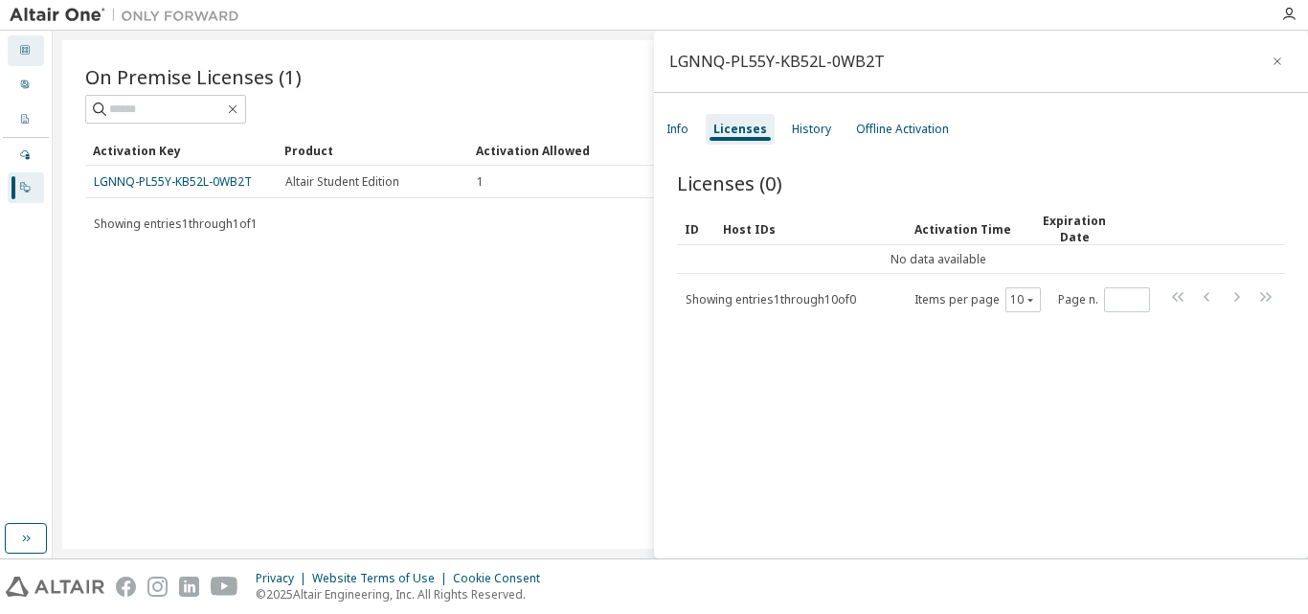
click at [27, 51] on icon at bounding box center [25, 50] width 10 height 10
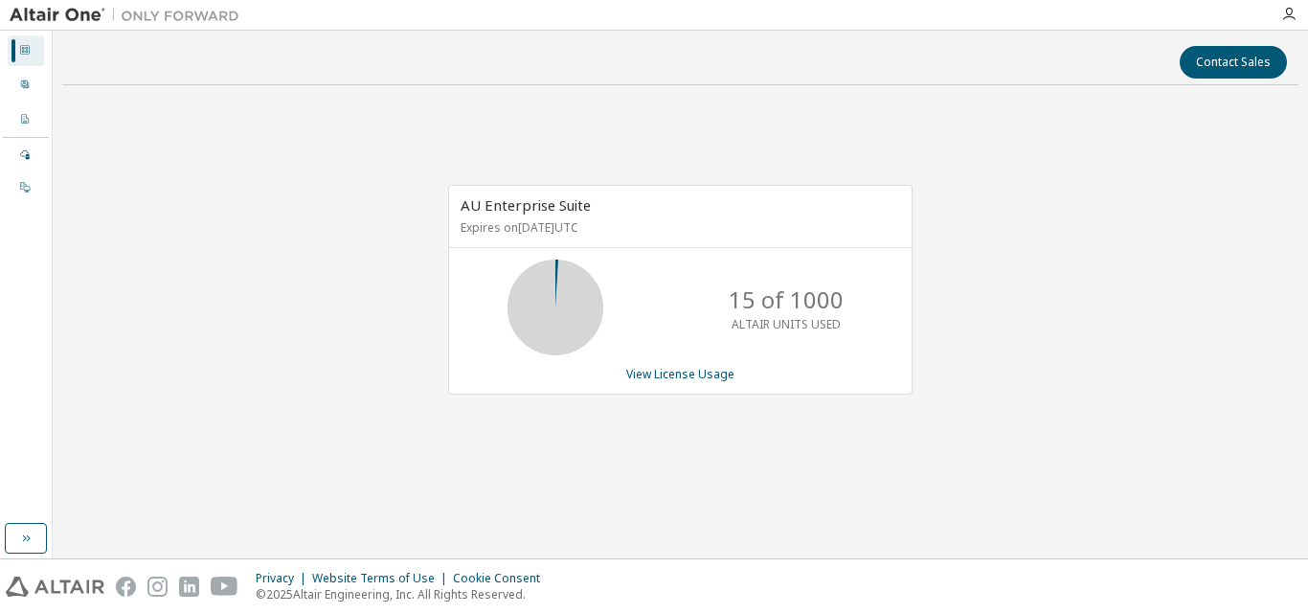
drag, startPoint x: 27, startPoint y: 51, endPoint x: 651, endPoint y: 314, distance: 677.4
click at [651, 314] on div "15 of 1000 ALTAIR UNITS USED" at bounding box center [680, 307] width 462 height 96
click at [664, 369] on link "View License Usage" at bounding box center [680, 374] width 108 height 16
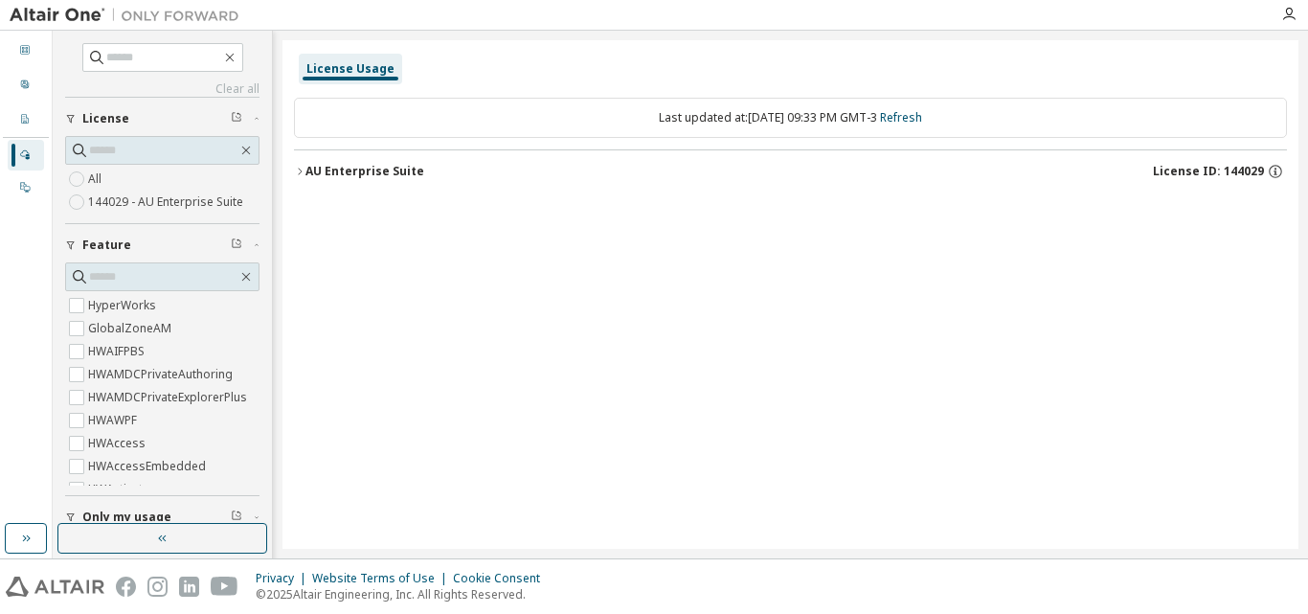
click at [302, 167] on icon "button" at bounding box center [299, 171] width 11 height 11
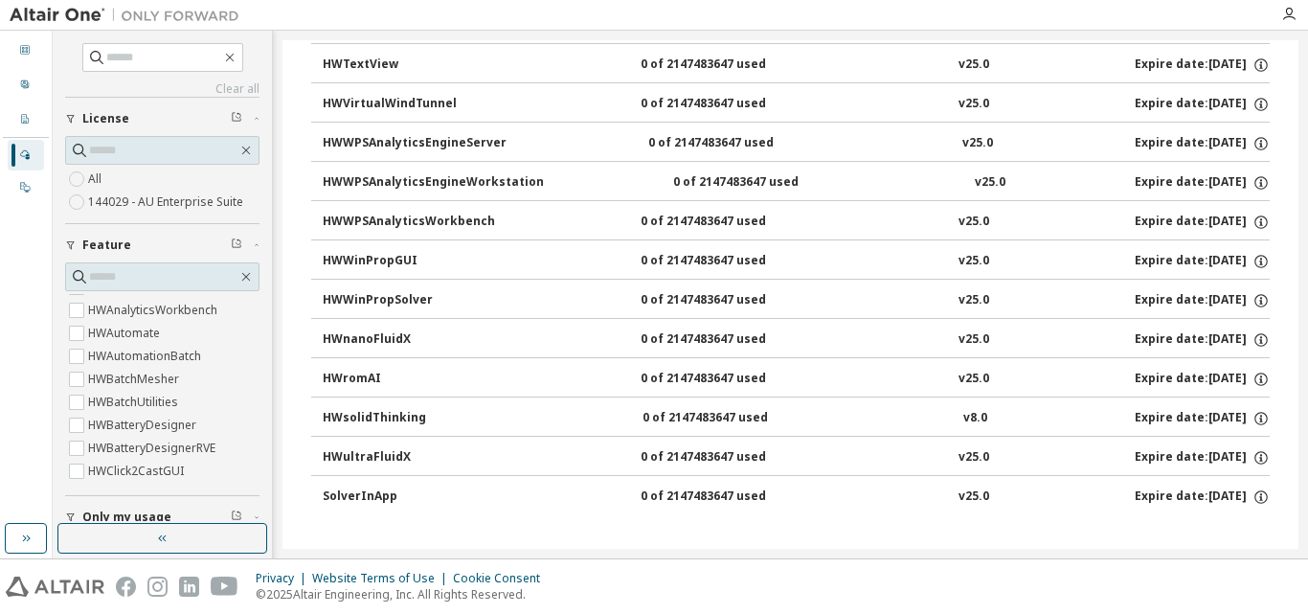
scroll to position [574, 0]
click at [199, 537] on button "button" at bounding box center [162, 538] width 210 height 31
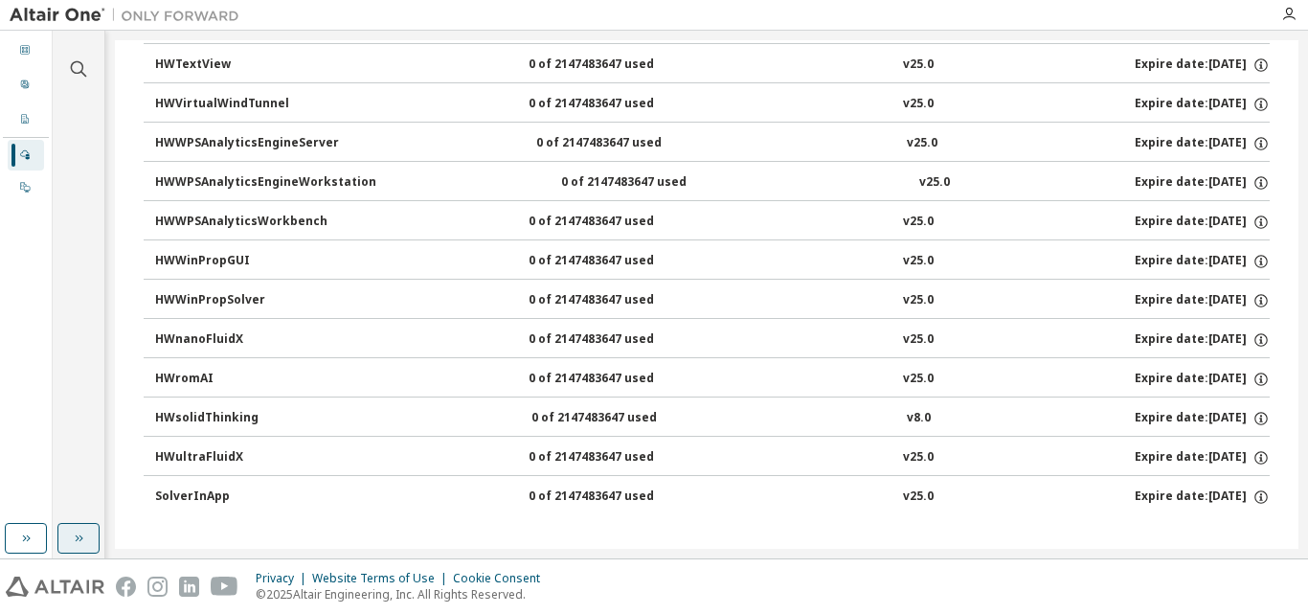
click at [80, 534] on icon "button" at bounding box center [78, 537] width 15 height 15
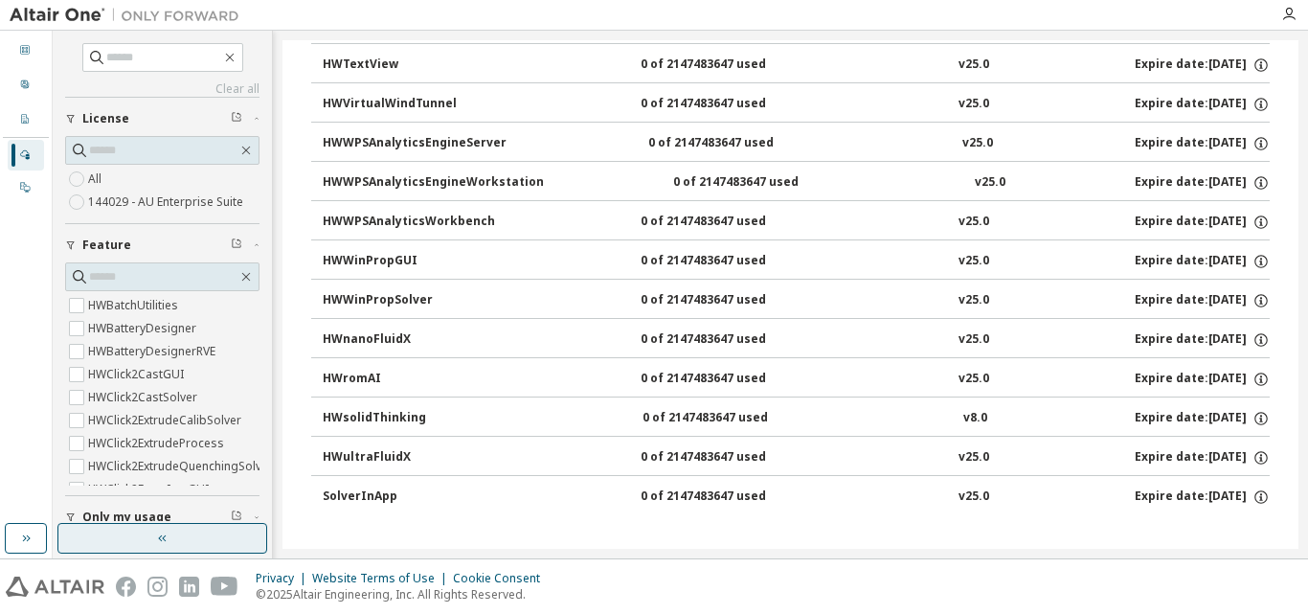
click at [59, 538] on button "button" at bounding box center [162, 538] width 210 height 31
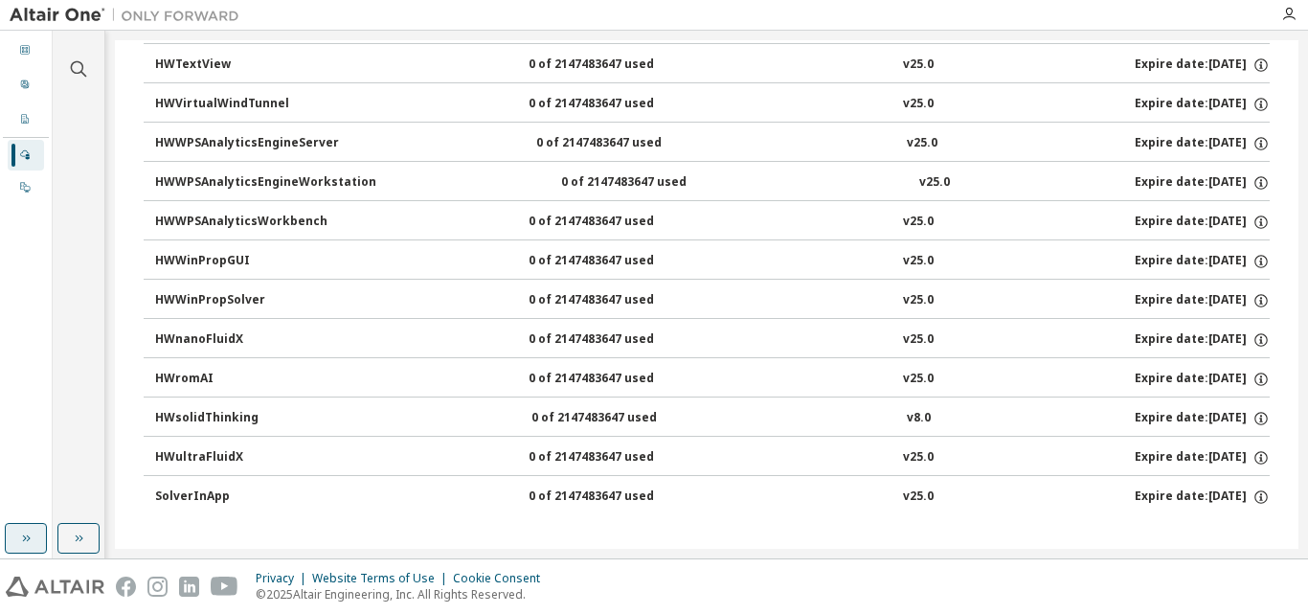
click at [40, 539] on button "button" at bounding box center [26, 538] width 42 height 31
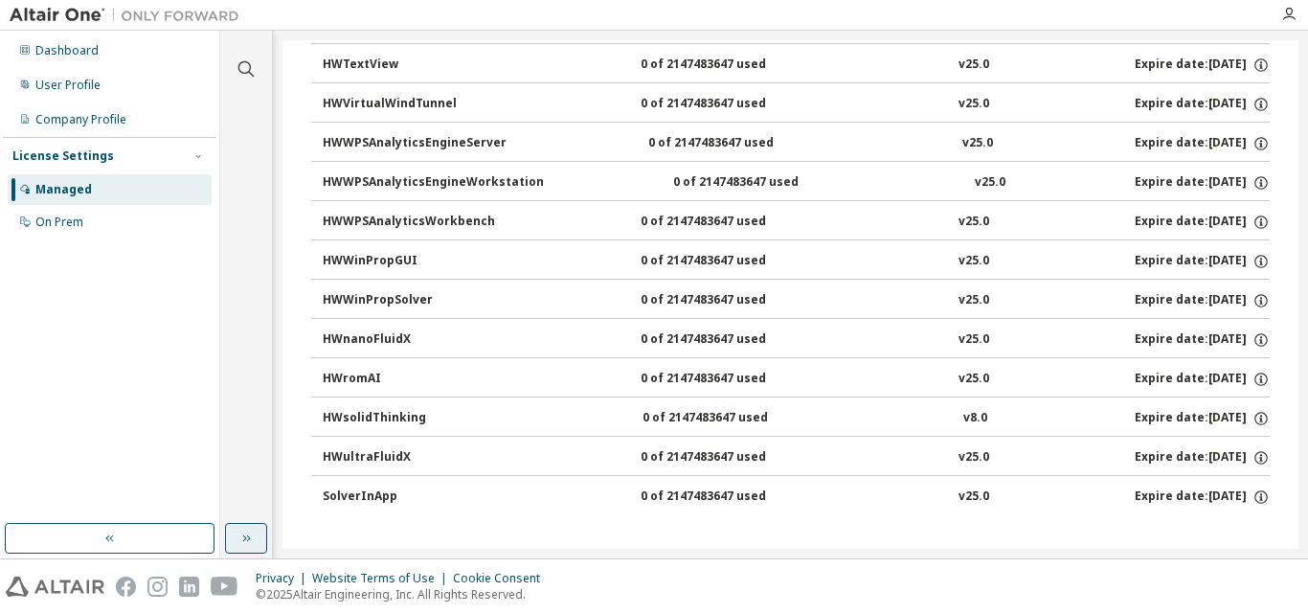
click at [260, 541] on button "button" at bounding box center [246, 538] width 42 height 31
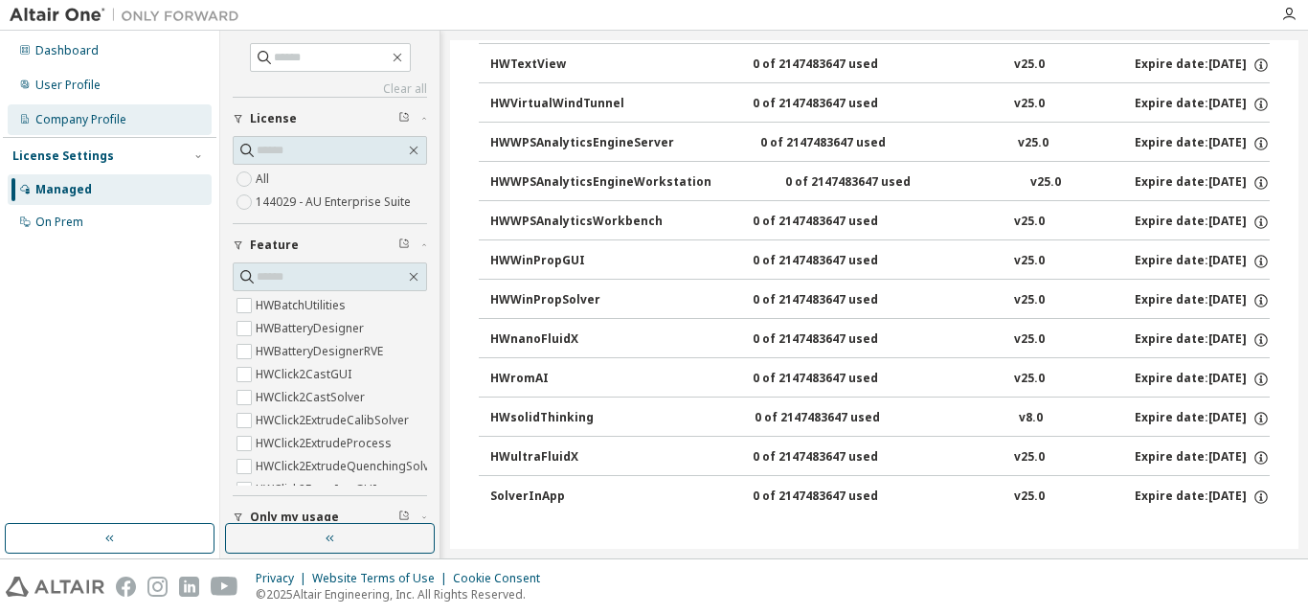
click at [99, 107] on div "Company Profile" at bounding box center [110, 119] width 204 height 31
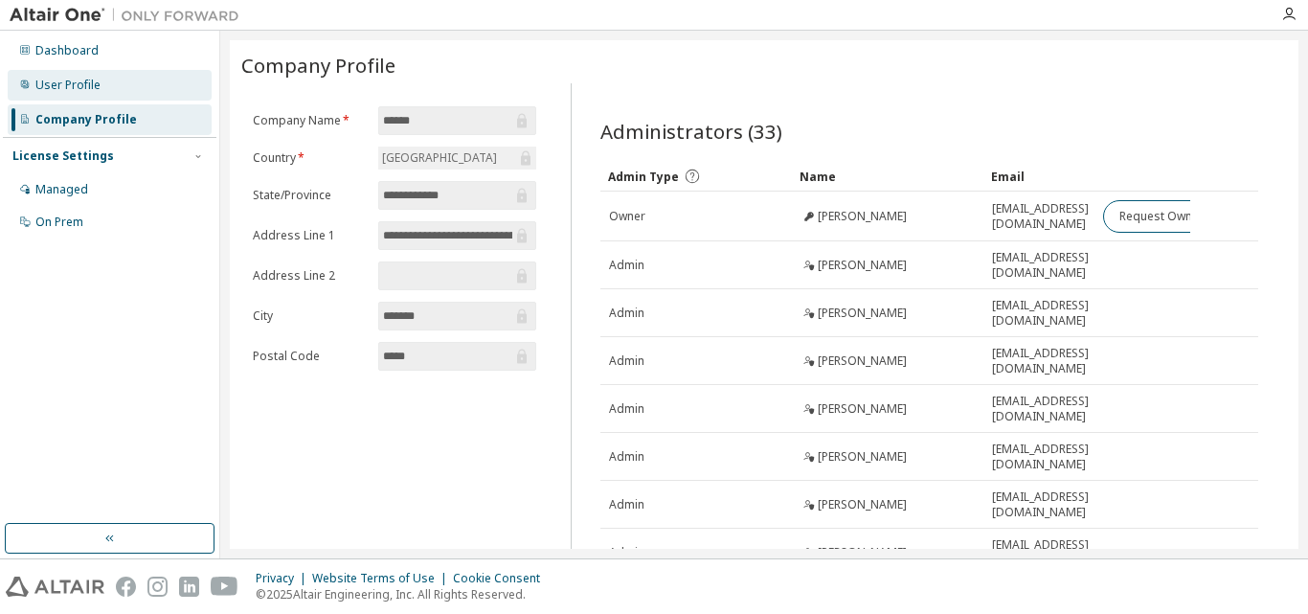
click at [72, 90] on div "User Profile" at bounding box center [67, 85] width 65 height 15
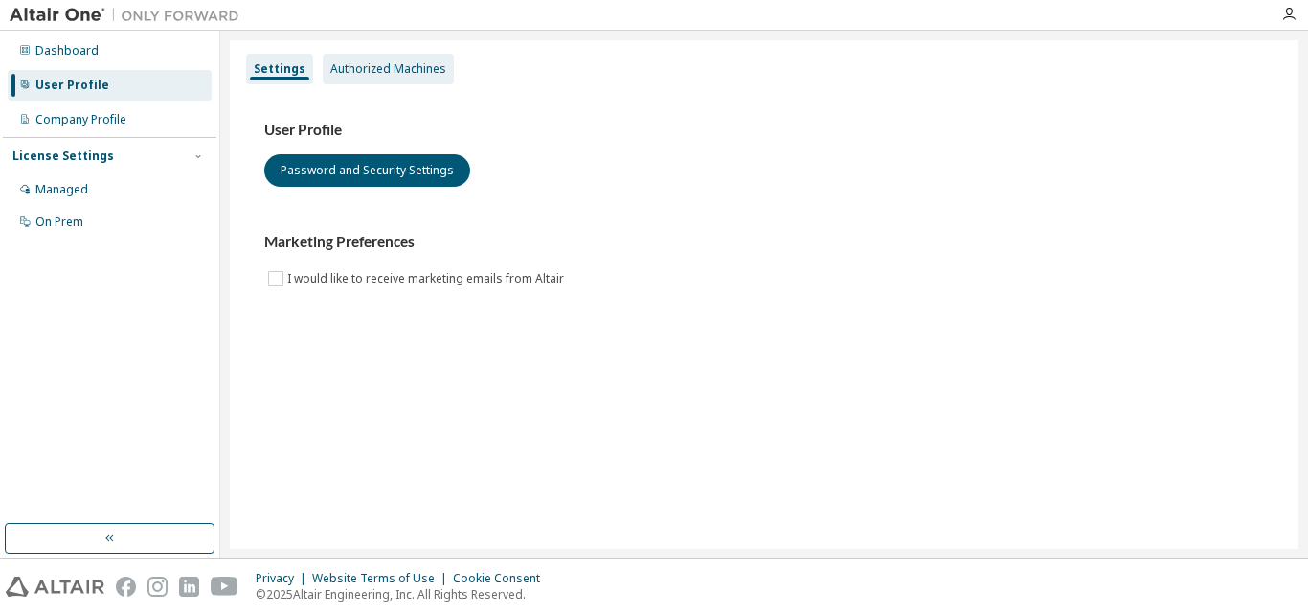
click at [370, 64] on div "Authorized Machines" at bounding box center [388, 68] width 116 height 15
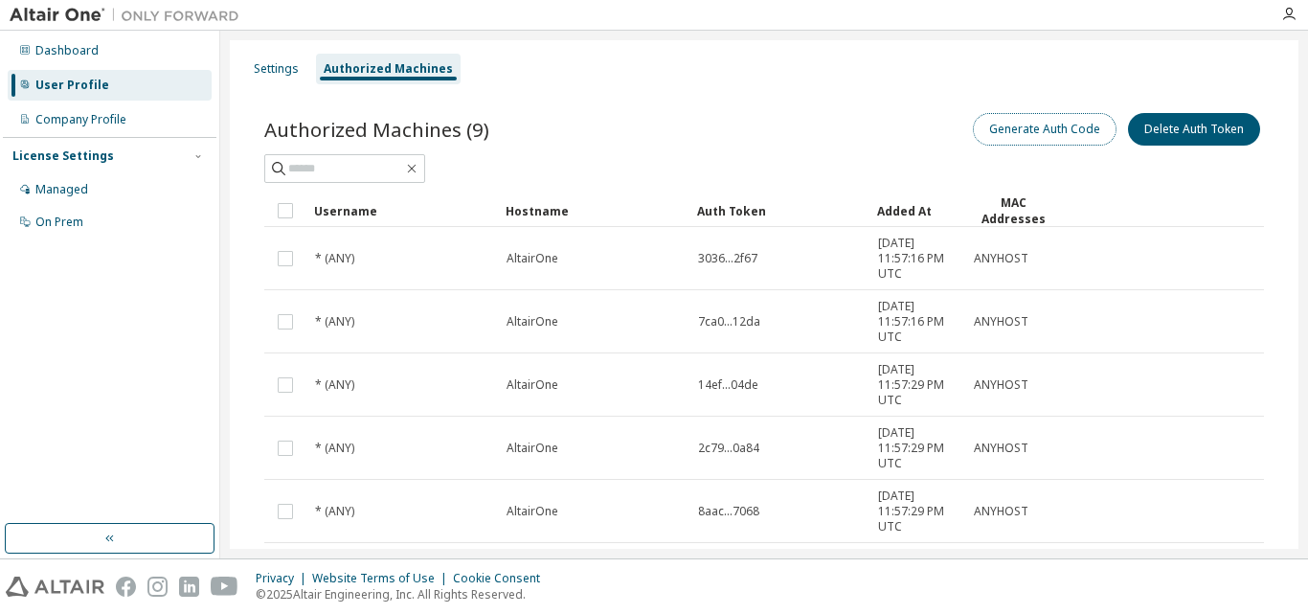
click at [1066, 140] on button "Generate Auth Code" at bounding box center [1045, 129] width 144 height 33
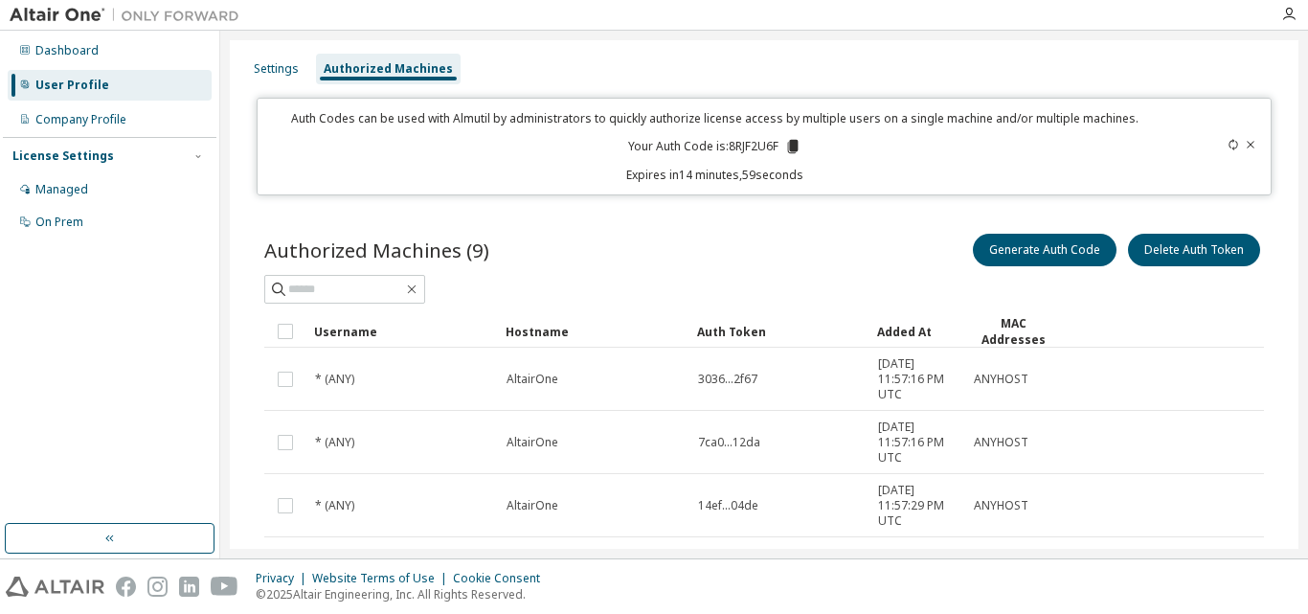
drag, startPoint x: 1066, startPoint y: 140, endPoint x: 696, endPoint y: 168, distance: 371.5
click at [696, 168] on p "Expires in 14 minutes, 59 seconds" at bounding box center [714, 175] width 890 height 16
click at [792, 138] on icon at bounding box center [792, 146] width 17 height 17
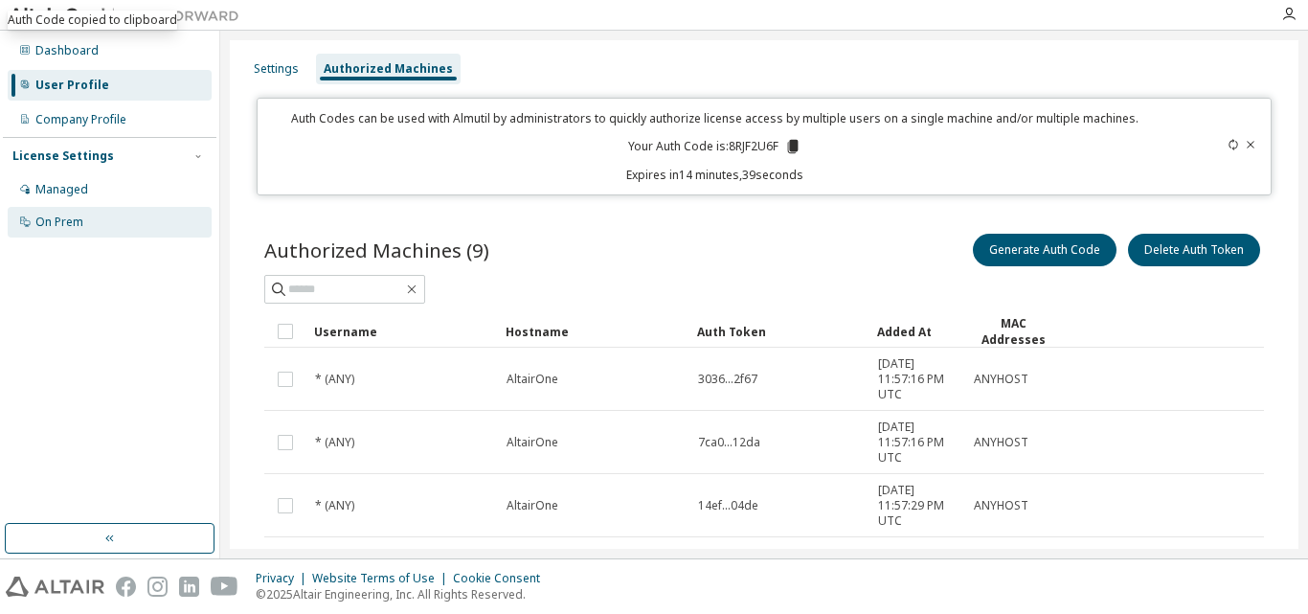
click at [68, 212] on div "On Prem" at bounding box center [110, 222] width 204 height 31
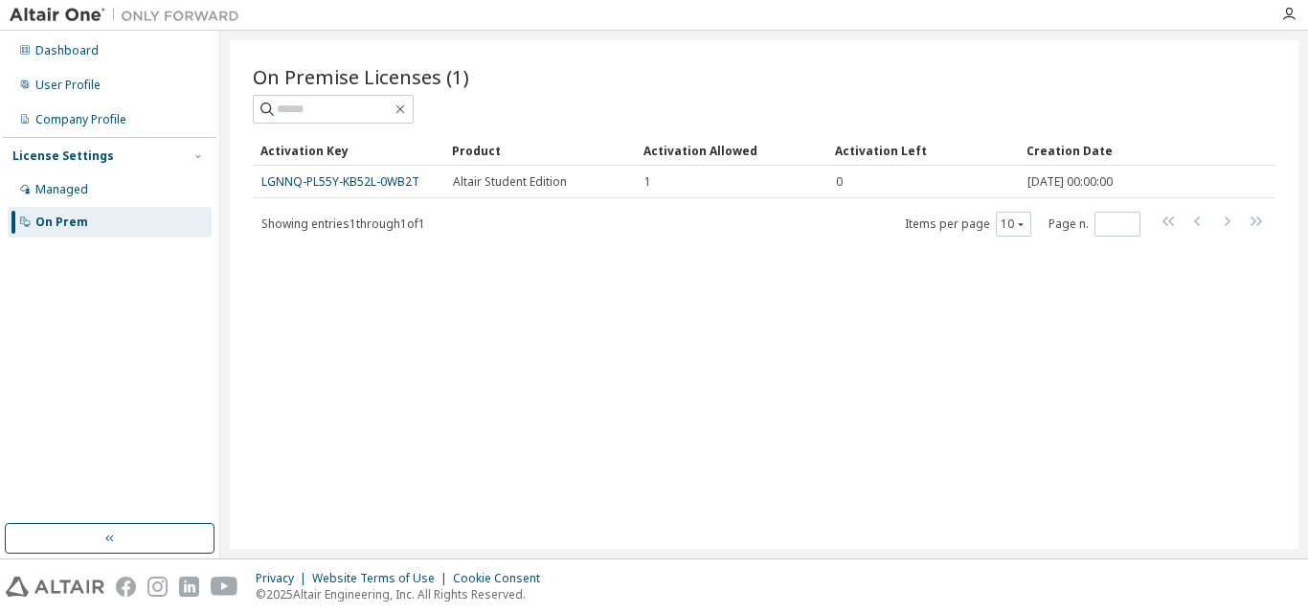
click at [1215, 273] on div "On Premise Licenses (1) Clear Load Save Save As Field Operator Value Select fil…" at bounding box center [764, 294] width 1068 height 508
